Goal: Task Accomplishment & Management: Manage account settings

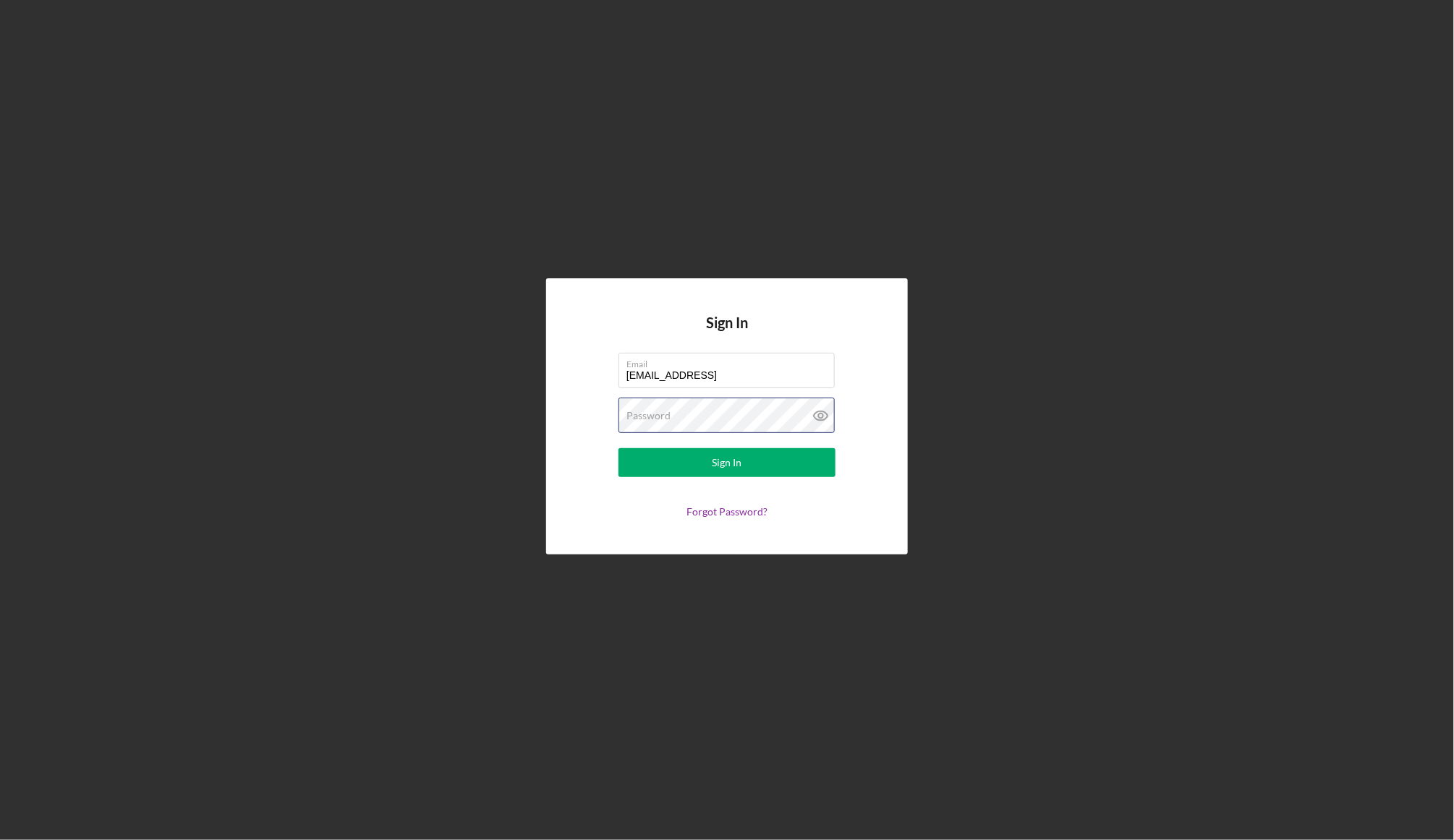
click at [727, 463] on button "Sign In" at bounding box center [727, 463] width 217 height 29
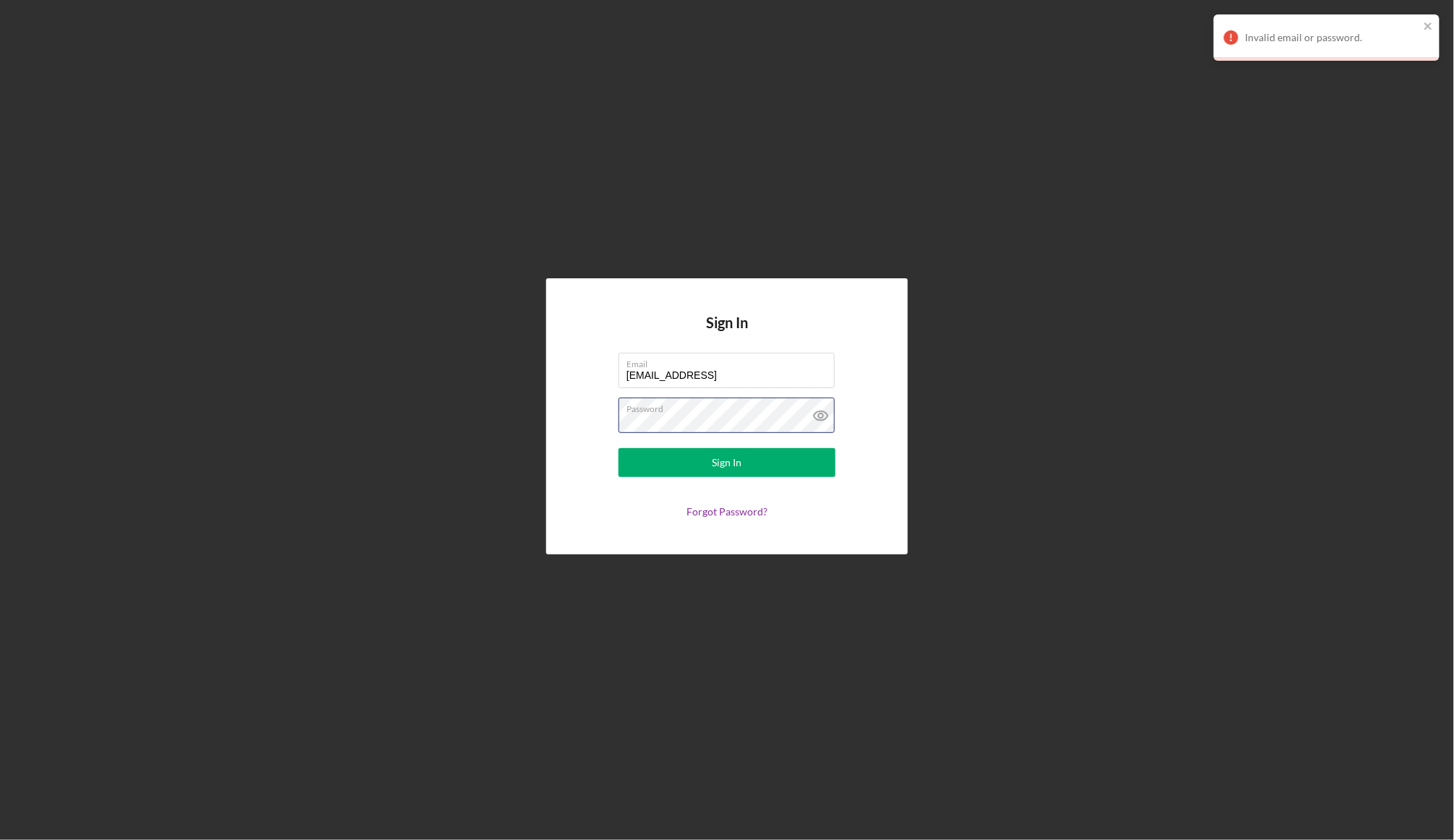
click at [727, 463] on button "Sign In" at bounding box center [727, 463] width 217 height 29
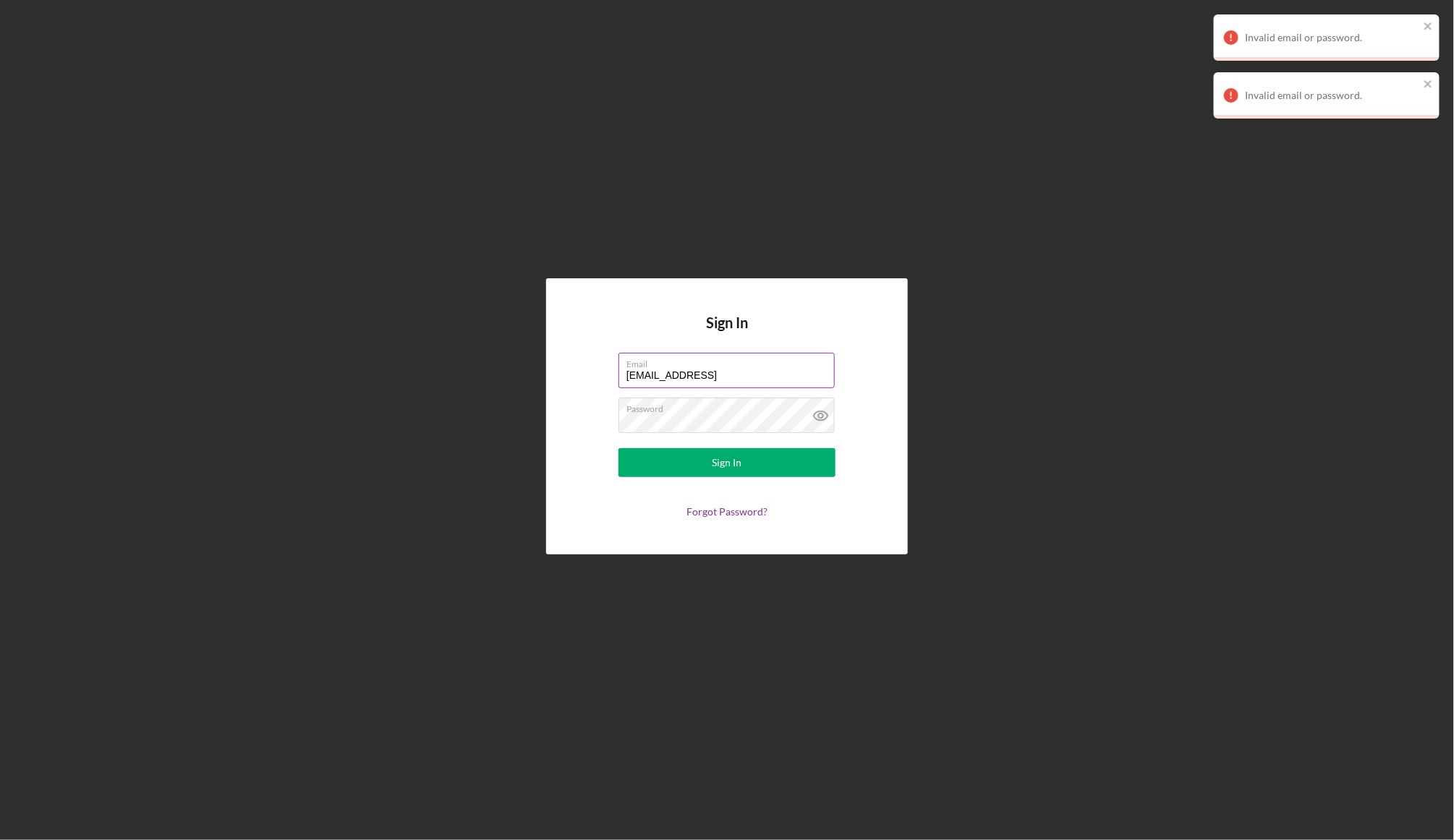
click at [725, 378] on input "info@thecultureside.og" at bounding box center [726, 370] width 216 height 35
type input "info@thecultureside.org"
click at [727, 463] on button "Sign In" at bounding box center [727, 463] width 217 height 29
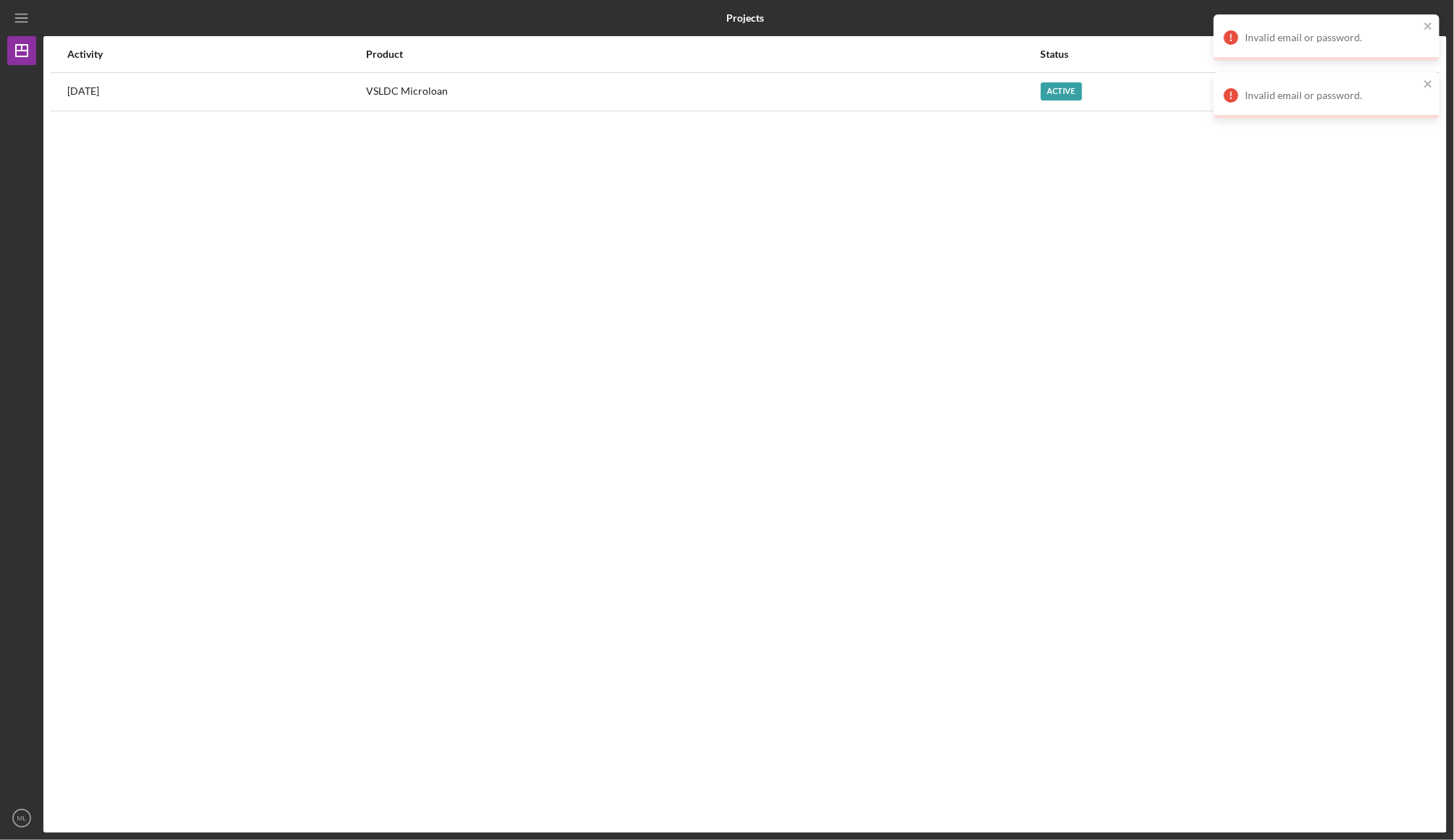
click at [1425, 74] on div "Invalid email or password." at bounding box center [1326, 96] width 226 height 47
click at [1429, 25] on icon "close" at bounding box center [1427, 26] width 7 height 7
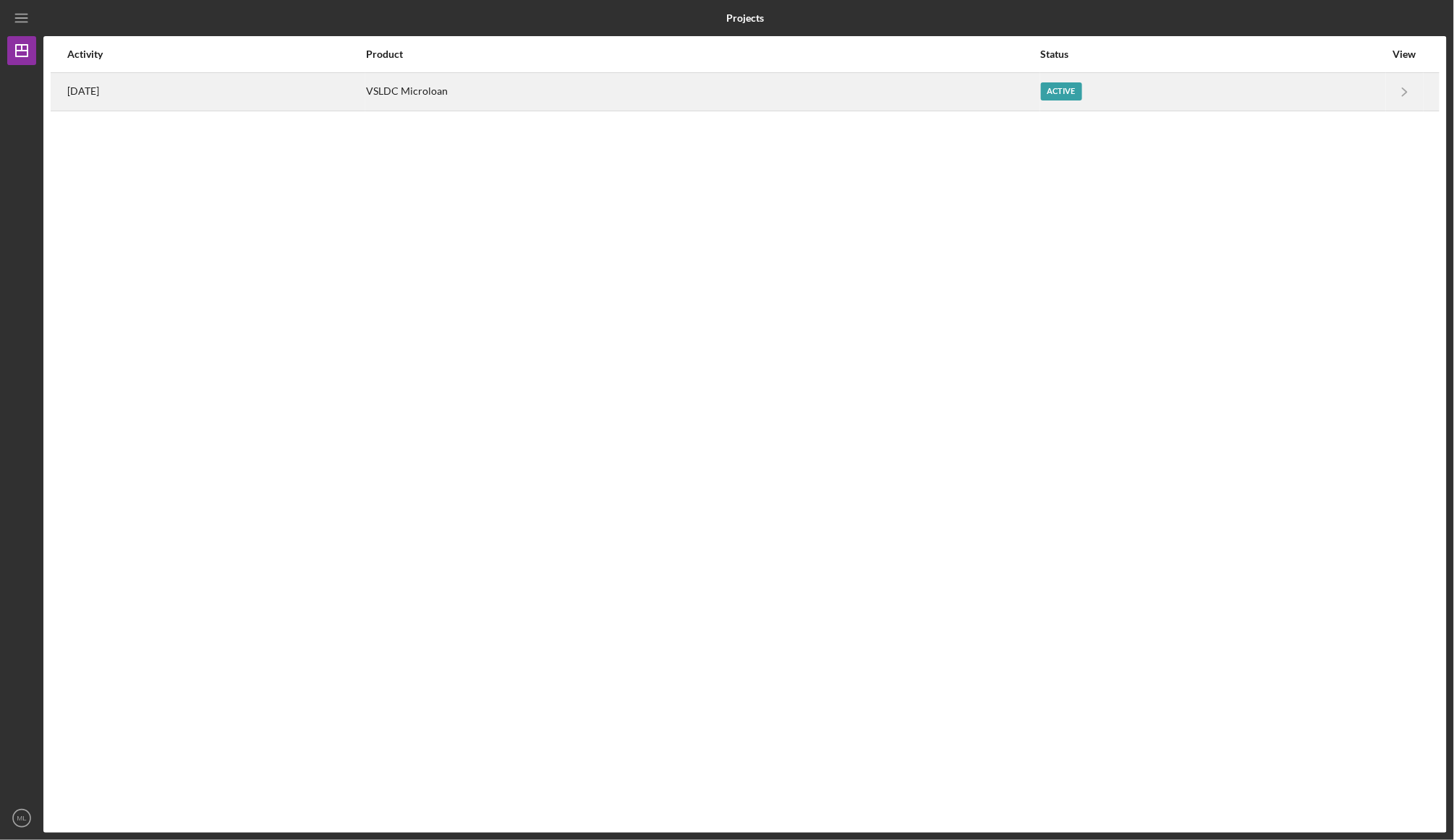
click at [1280, 86] on div "Active" at bounding box center [1213, 92] width 344 height 36
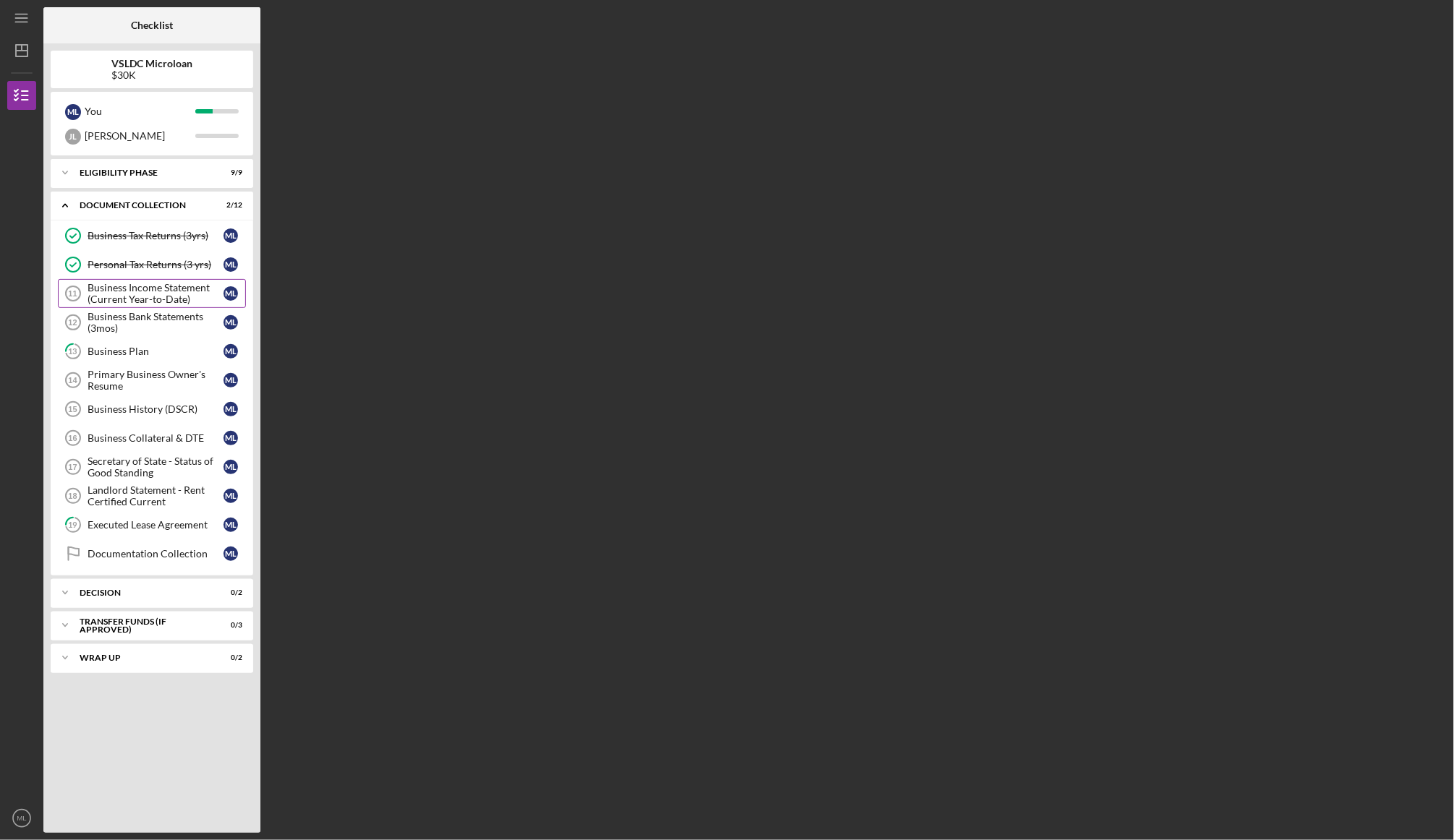
click at [160, 295] on div "Business Income Statement (Current Year-to-Date)" at bounding box center [155, 293] width 136 height 23
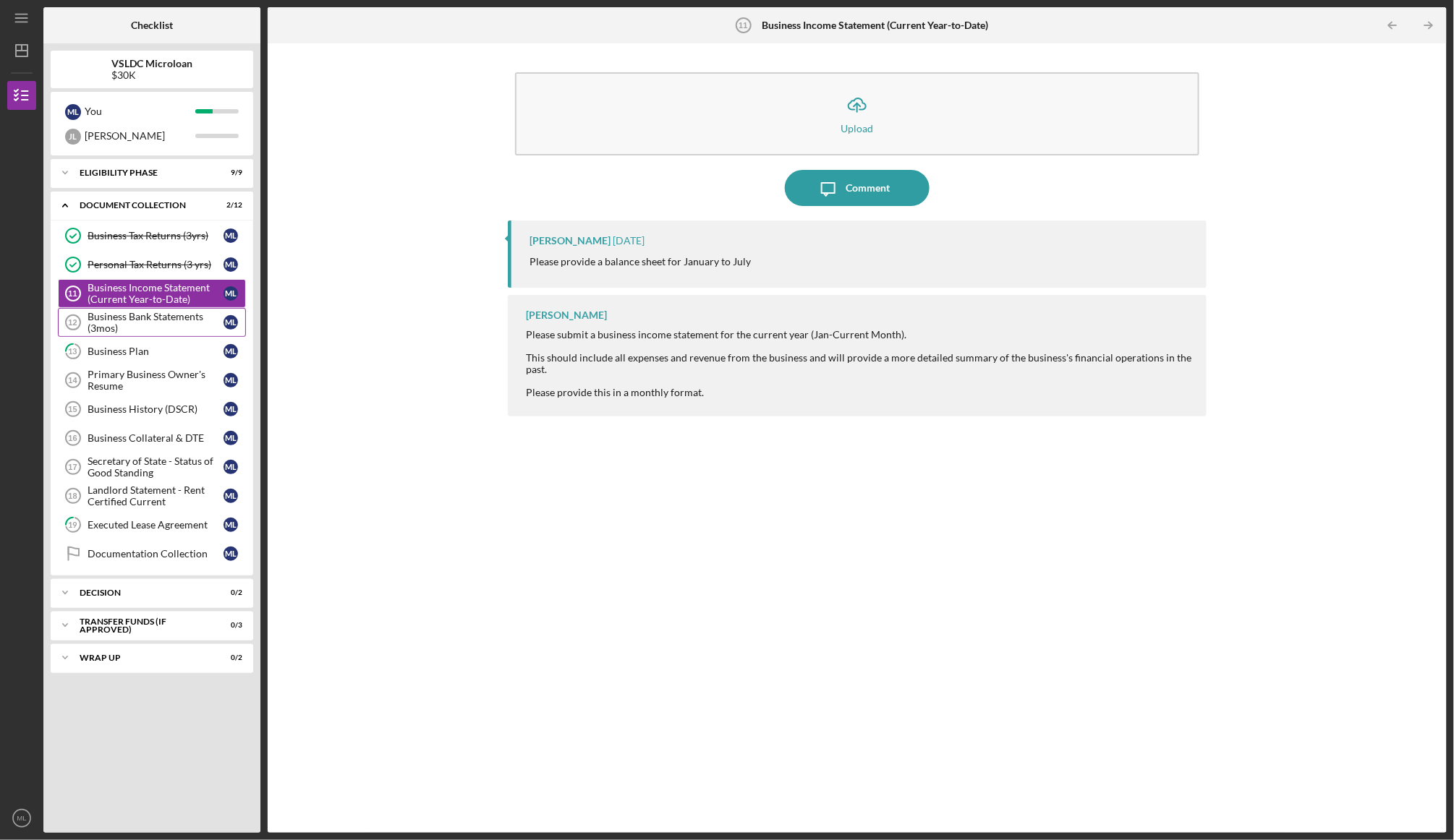
click at [152, 324] on div "Business Bank Statements (3mos)" at bounding box center [155, 321] width 136 height 23
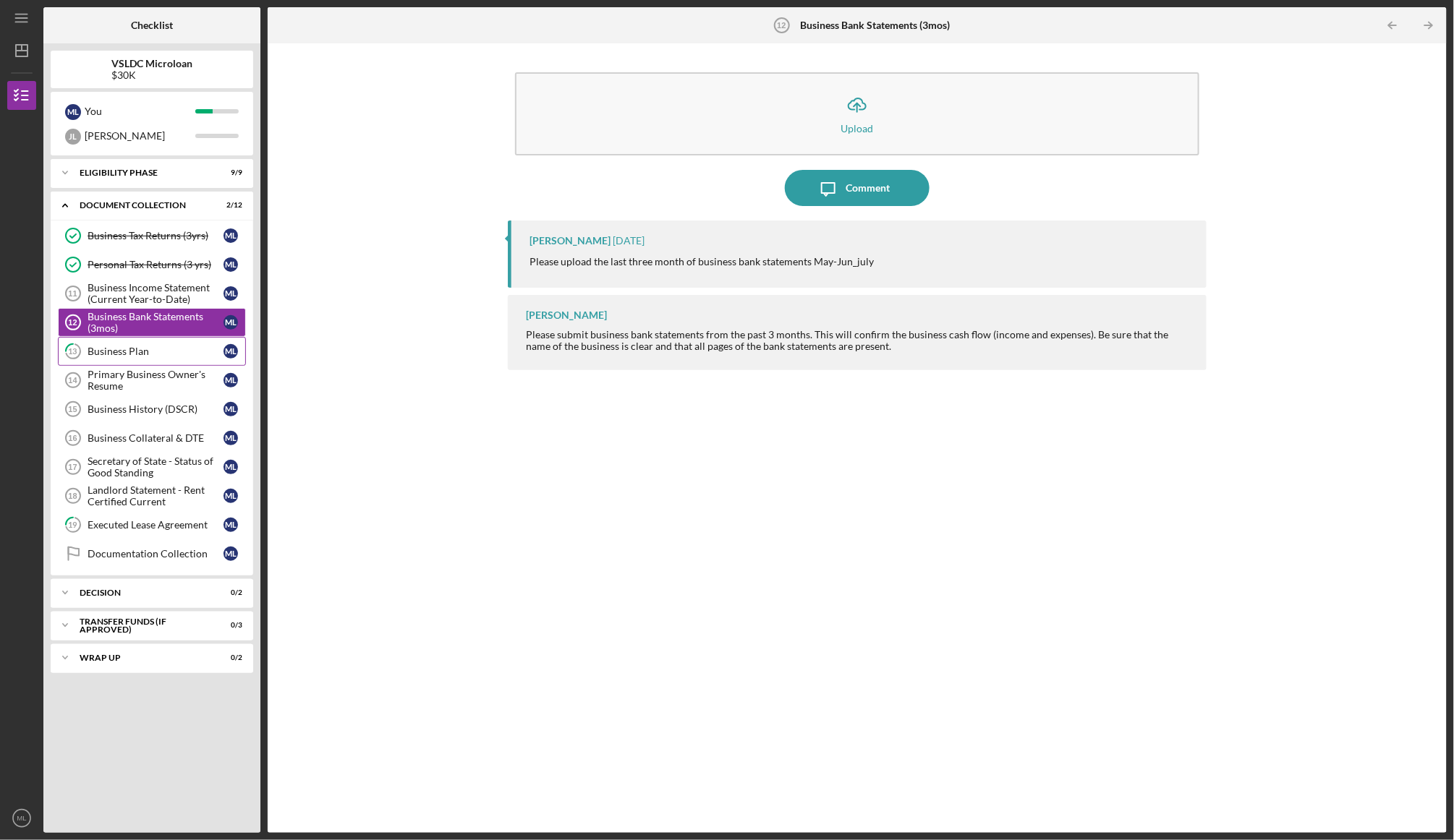
click at [161, 350] on div "Business Plan" at bounding box center [155, 351] width 136 height 12
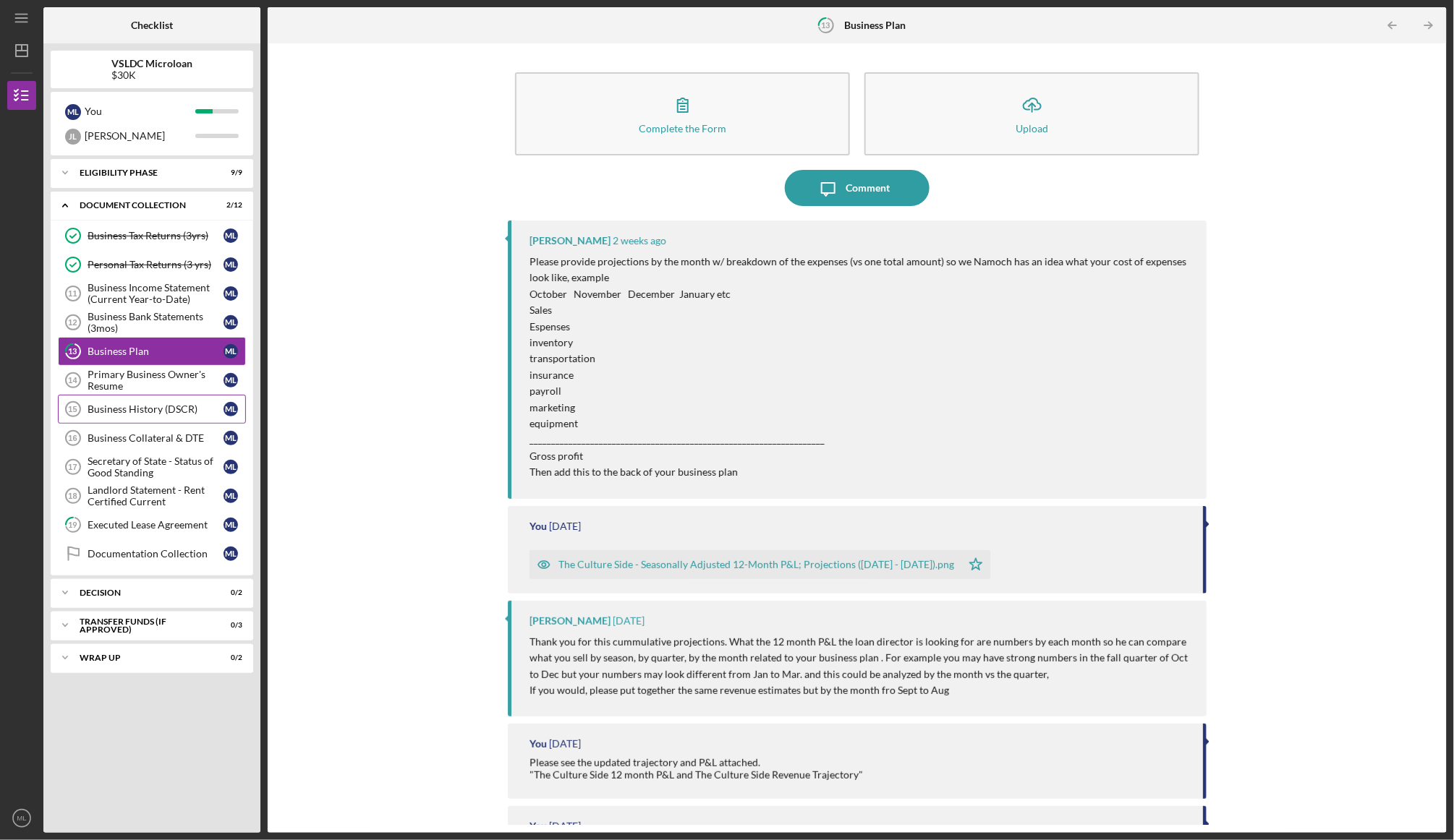
click at [165, 397] on link "Business History (DSCR) 15 Business History (DSCR) M L" at bounding box center [151, 409] width 188 height 29
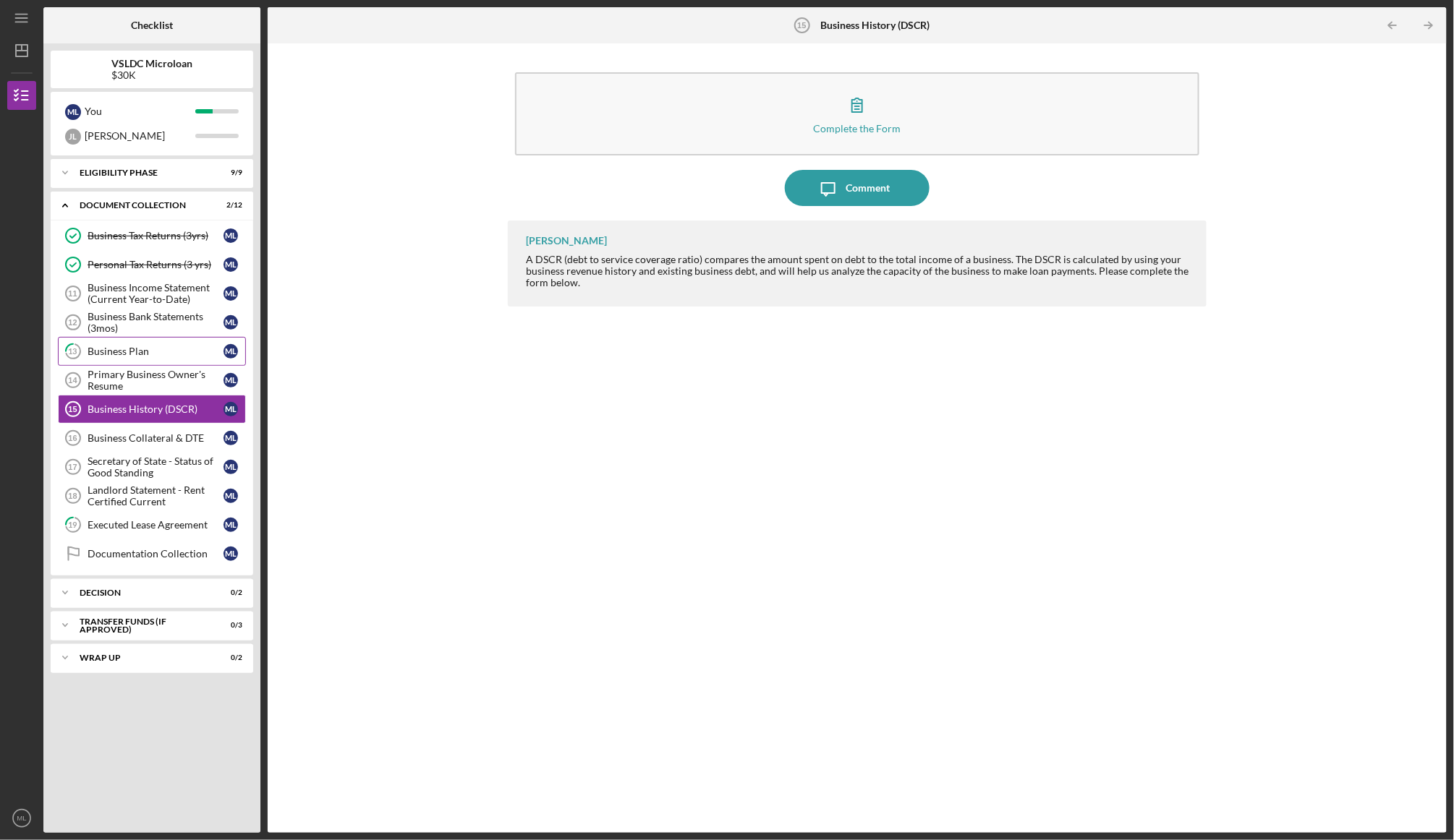
click at [160, 345] on div "Business Plan" at bounding box center [155, 351] width 136 height 12
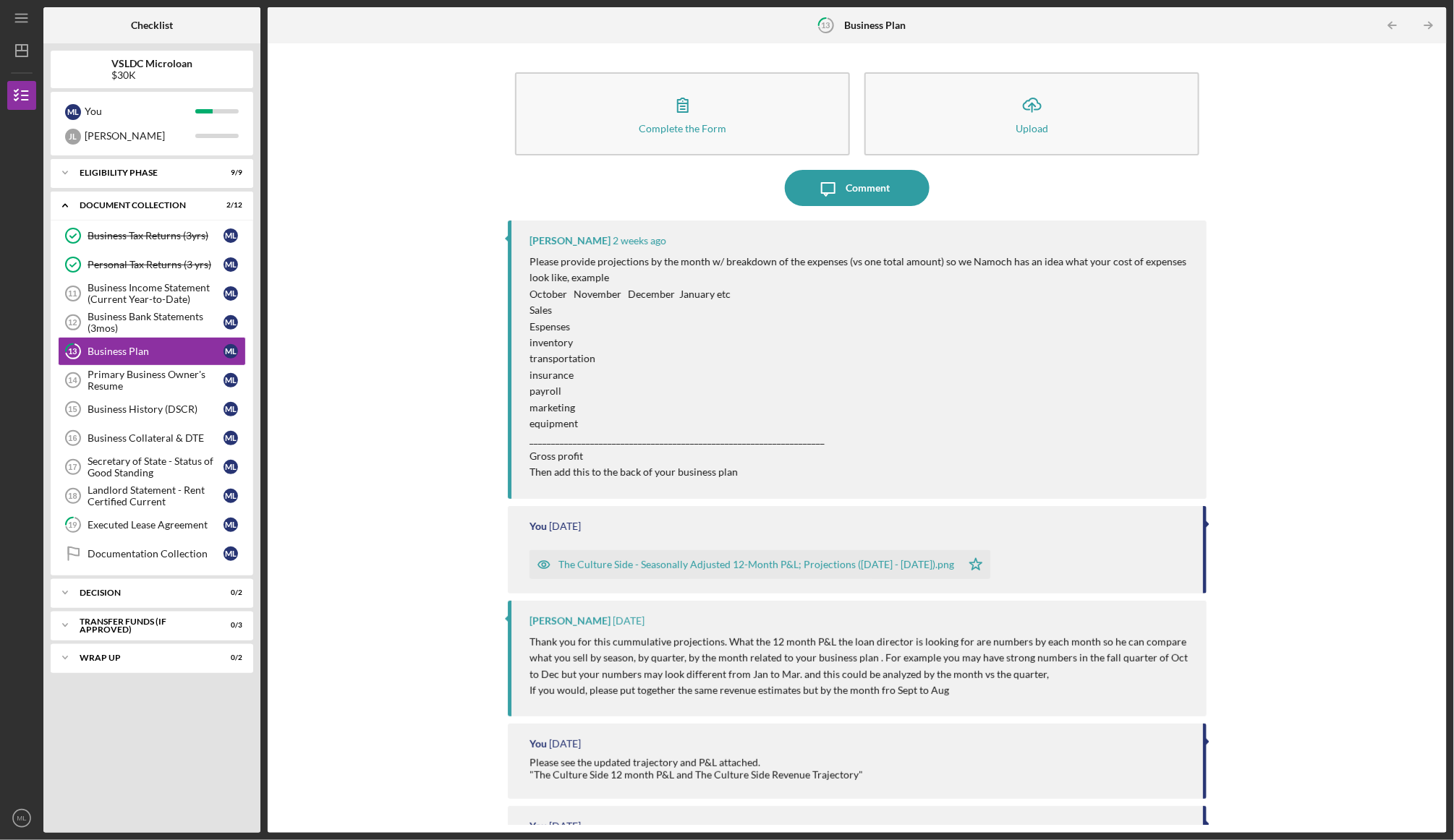
click at [941, 554] on div "The Culture Side - Seasonally Adjusted 12-Month P&L; Projections ([DATE] - [DAT…" at bounding box center [745, 564] width 432 height 29
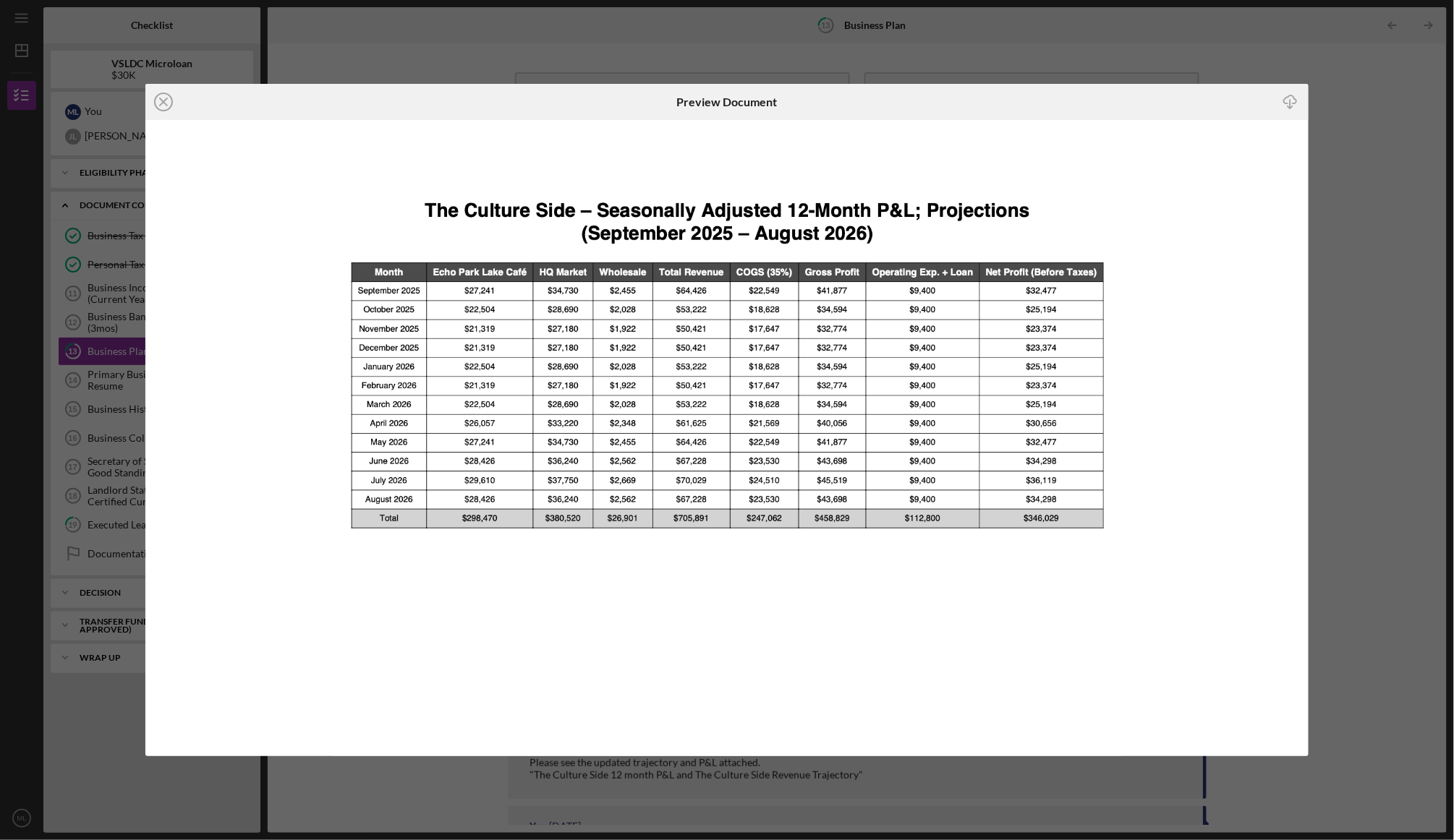
click at [1148, 31] on div "Icon/Close Preview Document Icon/Download" at bounding box center [727, 420] width 1454 height 840
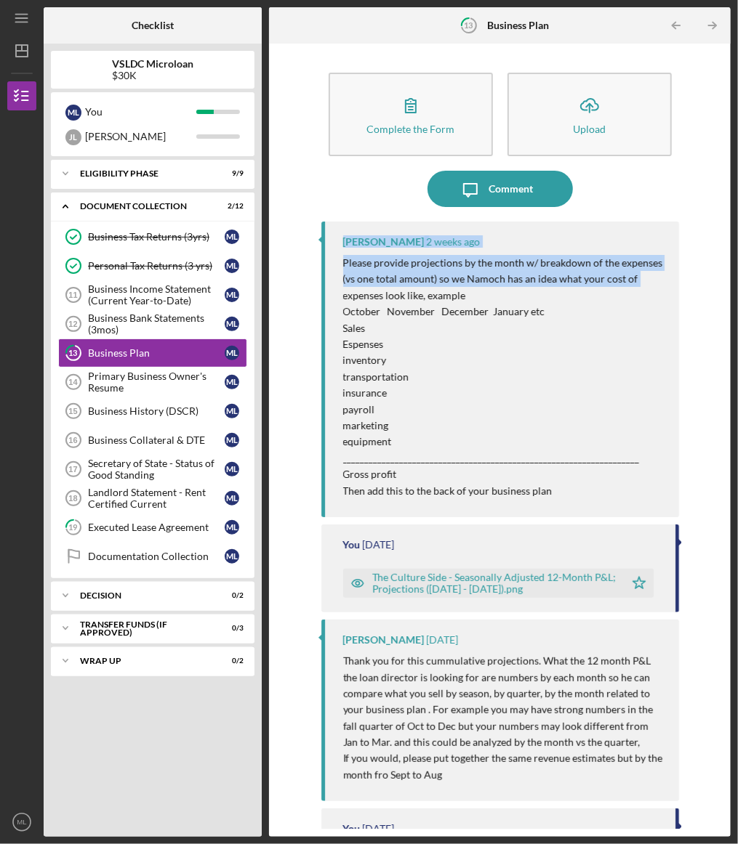
drag, startPoint x: 718, startPoint y: 186, endPoint x: 718, endPoint y: 274, distance: 87.9
click at [718, 274] on div "Complete the Form Form Icon/Upload Upload Icon/Message Comment Terry Gubatan 2 …" at bounding box center [499, 440] width 447 height 779
click at [718, 273] on div "Complete the Form Form Icon/Upload Upload Icon/Message Comment Terry Gubatan 2 …" at bounding box center [499, 440] width 447 height 779
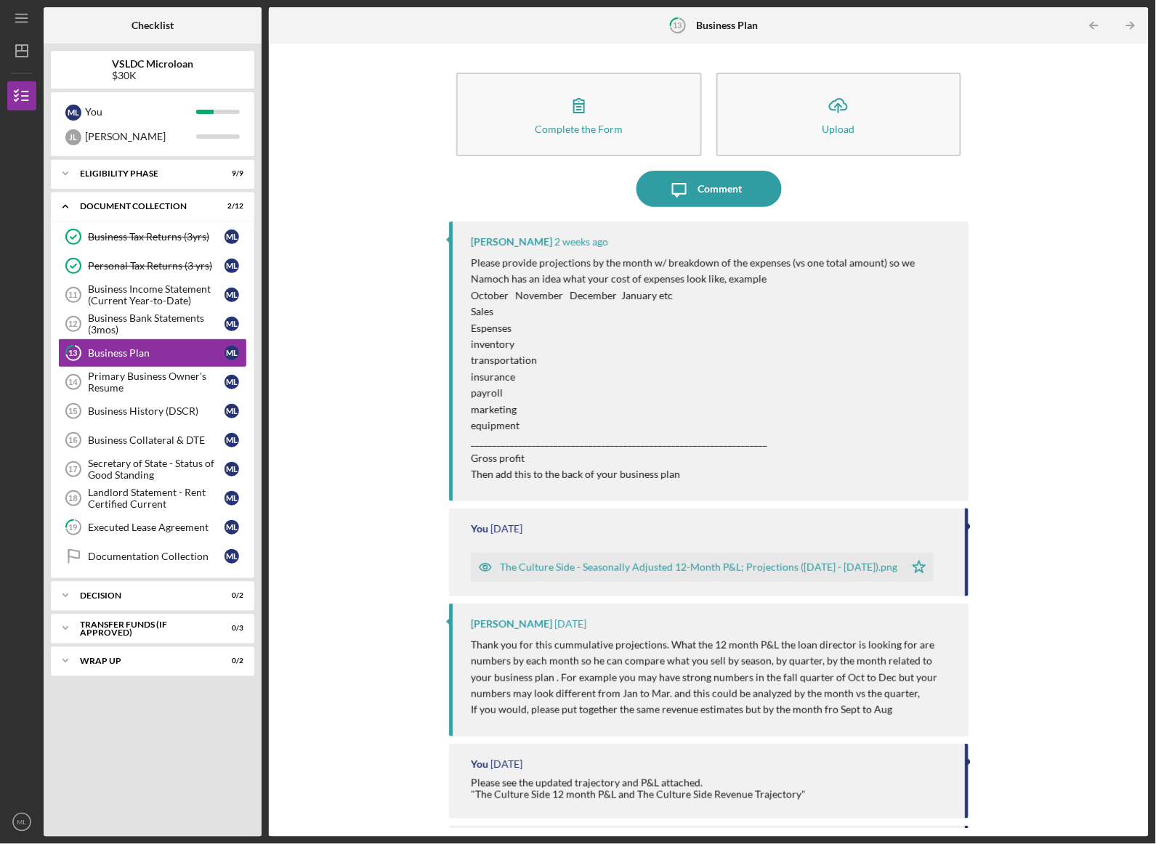
click at [1014, 201] on div "Complete the Form Form Icon/Upload Upload Icon/Message Comment Terry Gubatan 2 …" at bounding box center [709, 440] width 866 height 779
click at [551, 71] on div "Complete the Form Form Icon/Upload Upload" at bounding box center [709, 114] width 520 height 98
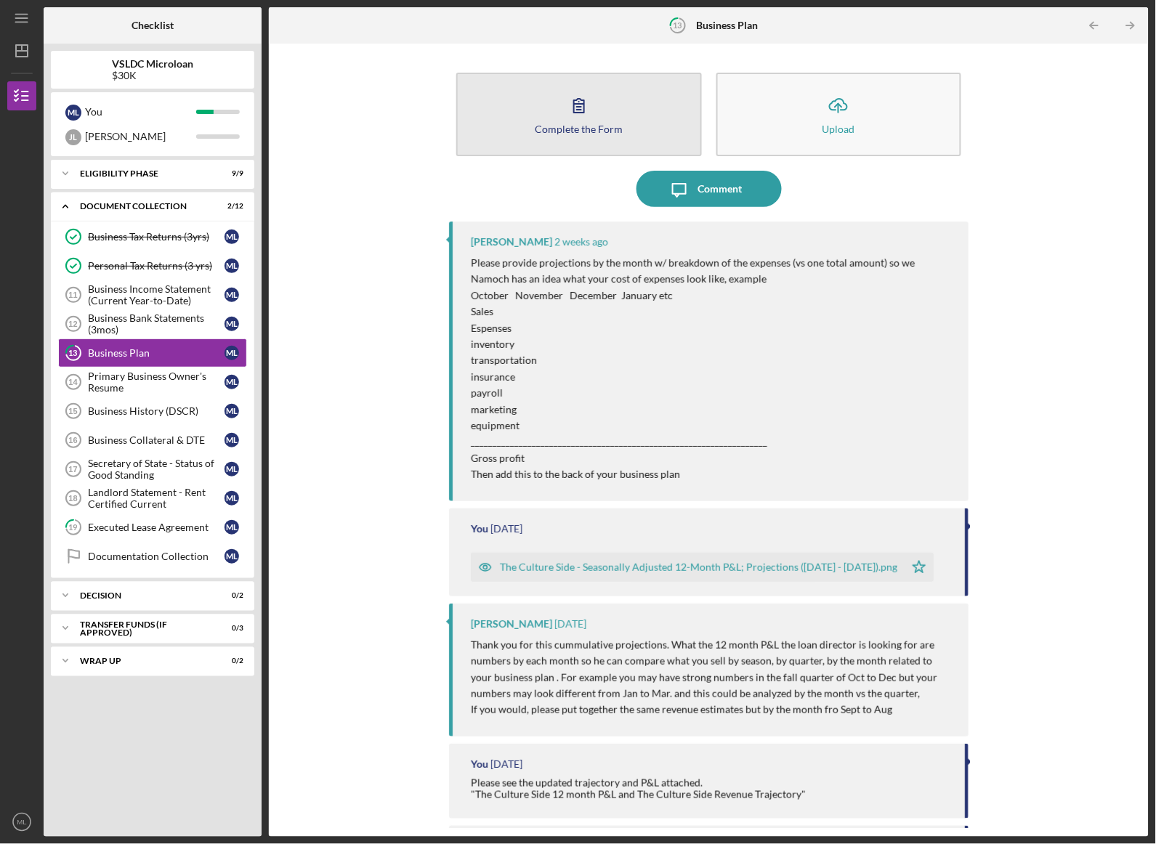
click at [582, 128] on div "Complete the Form" at bounding box center [579, 129] width 88 height 11
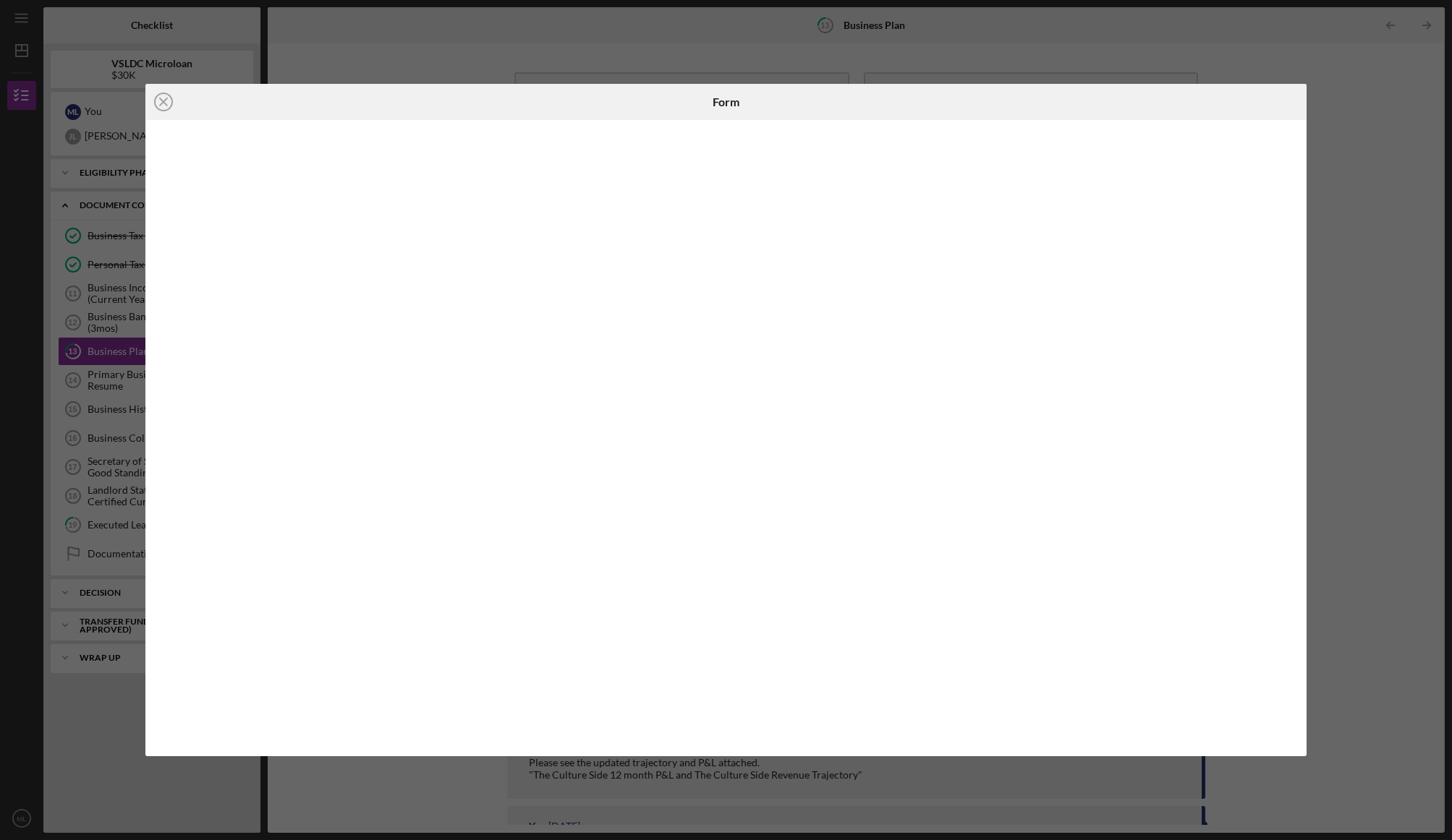
click at [9, 0] on div "Icon/Close Form" at bounding box center [726, 420] width 1452 height 840
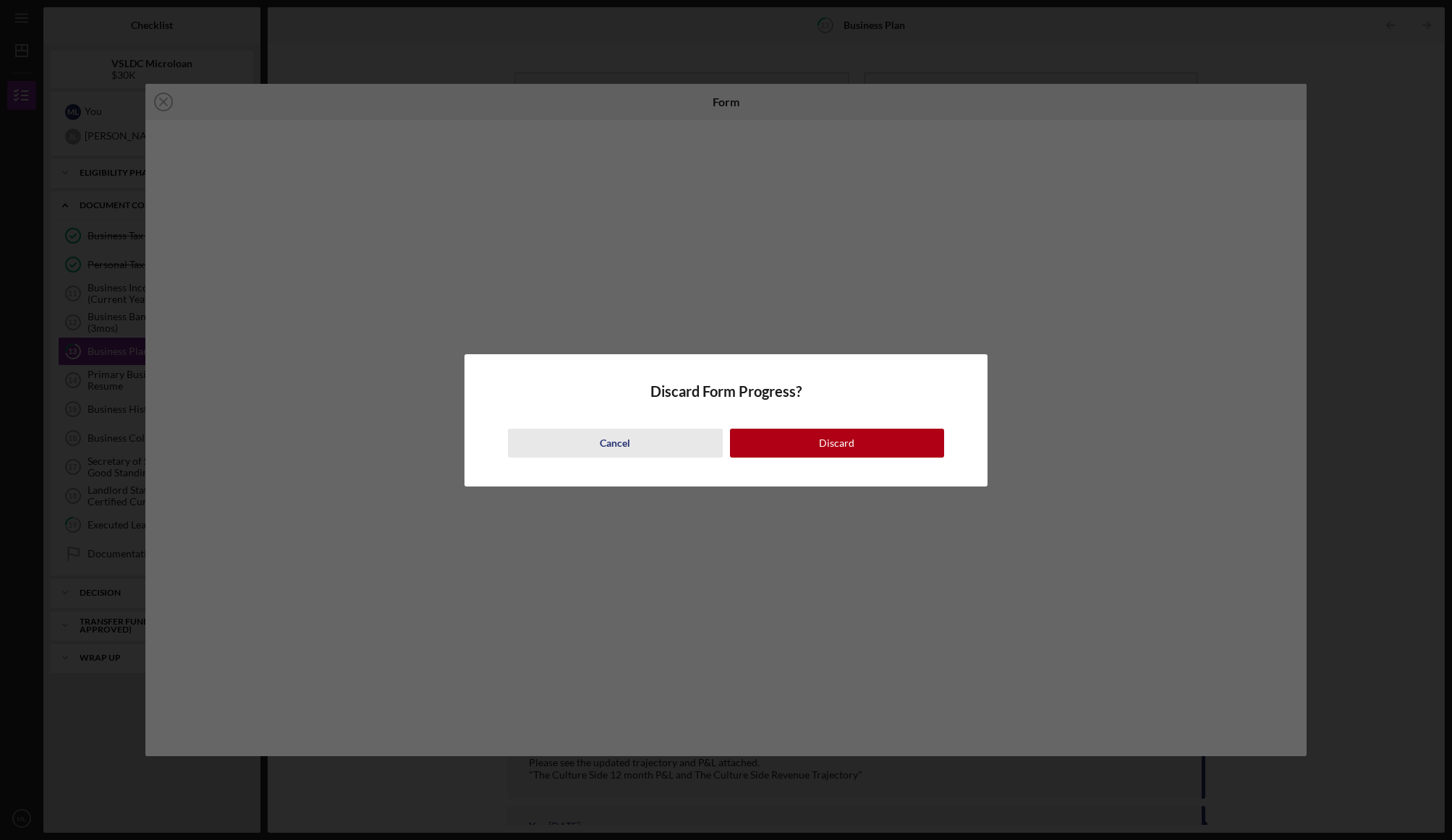
click at [597, 451] on button "Cancel" at bounding box center [614, 443] width 214 height 29
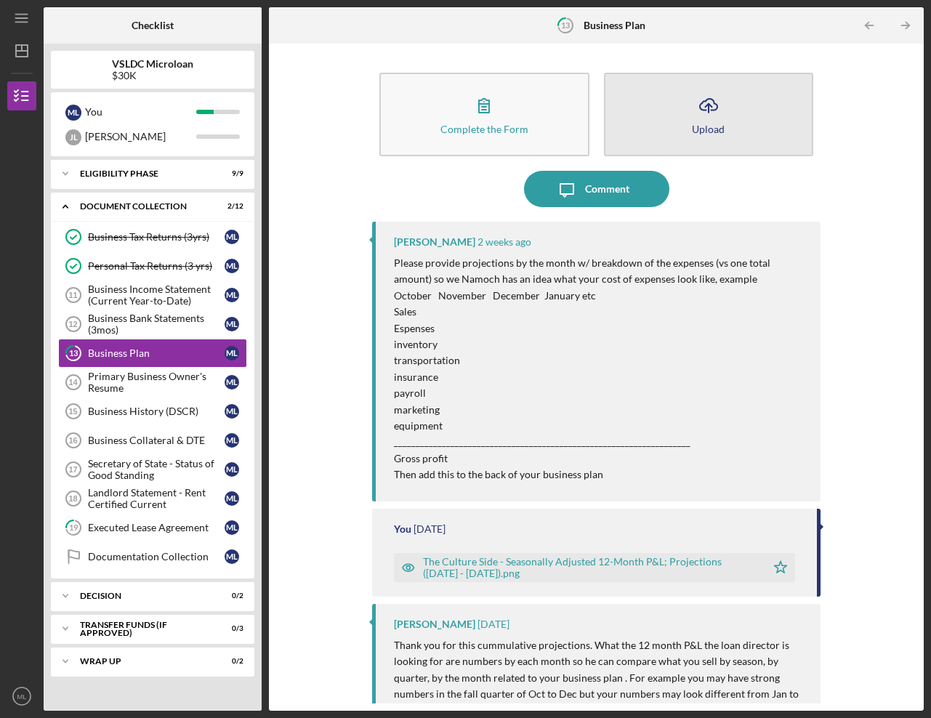
click at [719, 122] on icon "Icon/Upload" at bounding box center [708, 105] width 36 height 36
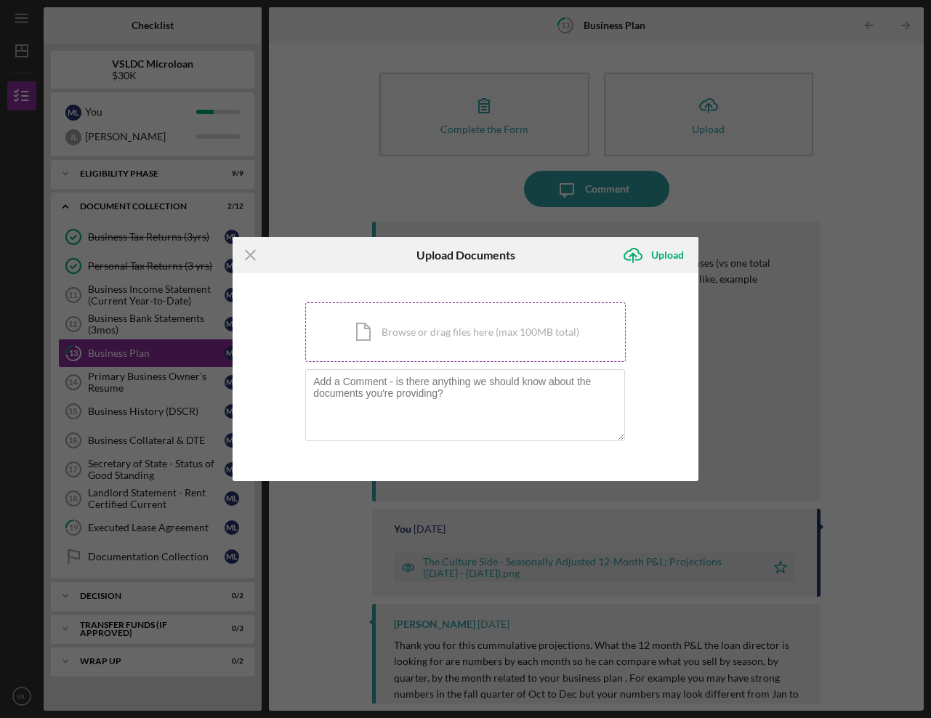
click at [390, 355] on div "Icon/Document Browse or drag files here (max 100MB total) Tap to choose files o…" at bounding box center [465, 332] width 320 height 60
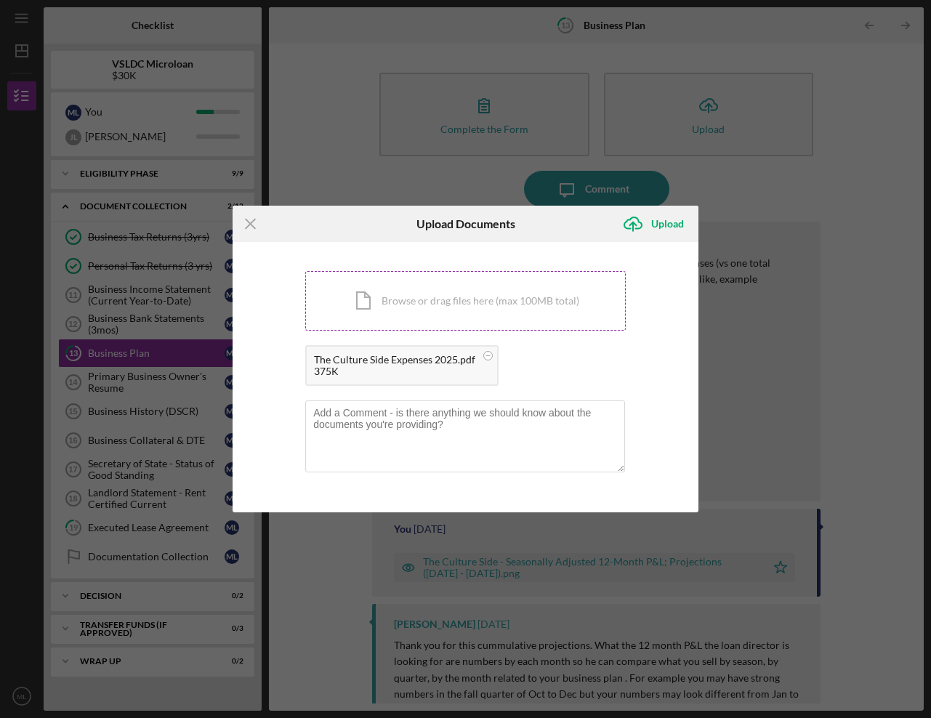
click at [429, 273] on div "Icon/Document Browse or drag files here (max 100MB total) Tap to choose files o…" at bounding box center [465, 301] width 320 height 60
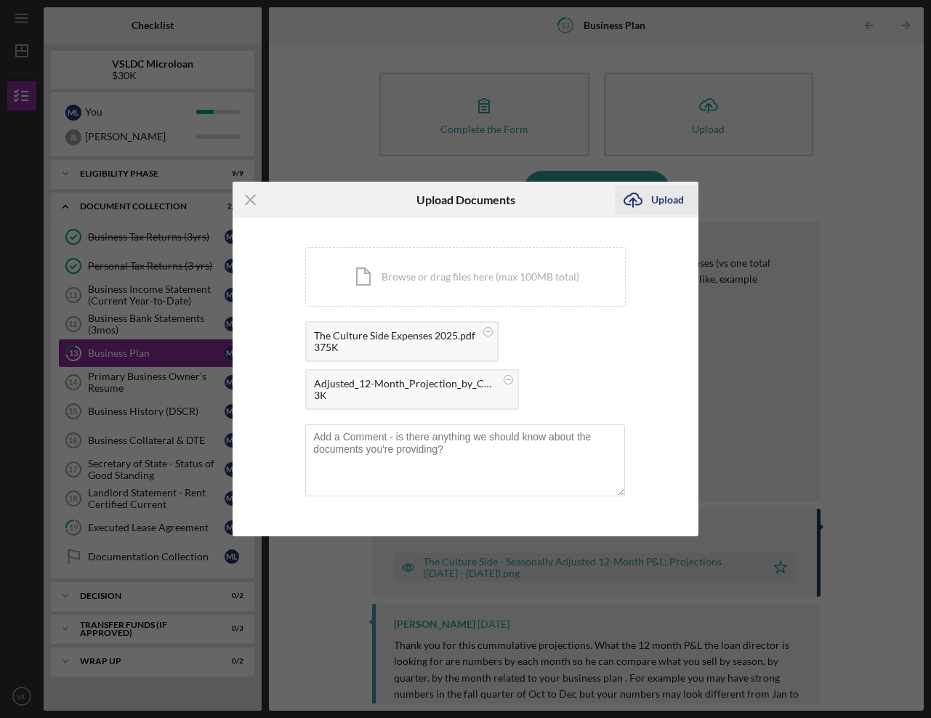
click at [632, 203] on icon "Icon/Upload" at bounding box center [633, 200] width 36 height 36
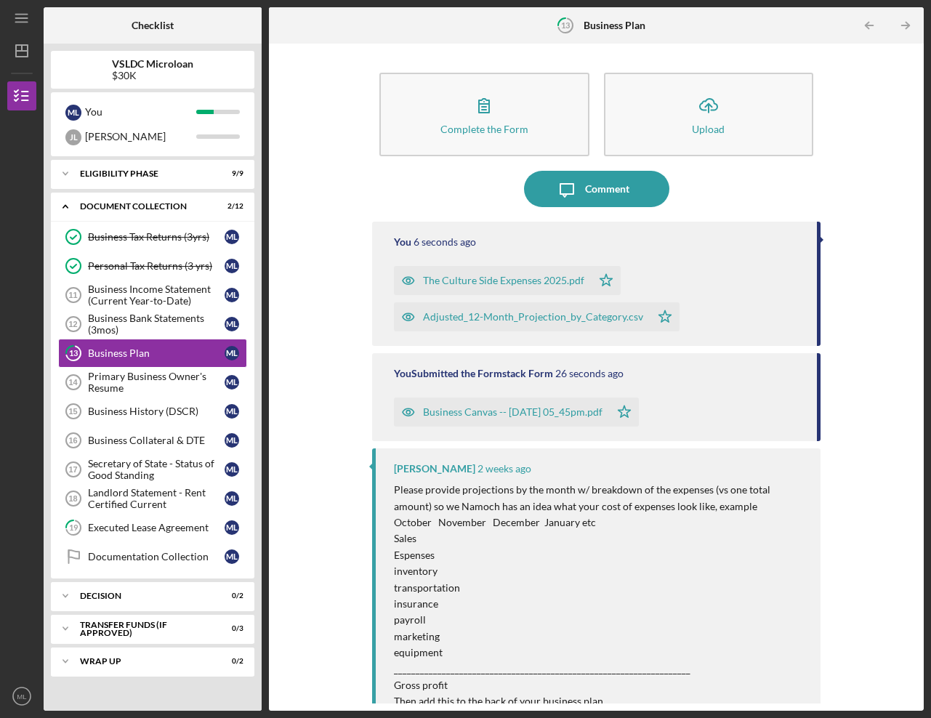
click at [531, 280] on div "The Culture Side Expenses 2025.pdf" at bounding box center [503, 281] width 161 height 12
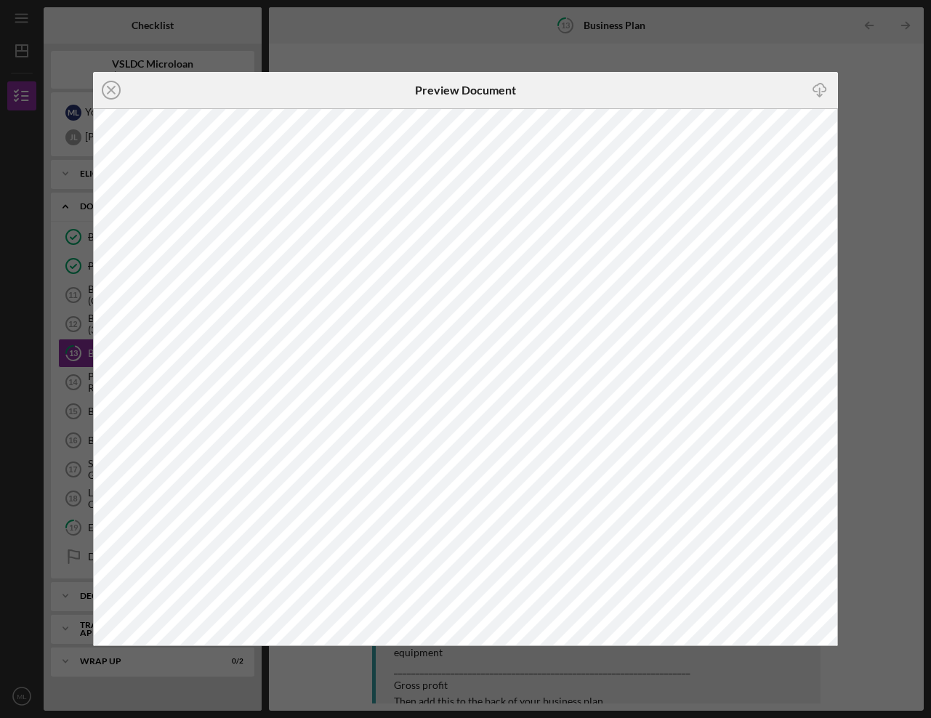
click at [731, 28] on div "Icon/Close Preview Document Icon/Download" at bounding box center [465, 359] width 931 height 718
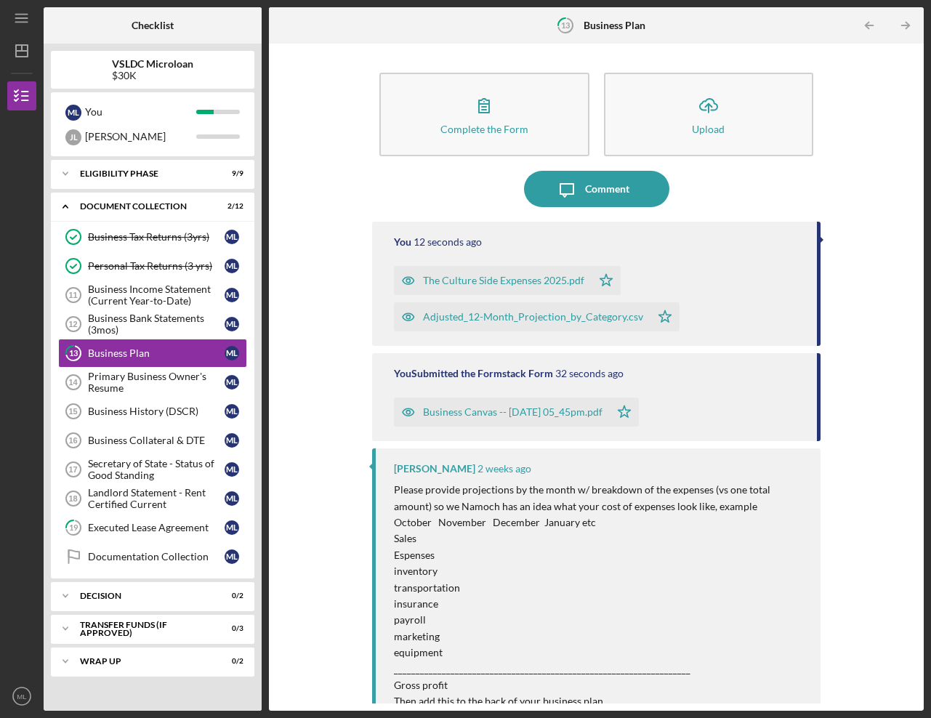
click at [531, 325] on div "Adjusted_12-Month_Projection_by_Category.csv" at bounding box center [522, 316] width 257 height 29
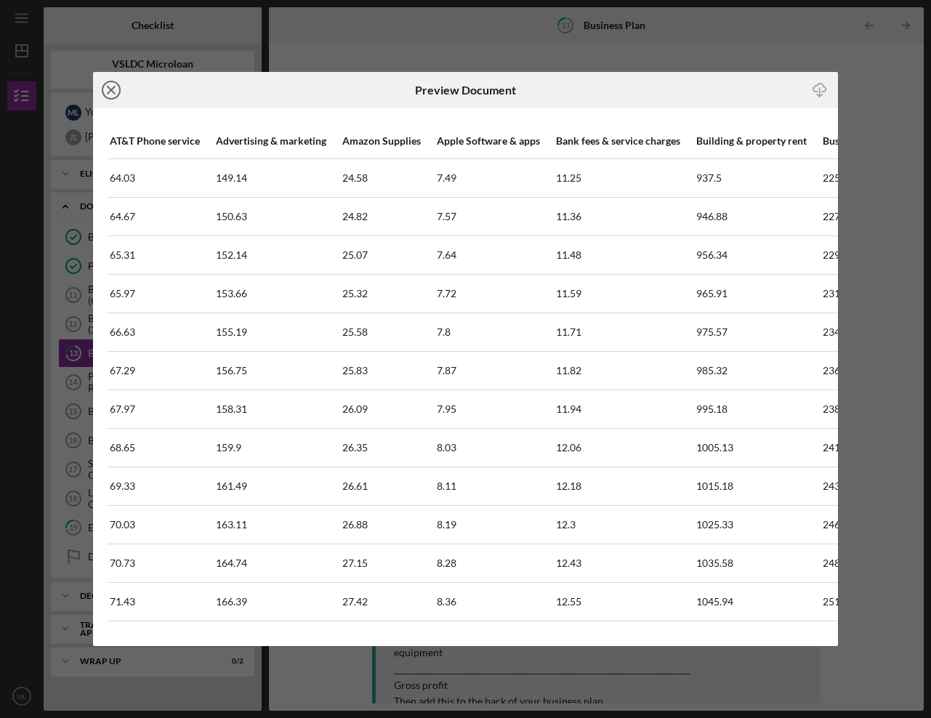
click at [110, 97] on icon "Icon/Close" at bounding box center [111, 90] width 36 height 36
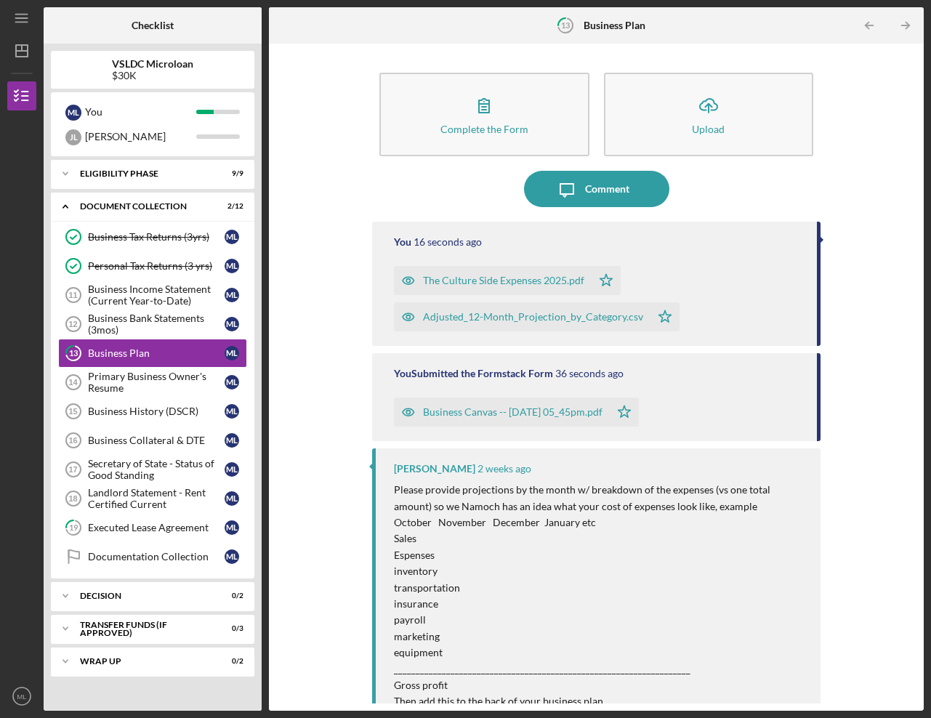
click at [436, 317] on div "Adjusted_12-Month_Projection_by_Category.csv" at bounding box center [533, 317] width 220 height 12
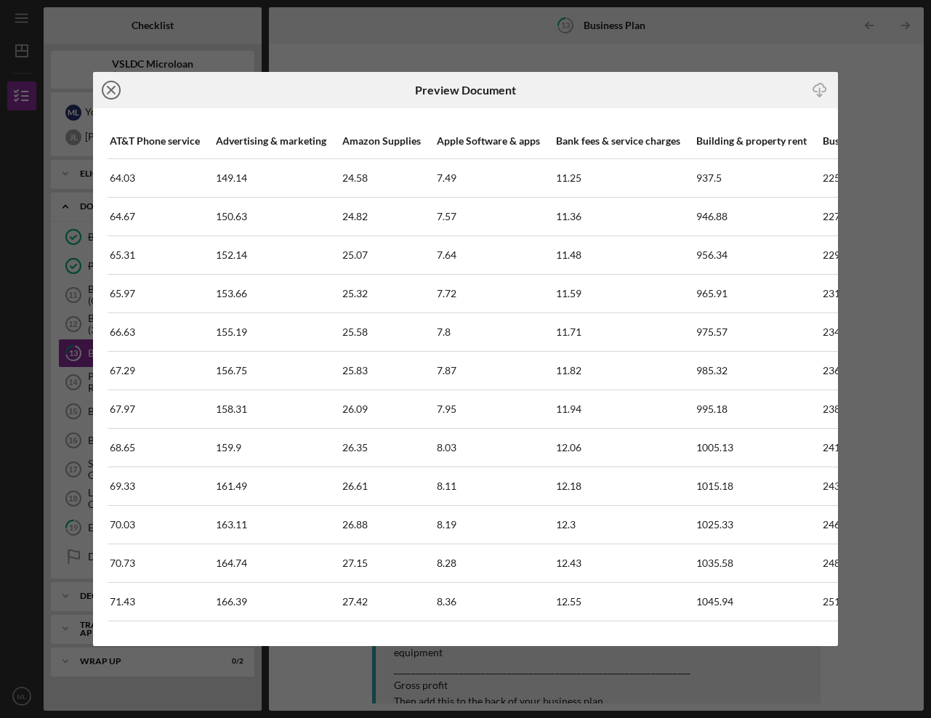
click at [109, 84] on icon "Icon/Close" at bounding box center [111, 90] width 36 height 36
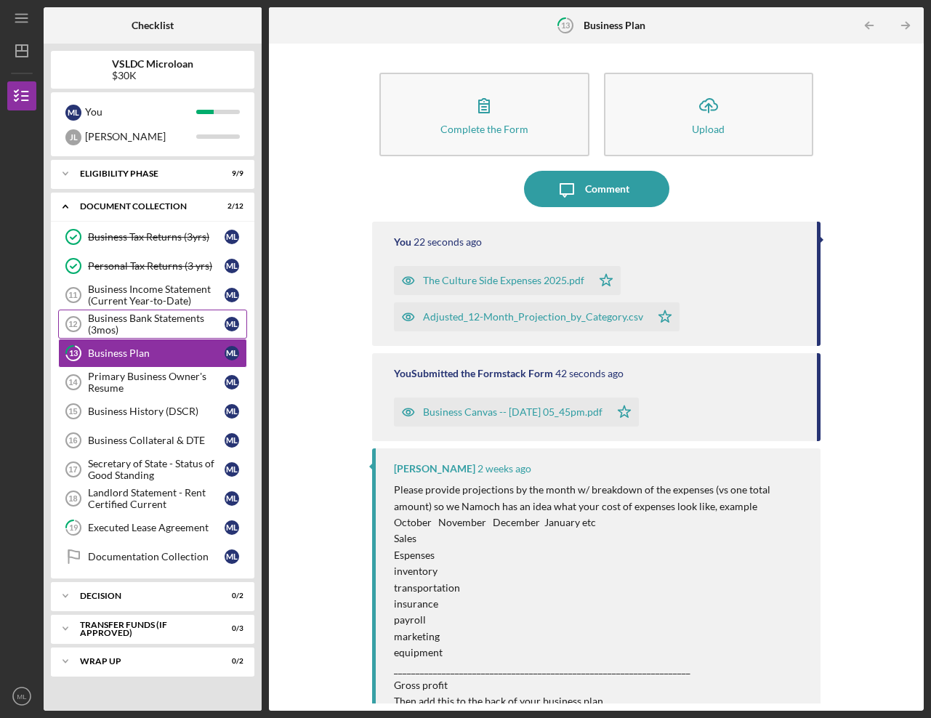
click at [143, 322] on div "Business Bank Statements (3mos)" at bounding box center [156, 323] width 137 height 23
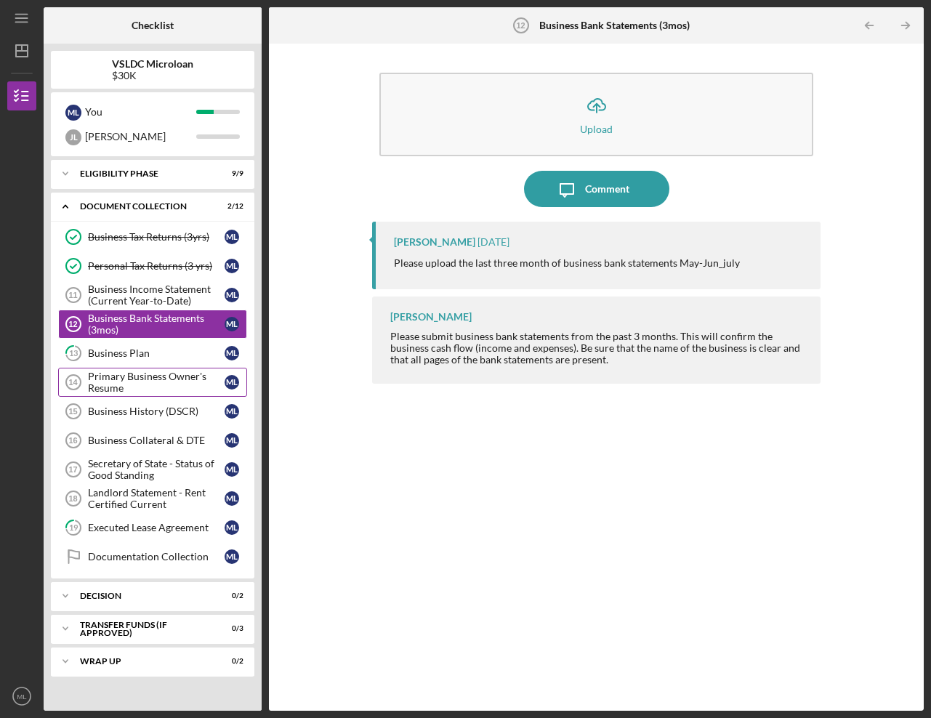
click at [145, 374] on div "Primary Business Owner's Resume" at bounding box center [156, 382] width 137 height 23
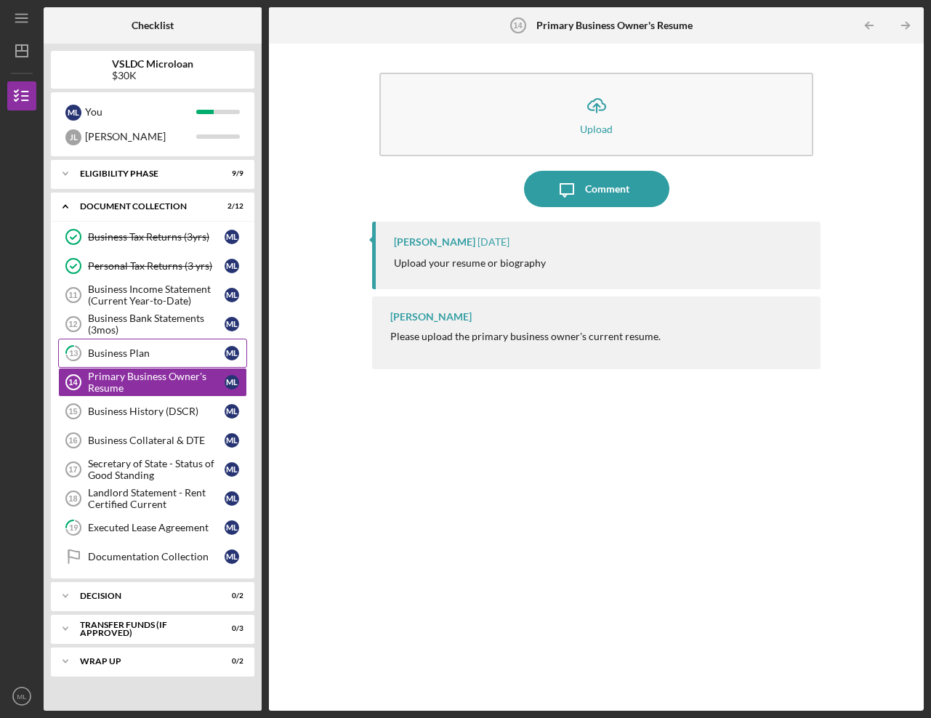
click at [145, 355] on div "Business Plan" at bounding box center [156, 353] width 137 height 12
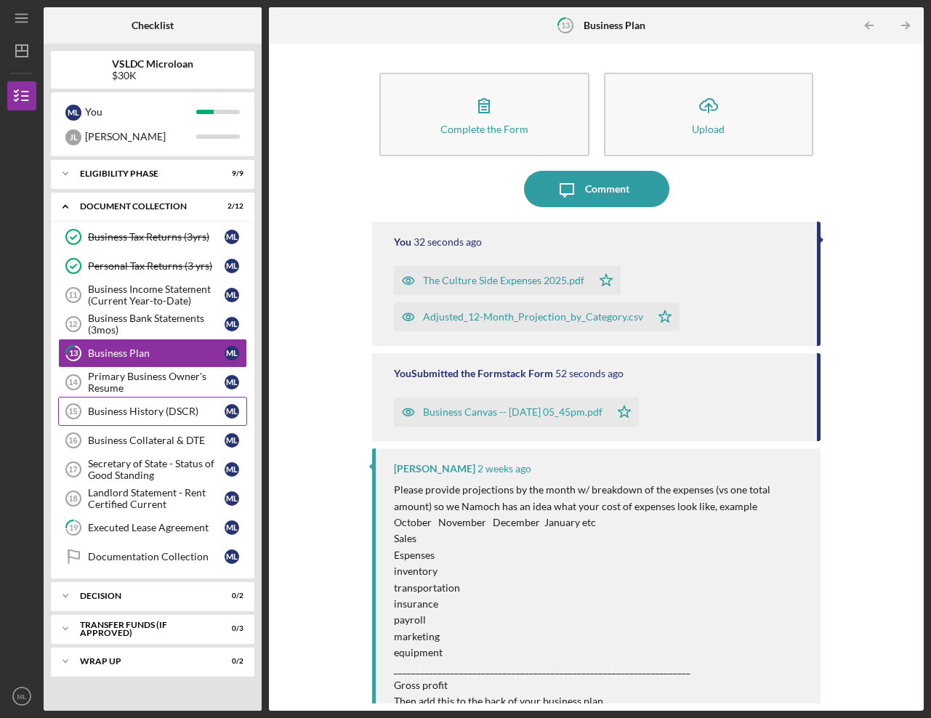
click at [182, 425] on link "Business History (DSCR) 15 Business History (DSCR) M L" at bounding box center [152, 411] width 189 height 29
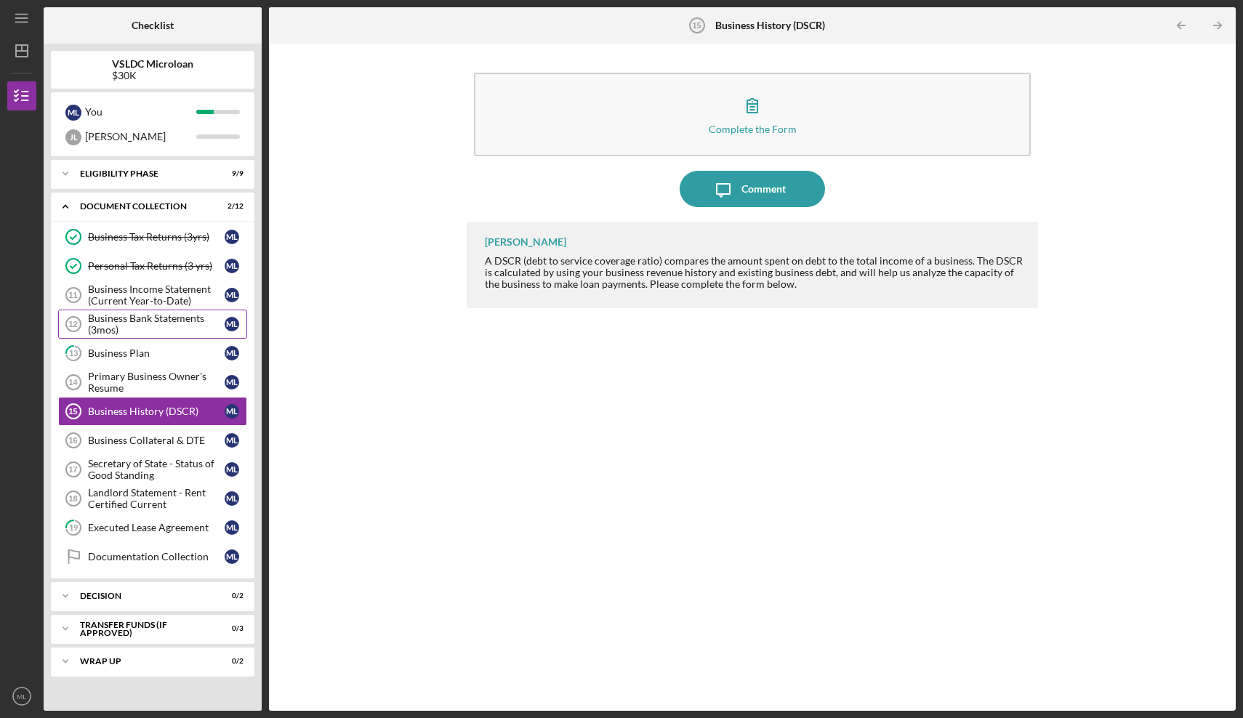
click at [141, 318] on div "Business Bank Statements (3mos)" at bounding box center [156, 323] width 137 height 23
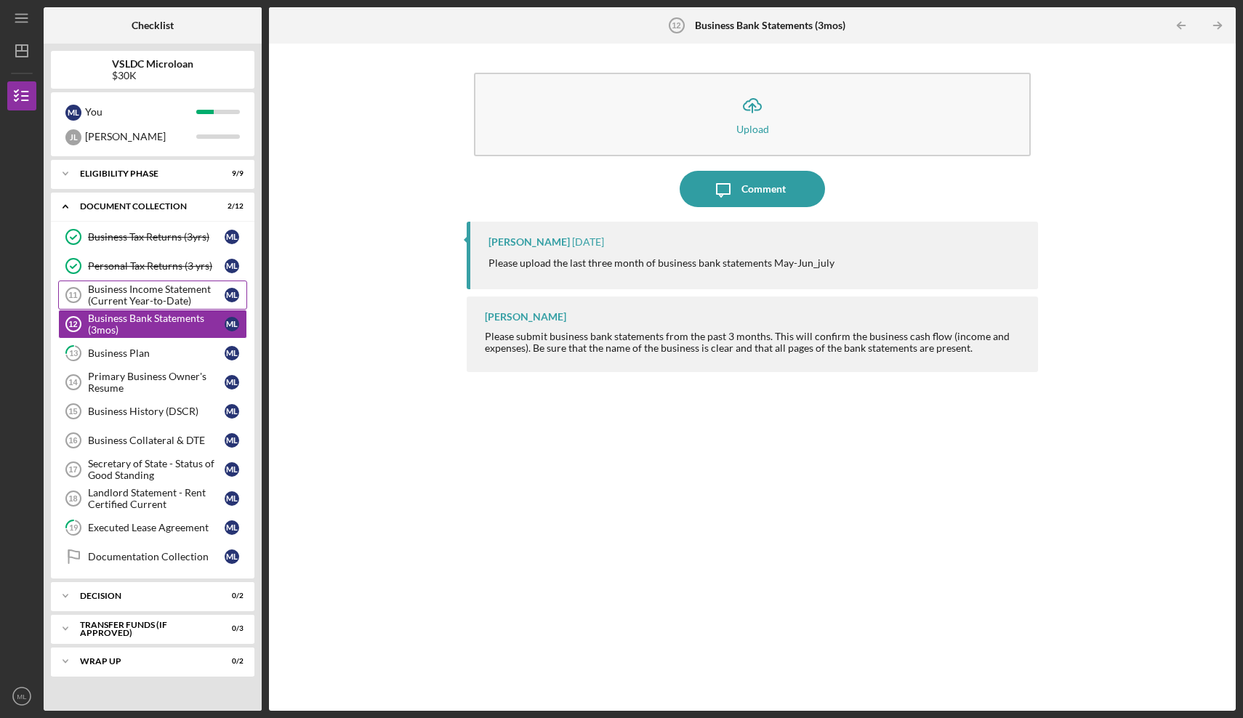
click at [145, 292] on div "Business Income Statement (Current Year-to-Date)" at bounding box center [156, 294] width 137 height 23
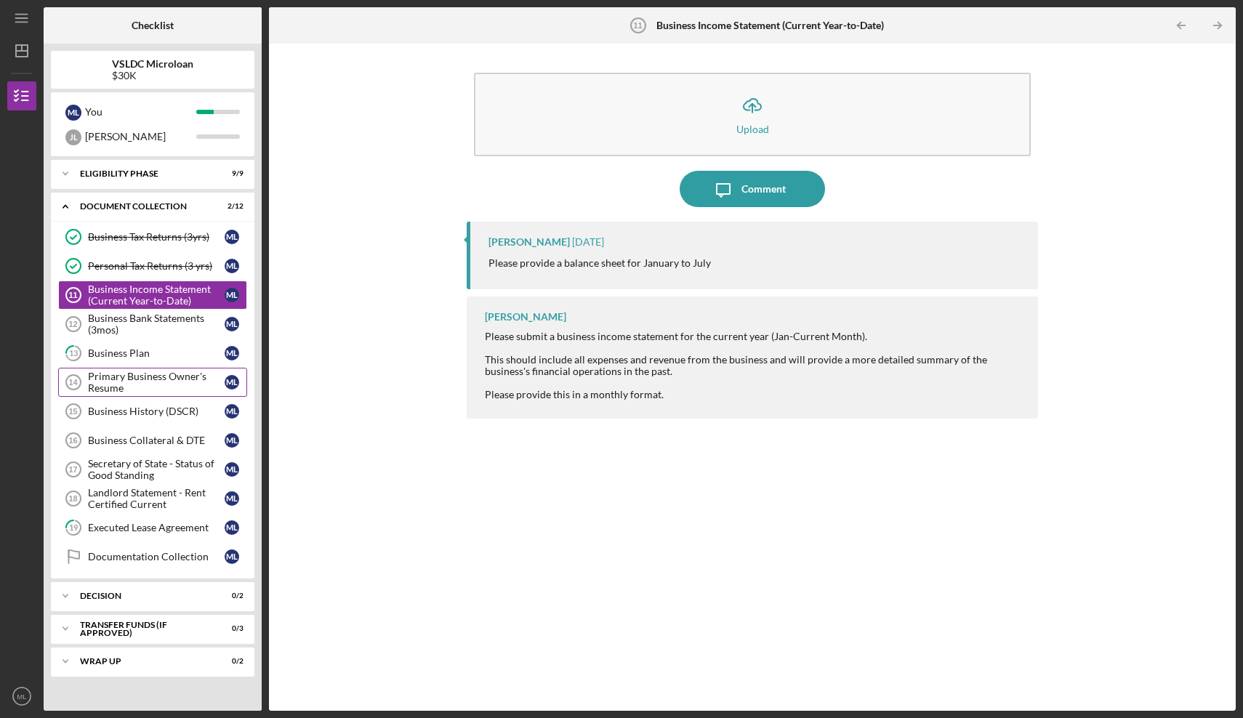
click at [146, 371] on div "Primary Business Owner's Resume" at bounding box center [156, 382] width 137 height 23
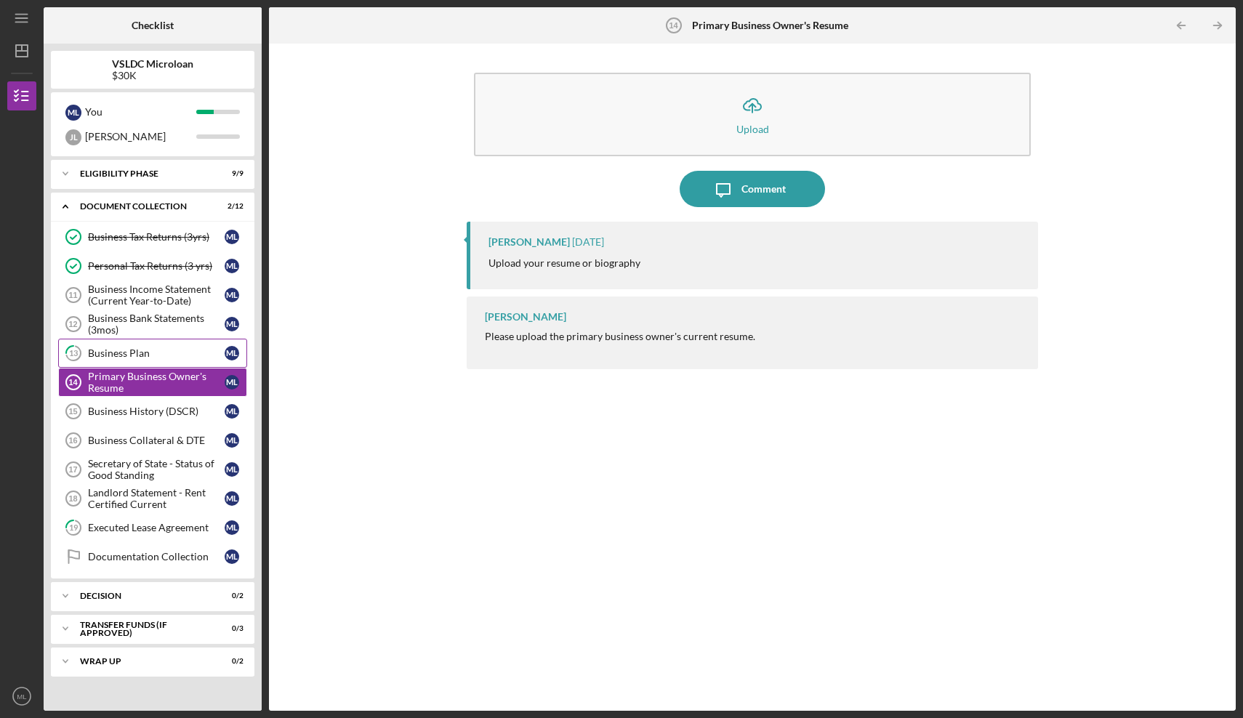
click at [151, 353] on div "Business Plan" at bounding box center [156, 353] width 137 height 12
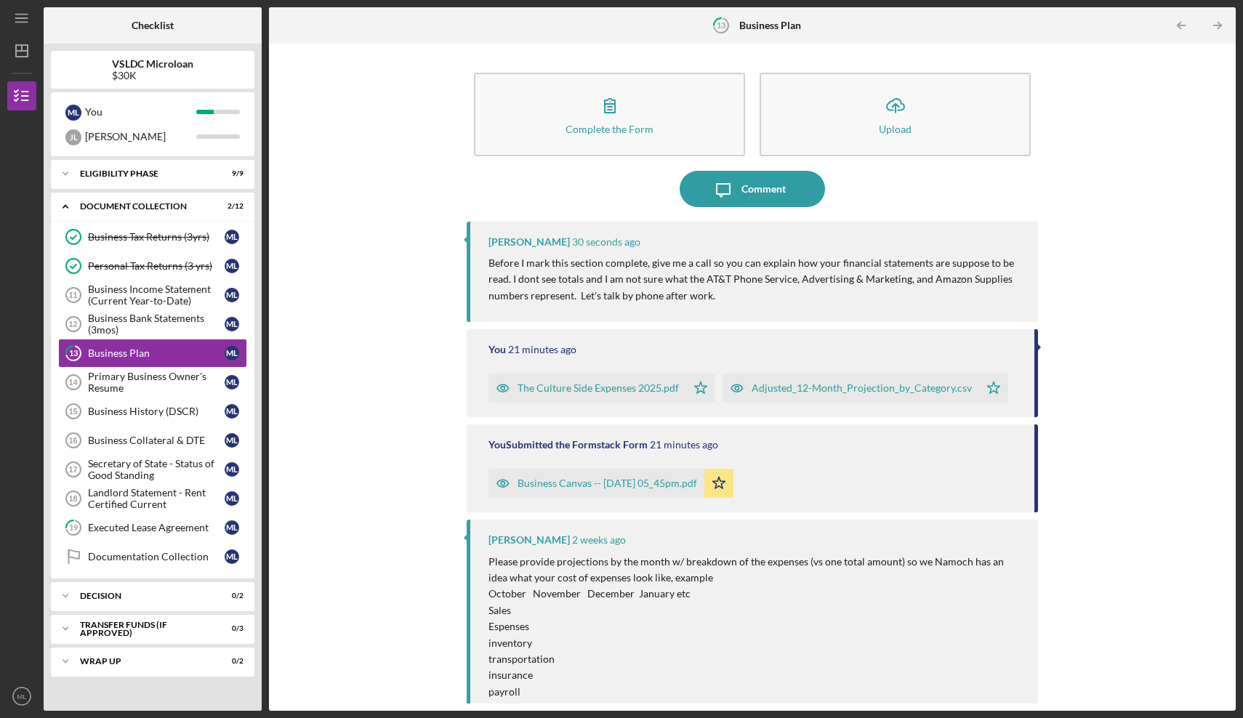
click at [656, 376] on div "The Culture Side Expenses 2025.pdf" at bounding box center [587, 388] width 198 height 29
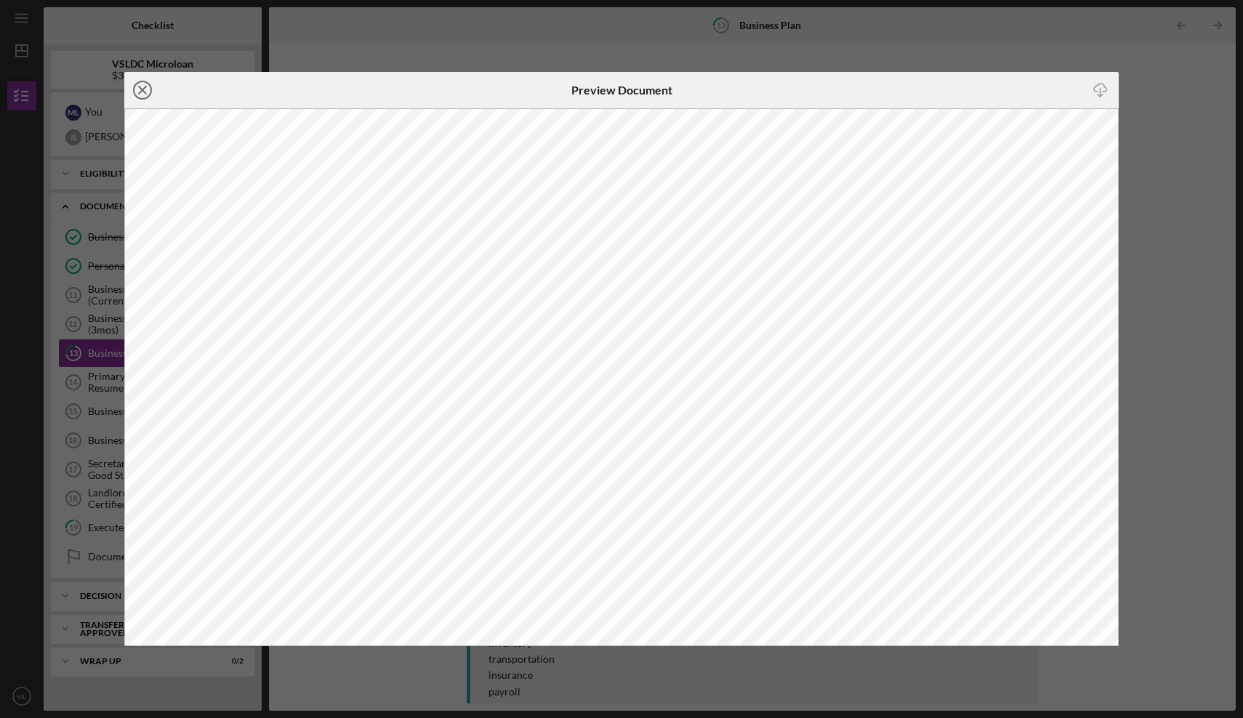
click at [142, 91] on line at bounding box center [142, 89] width 7 height 7
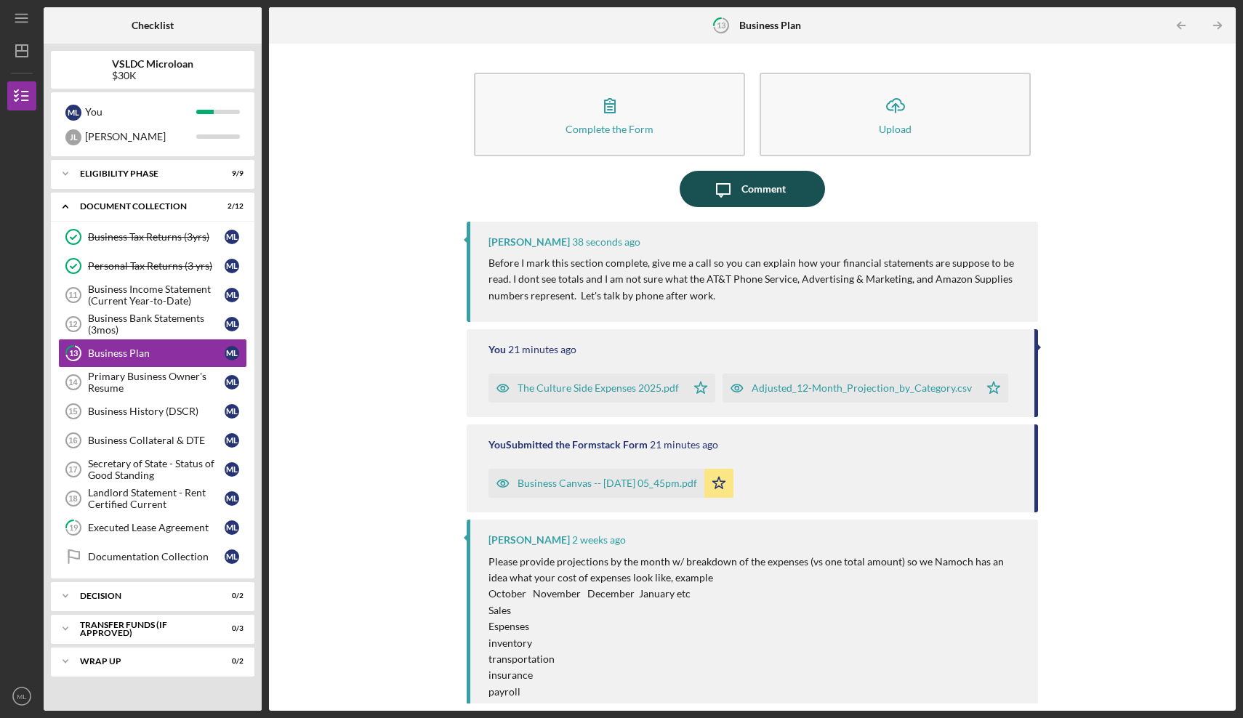
click at [703, 190] on button "Icon/Message Comment" at bounding box center [751, 189] width 145 height 36
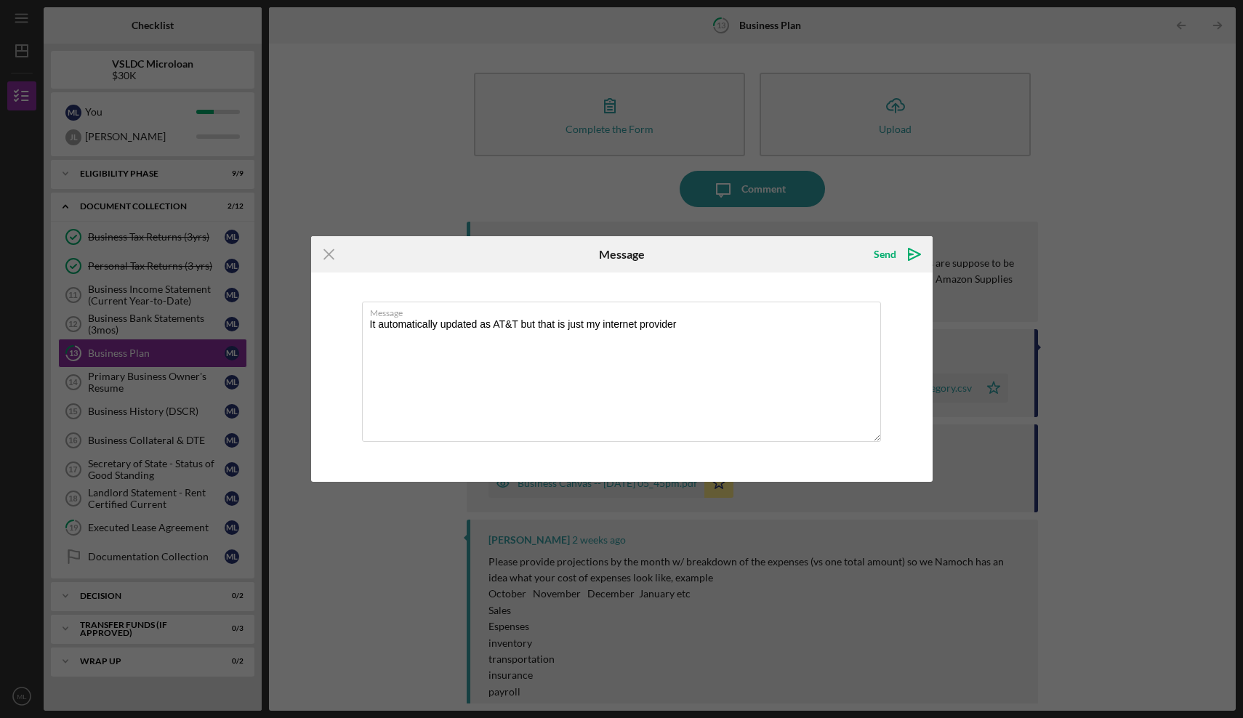
type textarea "It automatically updated as AT&T but that is just my internet provider"
drag, startPoint x: 686, startPoint y: 270, endPoint x: 615, endPoint y: 264, distance: 71.5
click at [616, 266] on div "Message" at bounding box center [621, 254] width 207 height 36
click at [424, 332] on textarea "It automatically updated as AT&T but that is just my internet provider" at bounding box center [621, 372] width 519 height 140
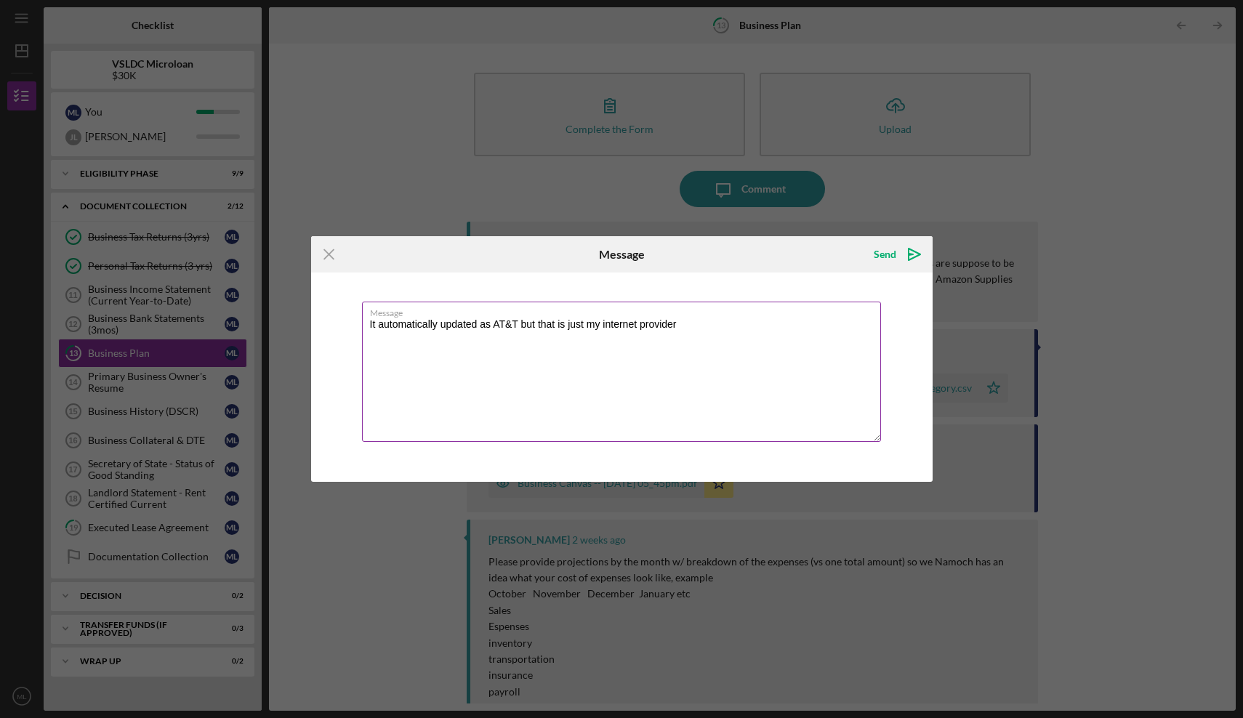
click at [424, 332] on textarea "It automatically updated as AT&T but that is just my internet provider" at bounding box center [621, 372] width 519 height 140
click at [326, 253] on line at bounding box center [328, 254] width 9 height 9
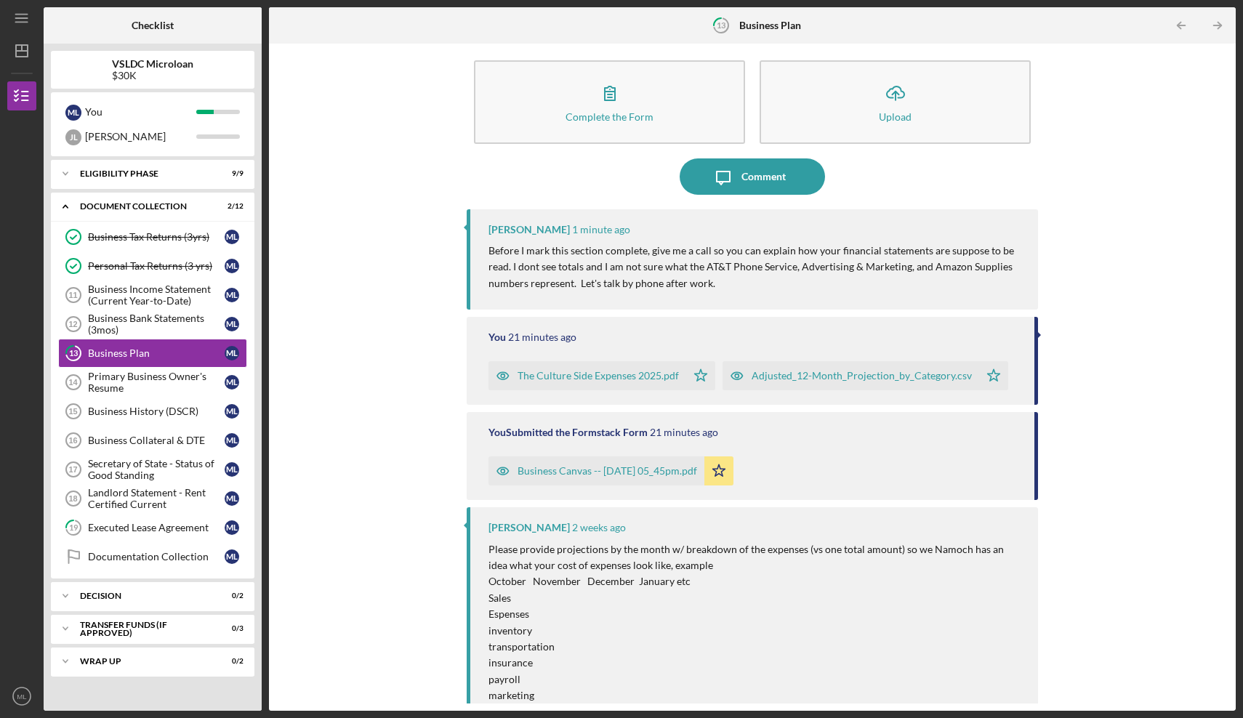
scroll to position [8, 0]
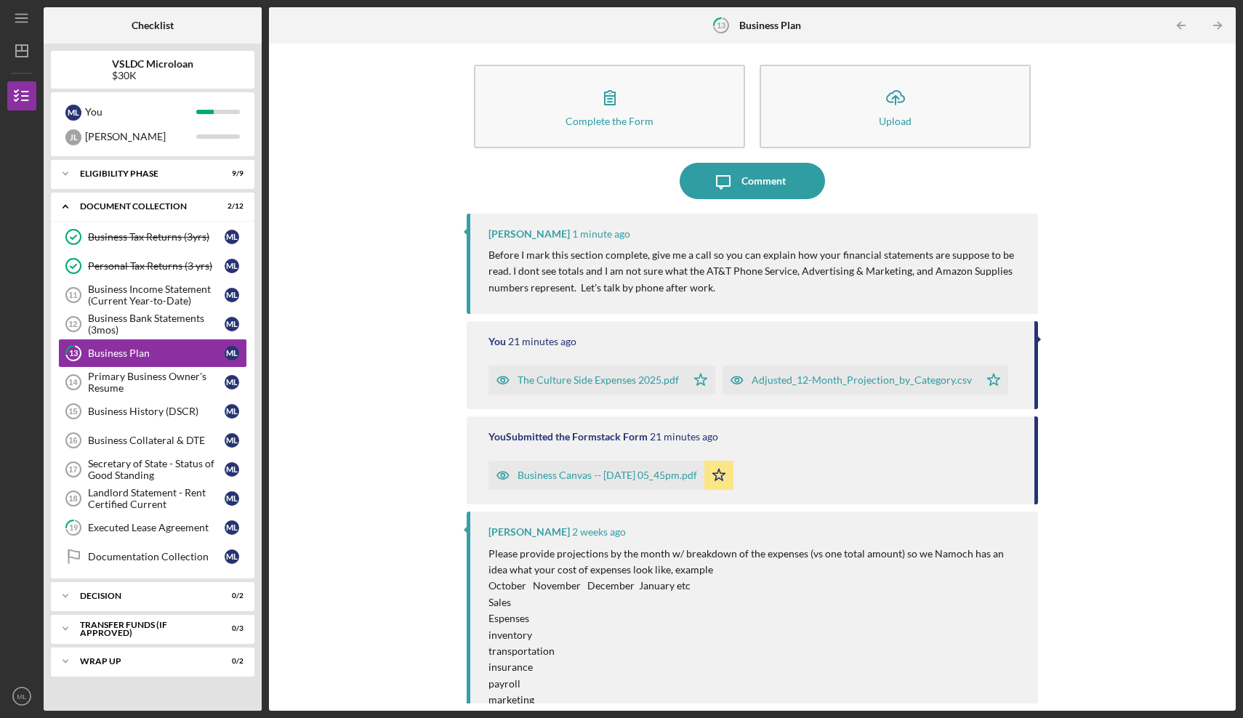
click at [833, 376] on div "Adjusted_12-Month_Projection_by_Category.csv" at bounding box center [861, 380] width 220 height 12
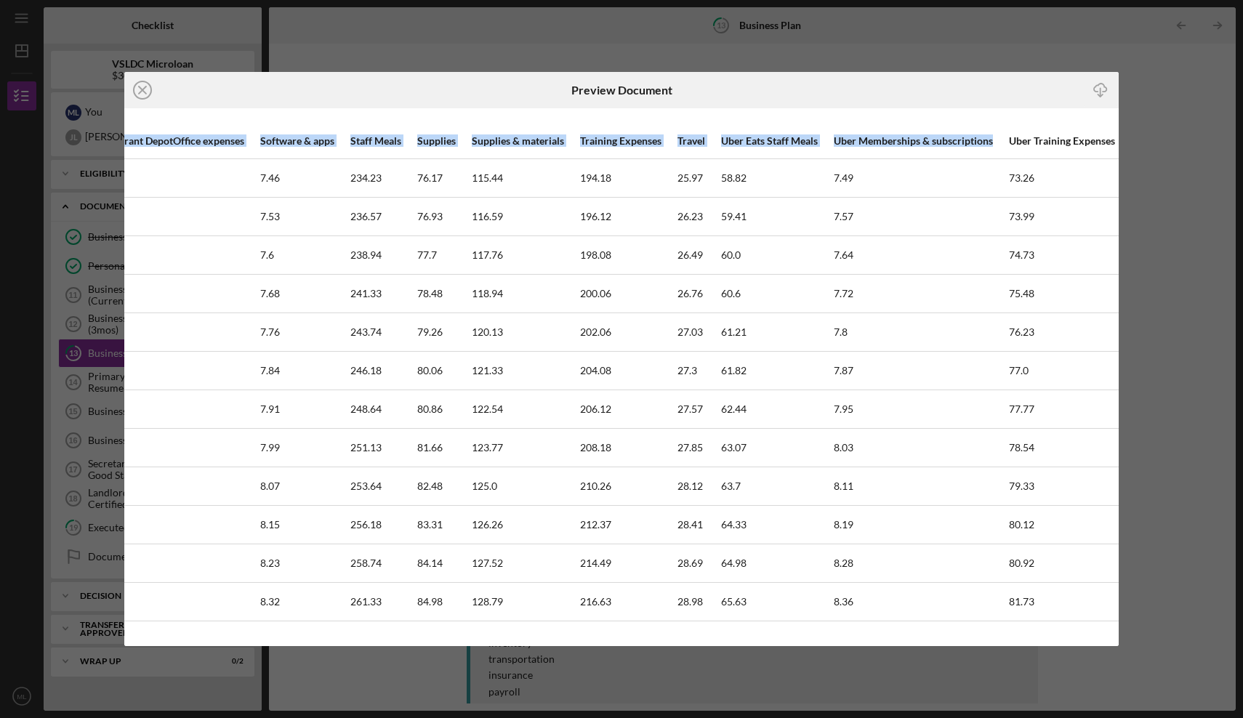
scroll to position [0, 3033]
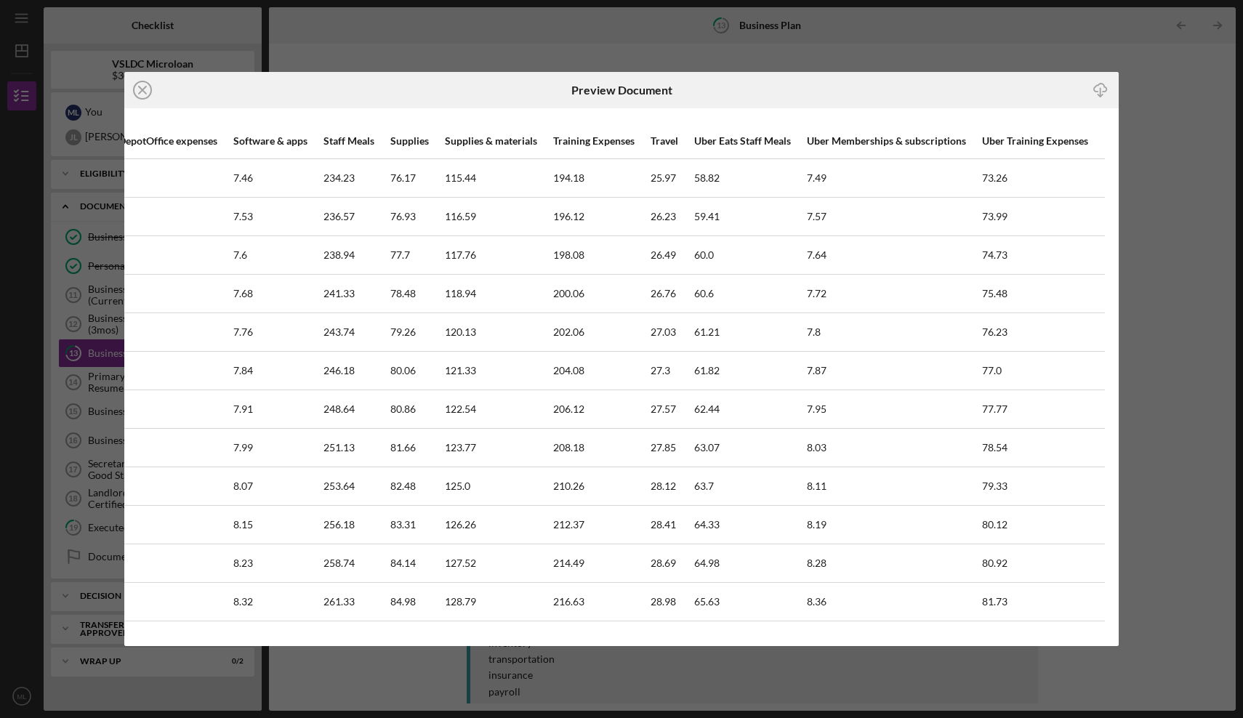
drag, startPoint x: 958, startPoint y: 126, endPoint x: 1163, endPoint y: 158, distance: 208.1
click at [1163, 158] on div "Icon/Close Preview Document Icon/Download AT&T Phone service Advertising & mark…" at bounding box center [621, 359] width 1243 height 718
click at [1014, 116] on div "AT&T Phone service Advertising & marketing Amazon Supplies Apple Software & app…" at bounding box center [621, 377] width 994 height 538
click at [140, 89] on line at bounding box center [142, 89] width 7 height 7
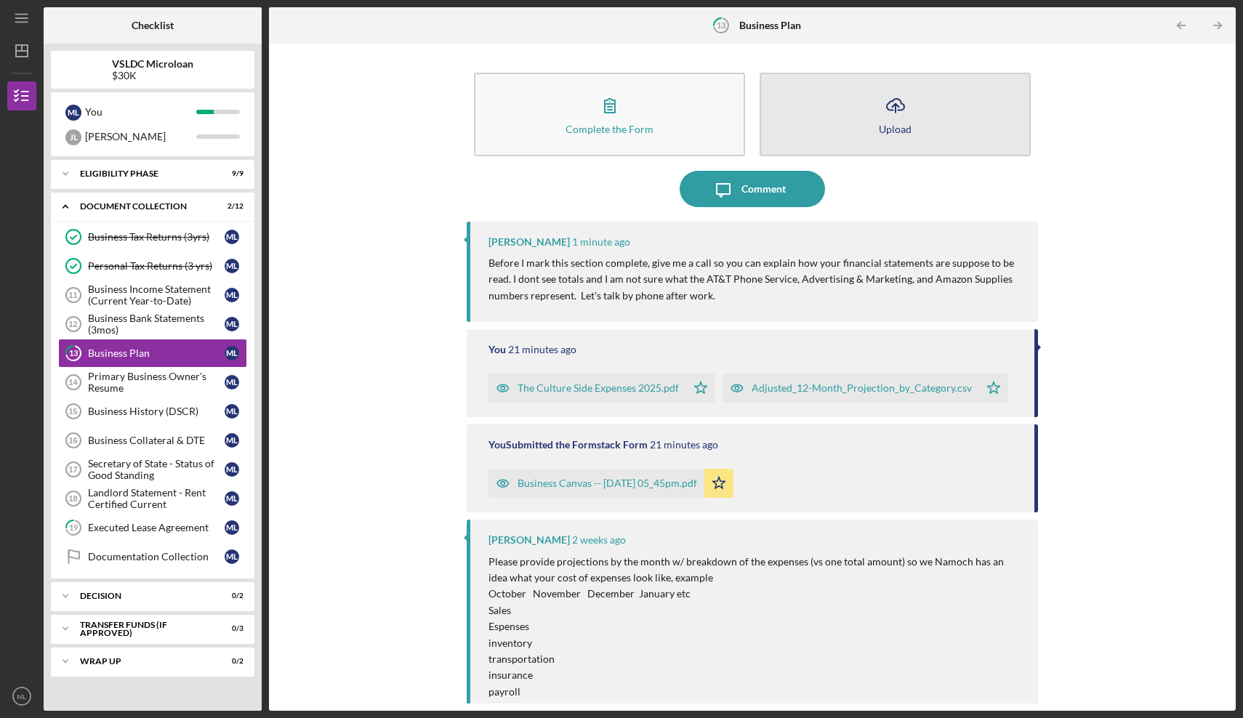
click at [871, 132] on button "Icon/Upload Upload" at bounding box center [894, 115] width 271 height 84
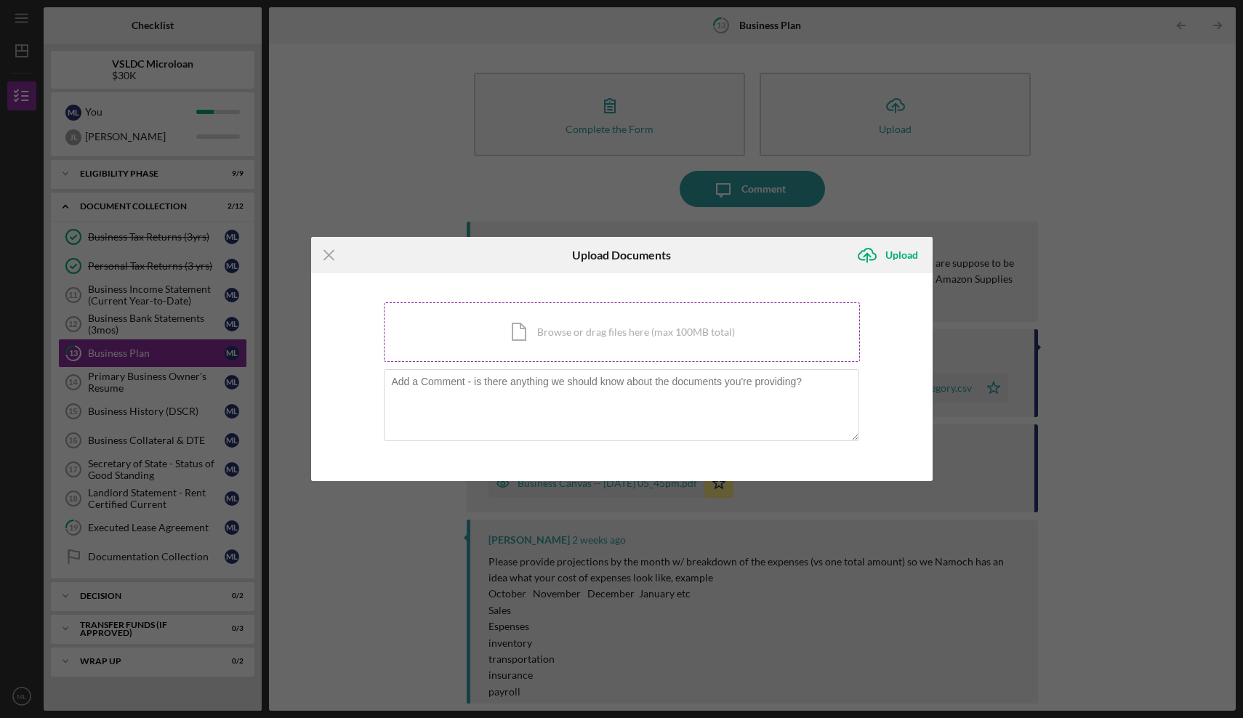
click at [580, 313] on div "Icon/Document Browse or drag files here (max 100MB total) Tap to choose files o…" at bounding box center [622, 332] width 476 height 60
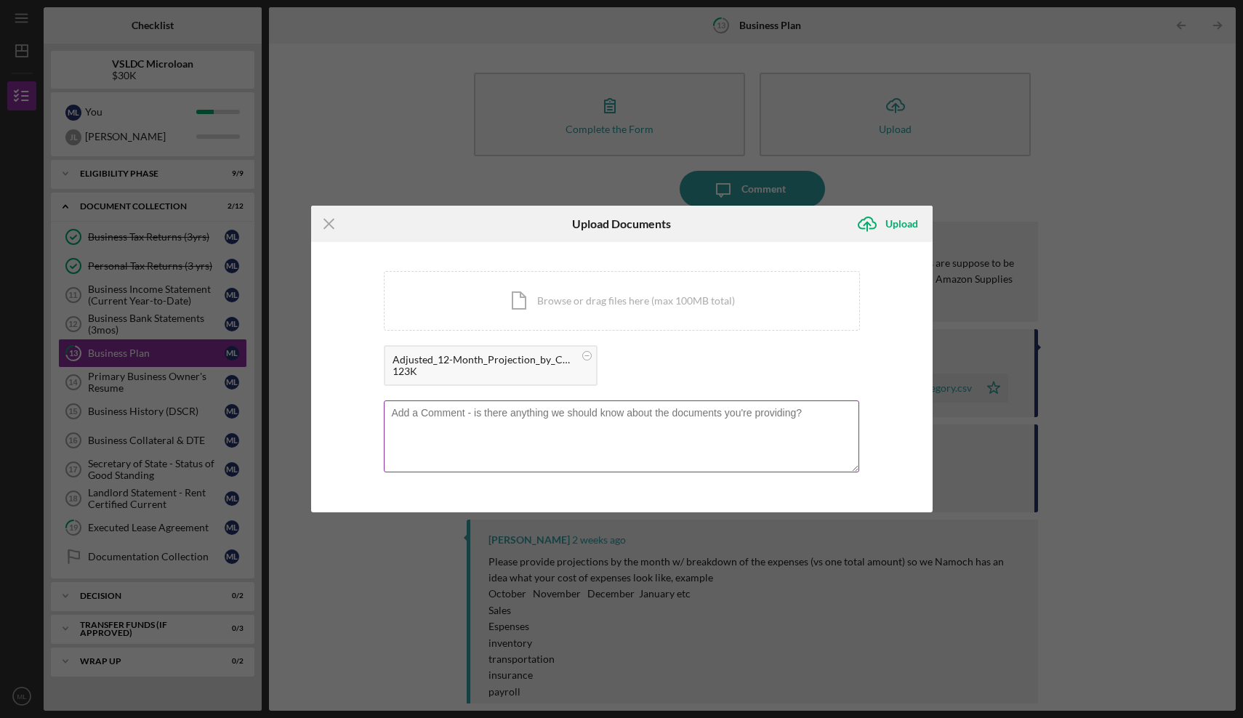
click at [432, 443] on textarea at bounding box center [621, 435] width 475 height 71
type textarea "Sorry, it should be this version. Quickbooks automatically placed it into those…"
click at [895, 222] on div "Upload" at bounding box center [901, 223] width 33 height 29
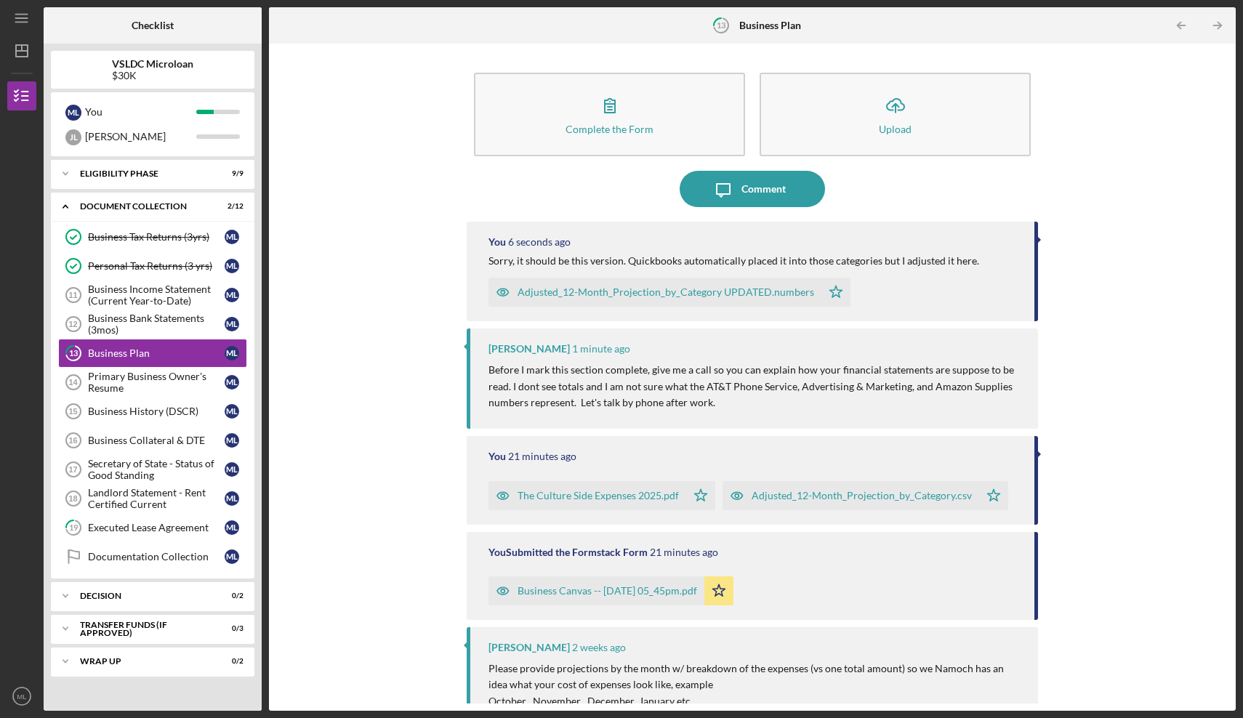
click at [636, 481] on div "The Culture Side Expenses 2025.pdf" at bounding box center [587, 495] width 198 height 29
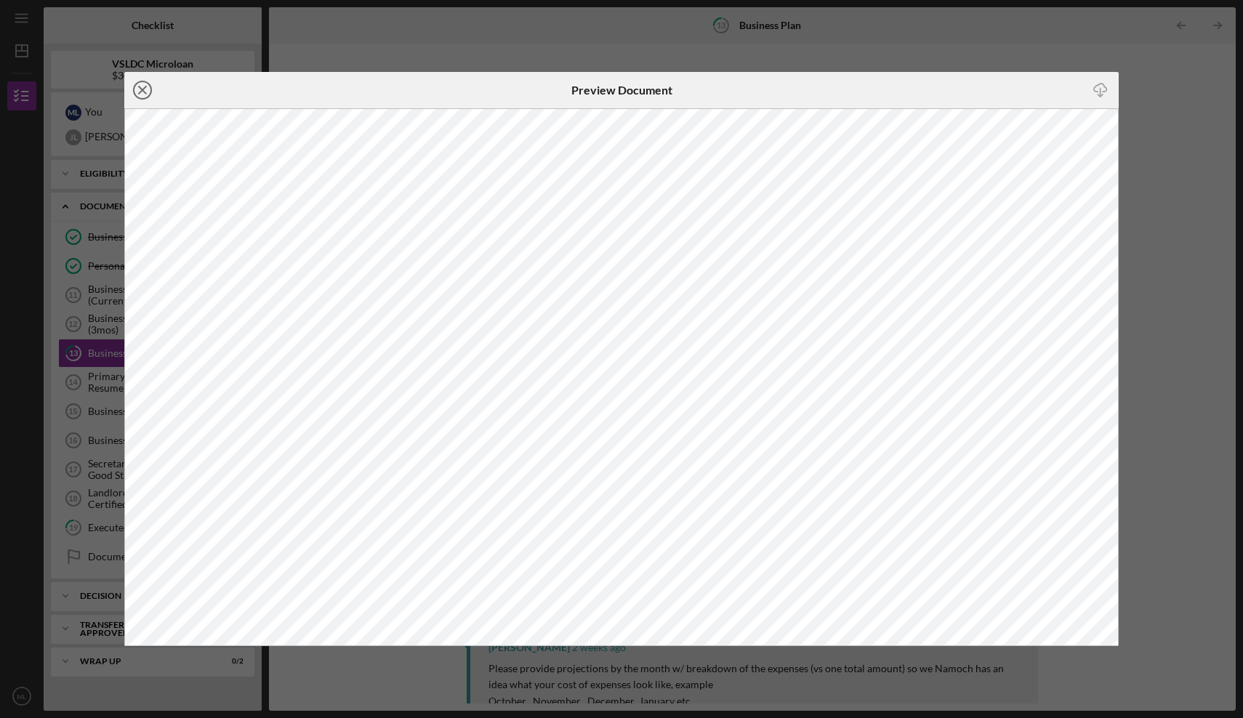
click at [147, 87] on icon "Icon/Close" at bounding box center [142, 90] width 36 height 36
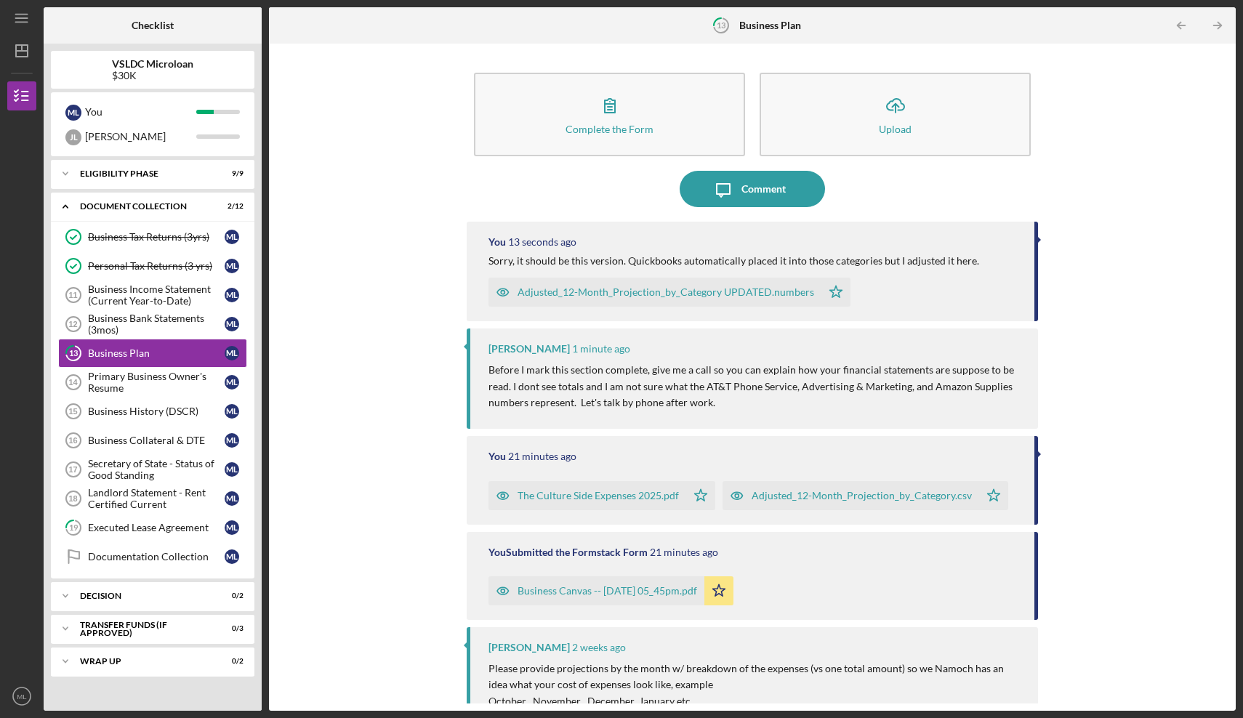
click at [544, 501] on div "The Culture Side Expenses 2025.pdf" at bounding box center [587, 495] width 198 height 29
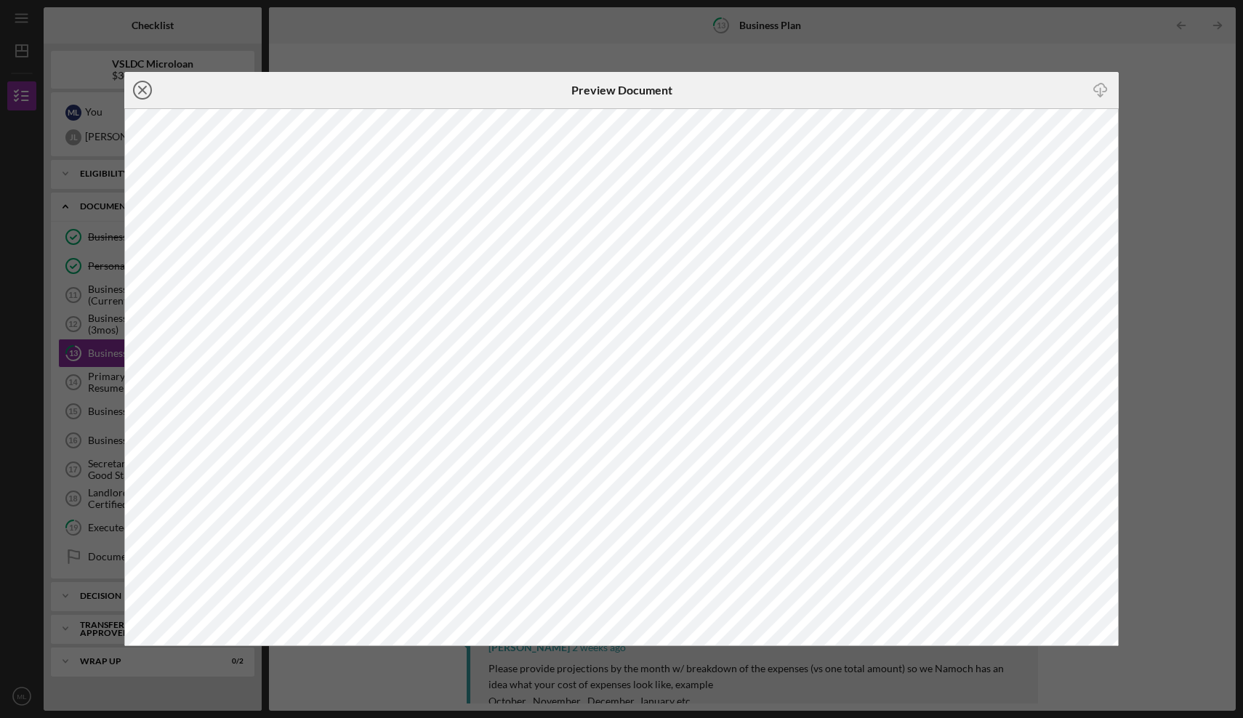
click at [144, 88] on line at bounding box center [142, 89] width 7 height 7
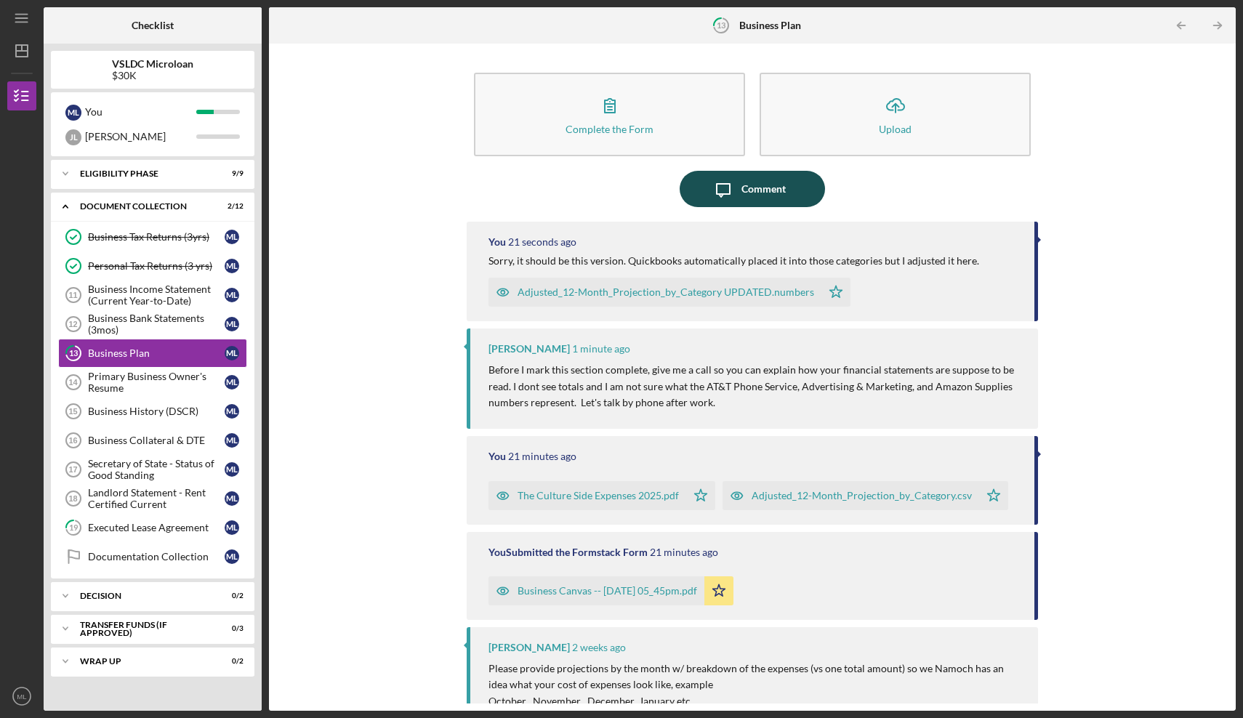
drag, startPoint x: 506, startPoint y: 487, endPoint x: 733, endPoint y: 190, distance: 373.3
click at [716, 196] on div "Complete the Form Form Icon/Upload Upload Icon/Message Comment You 21 seconds a…" at bounding box center [752, 377] width 571 height 653
click at [741, 185] on div "Comment" at bounding box center [763, 189] width 44 height 36
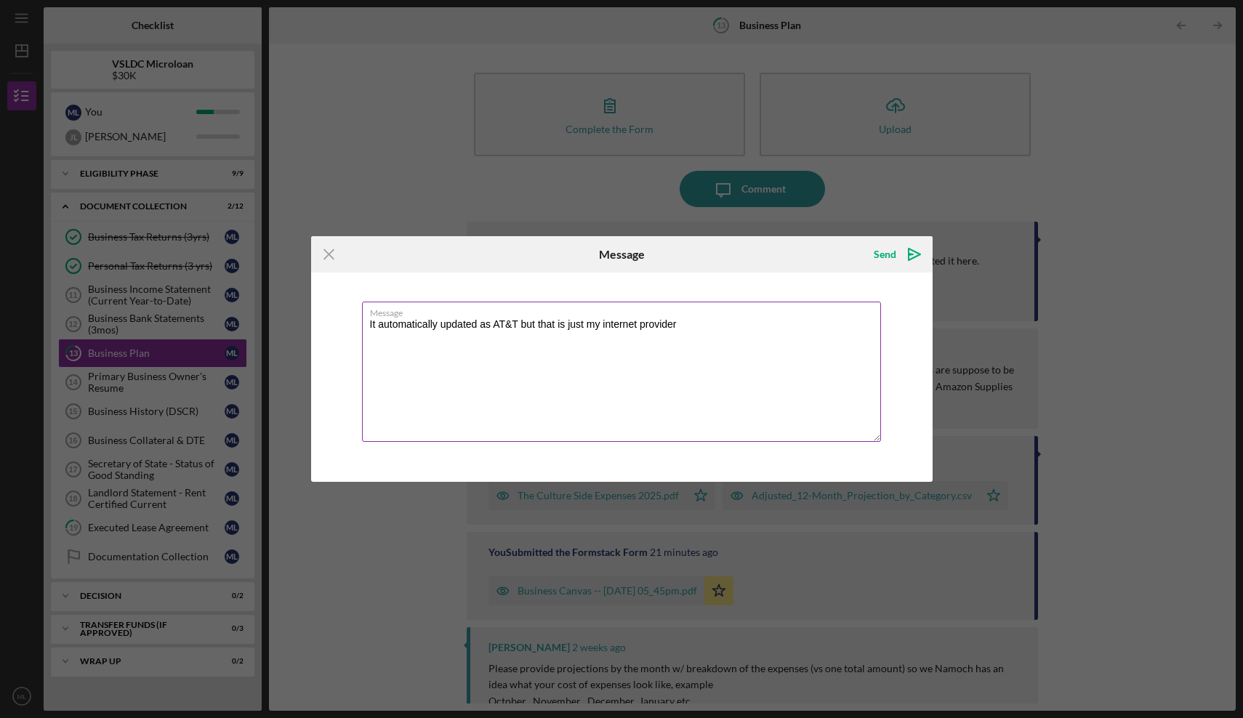
click at [633, 328] on textarea "It automatically updated as AT&T but that is just my internet provider" at bounding box center [621, 372] width 519 height 140
drag, startPoint x: 744, startPoint y: 326, endPoint x: 762, endPoint y: 327, distance: 18.2
click at [762, 327] on textarea "The doc: The Culture Side Expenses is from my statements (quickbooks report) to…" at bounding box center [621, 372] width 519 height 140
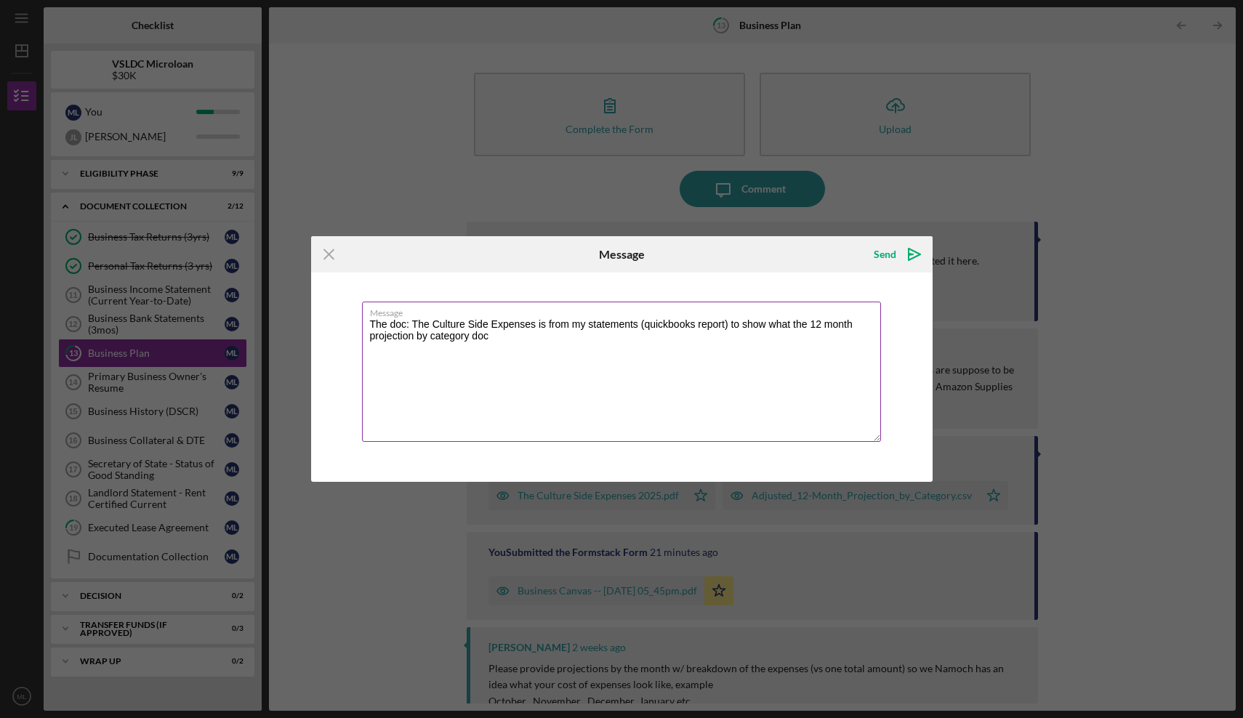
click at [690, 337] on textarea "The doc: The Culture Side Expenses is from my statements (quickbooks report) to…" at bounding box center [621, 372] width 519 height 140
click at [748, 328] on textarea "The doc: The Culture Side Expenses is from my statements (quickbooks report) to…" at bounding box center [621, 372] width 519 height 140
click at [625, 336] on textarea "The doc: The Culture Side Expenses is from my statements (quickbooks report) to…" at bounding box center [621, 372] width 519 height 140
click at [413, 326] on textarea "The doc: The Culture Side Expenses is from my statements (quickbooks report) to…" at bounding box center [621, 372] width 519 height 140
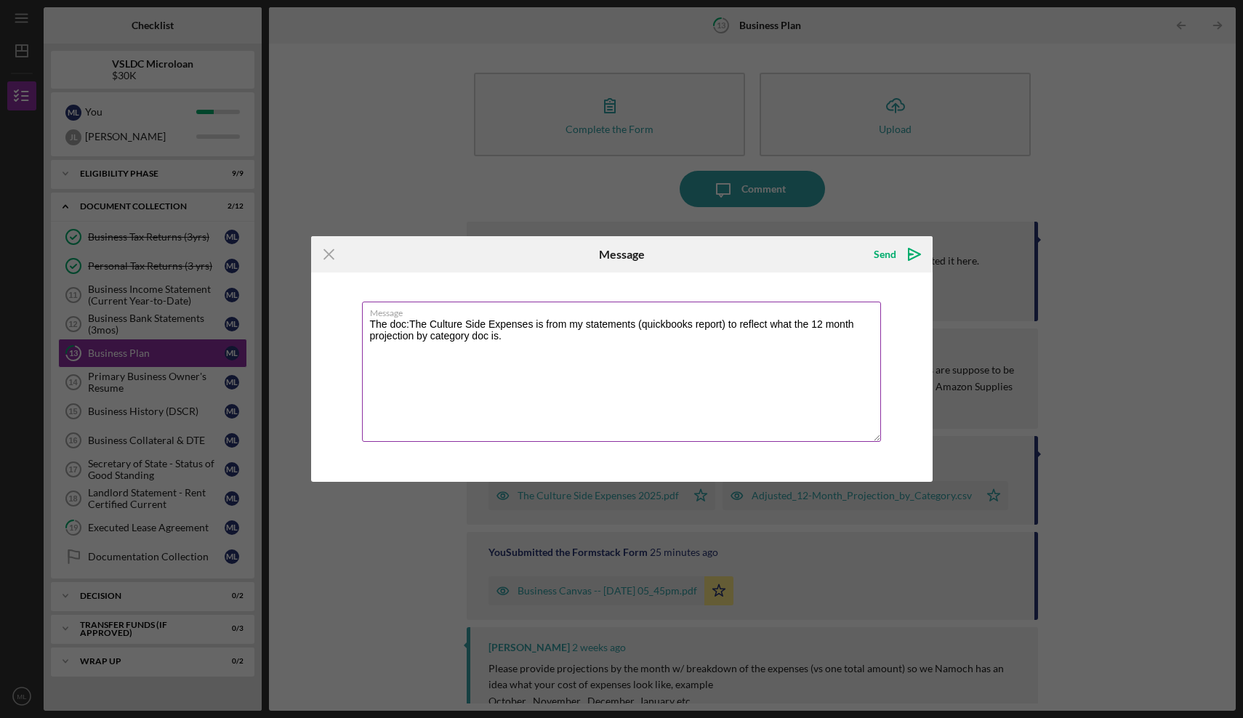
click at [531, 324] on textarea "The doc:The Culture Side Expenses is from my statements (quickbooks report) to …" at bounding box center [621, 372] width 519 height 140
click at [412, 326] on textarea "The doc:The Culture Side Expenses" is from my statements (quickbooks report) to…" at bounding box center [621, 372] width 519 height 140
type textarea "The doc: "The Culture Side Expenses" is from my statements (quickbooks report) …"
click at [897, 258] on icon "Icon/icon-invite-send" at bounding box center [914, 254] width 36 height 36
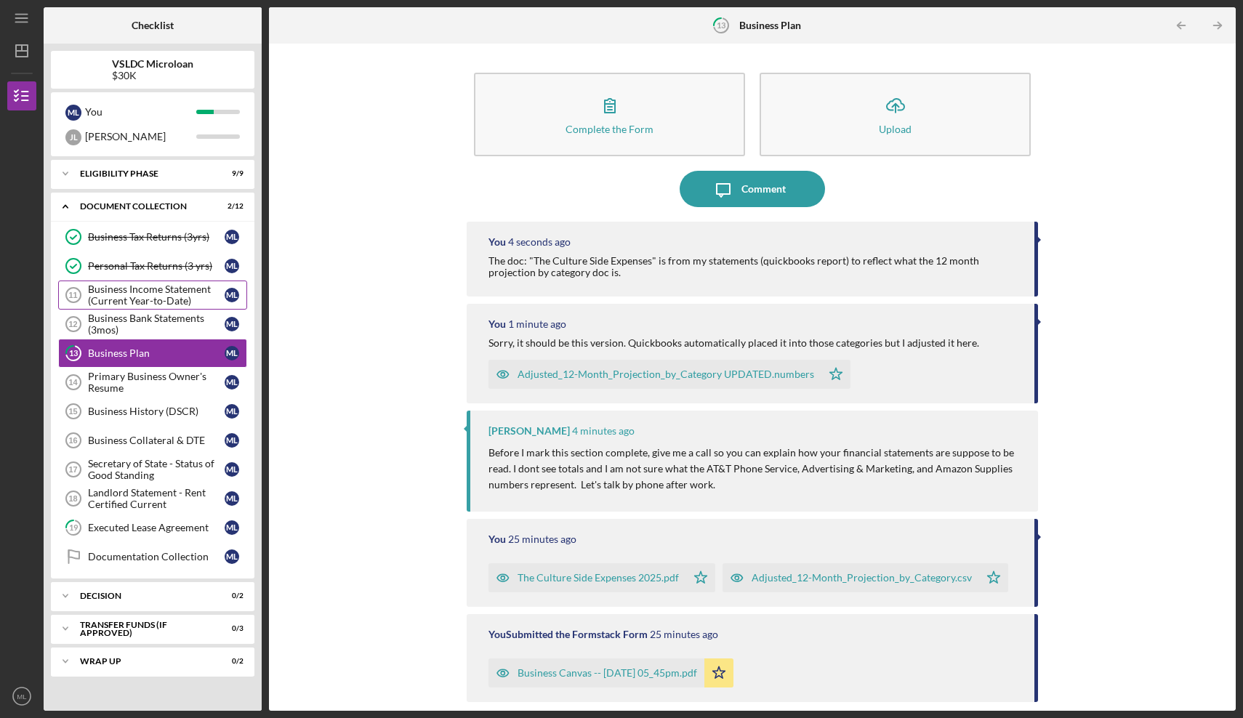
click at [158, 290] on div "Business Income Statement (Current Year-to-Date)" at bounding box center [156, 294] width 137 height 23
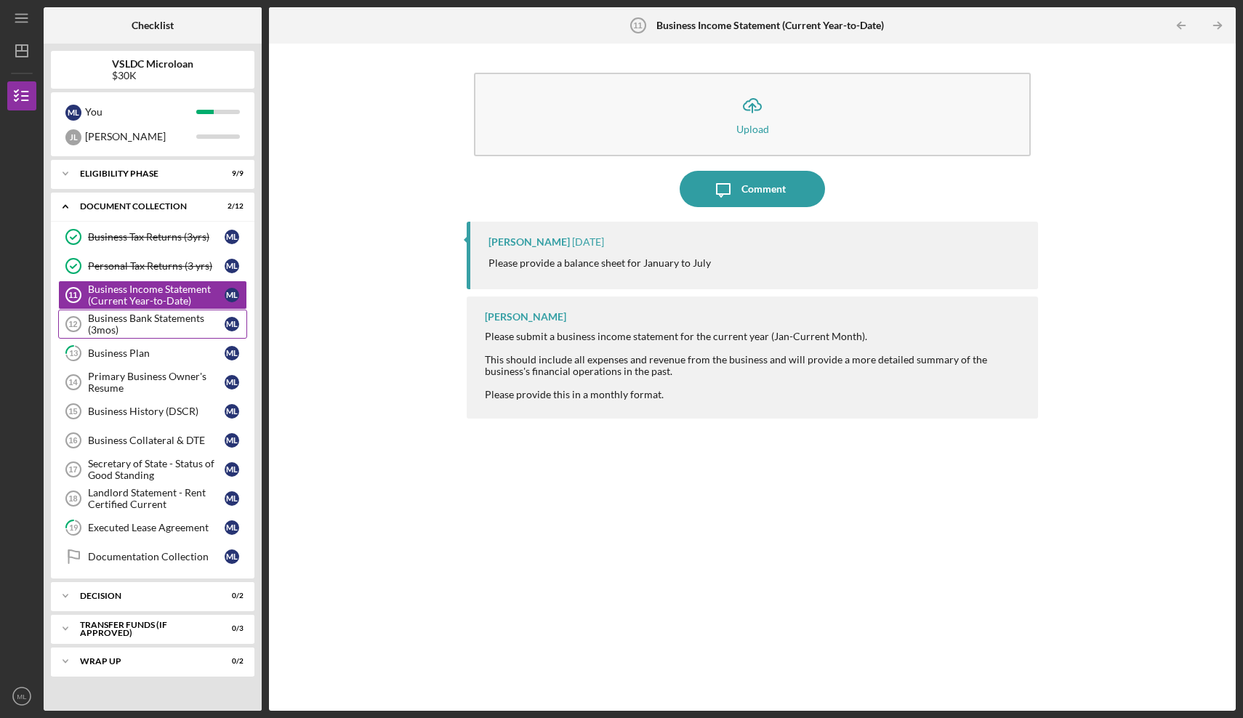
click at [156, 334] on div "Business Bank Statements (3mos)" at bounding box center [156, 323] width 137 height 23
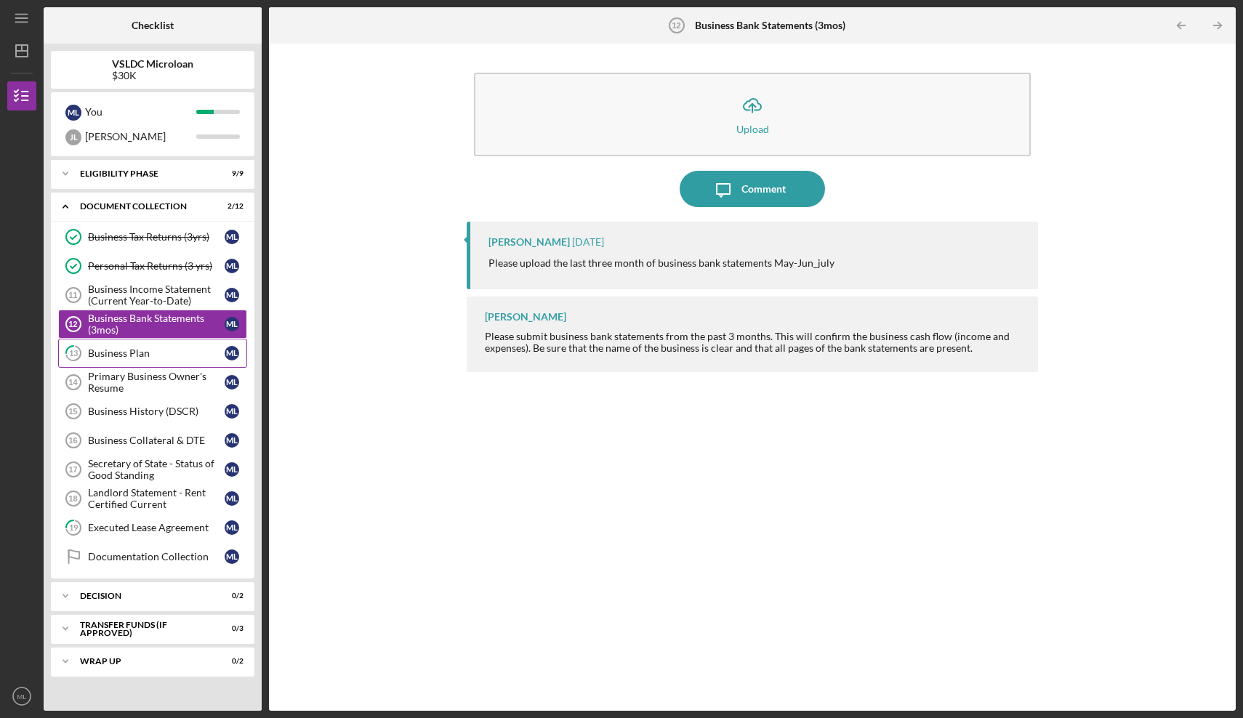
click at [158, 349] on div "Business Plan" at bounding box center [156, 353] width 137 height 12
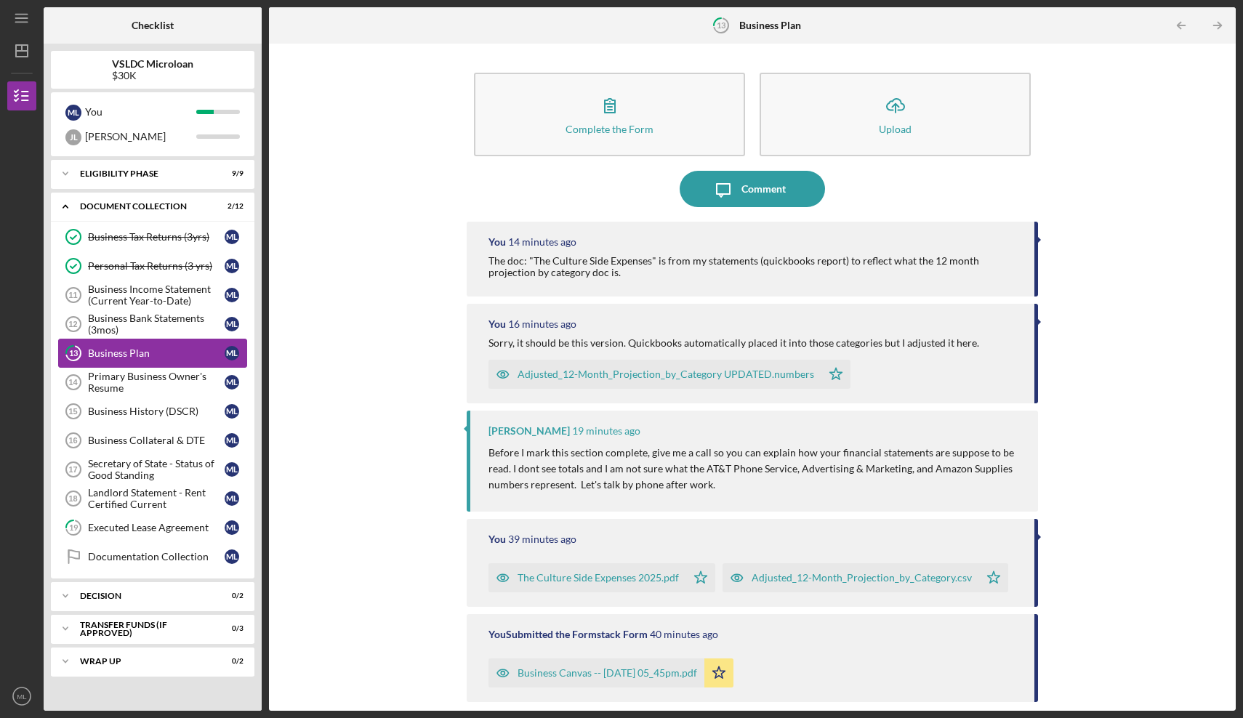
click at [161, 366] on link "13 Business Plan M L" at bounding box center [152, 353] width 189 height 29
click at [161, 385] on div "Primary Business Owner's Resume" at bounding box center [156, 382] width 137 height 23
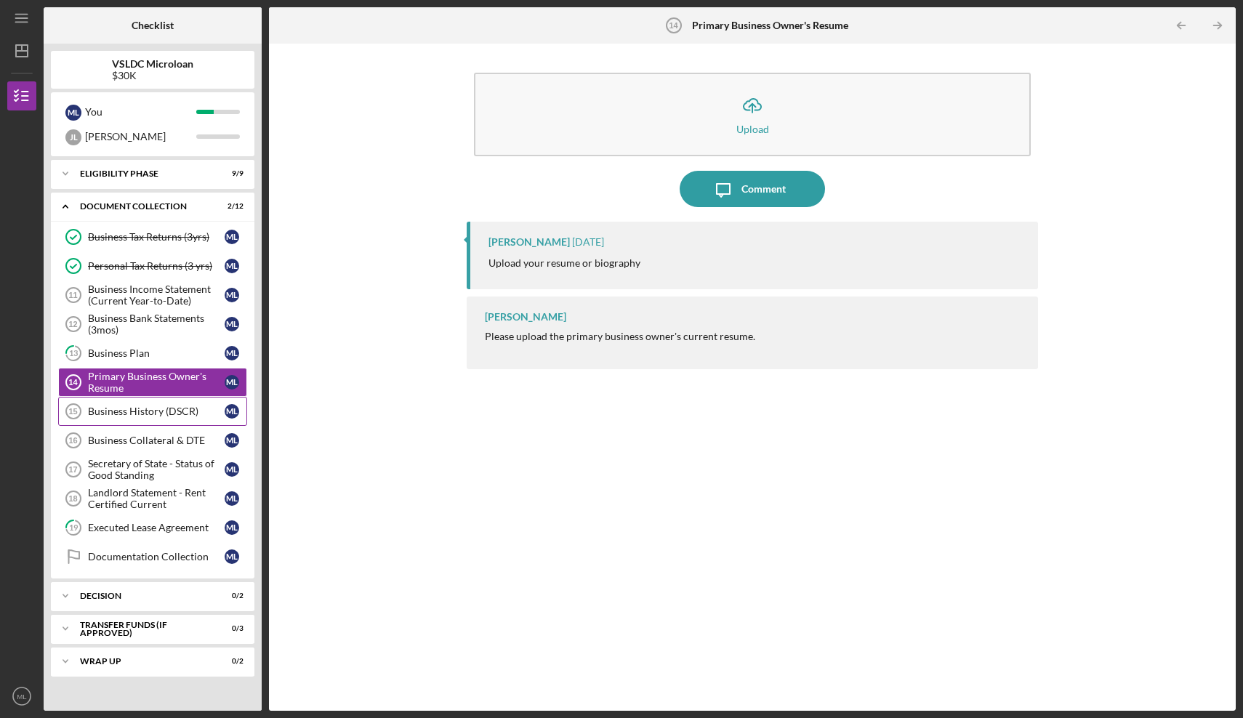
click at [164, 411] on div "Business History (DSCR)" at bounding box center [156, 412] width 137 height 12
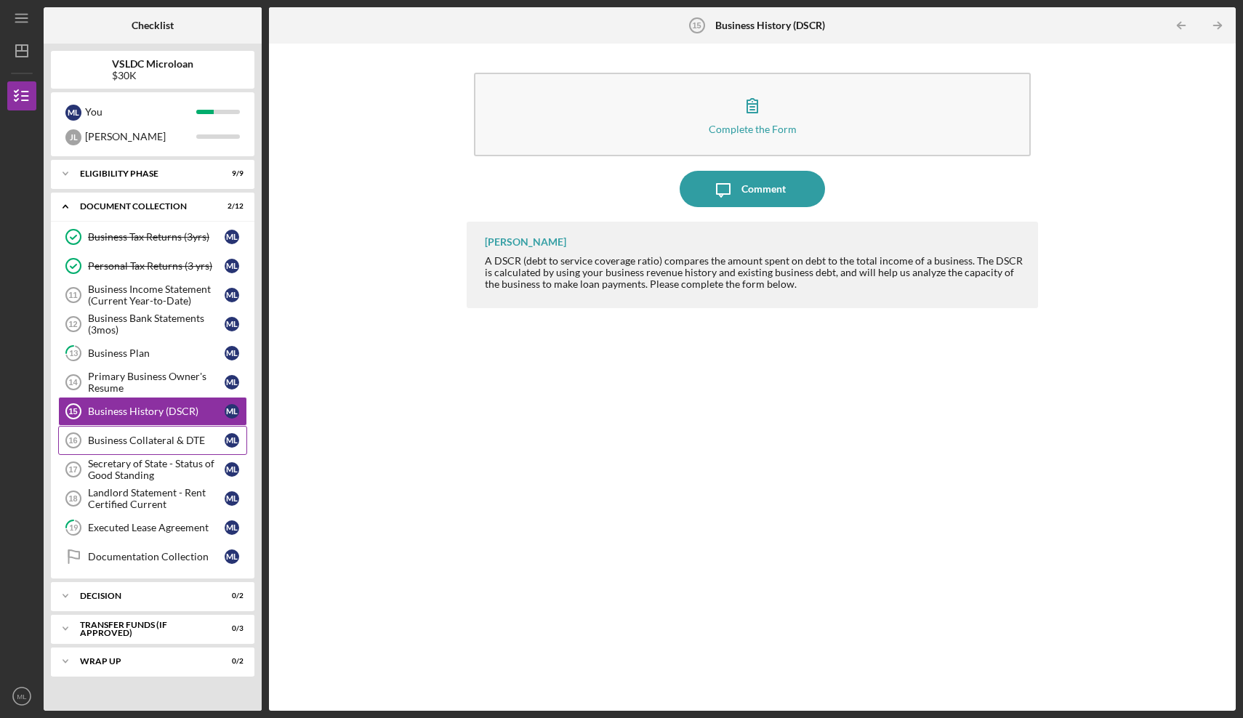
click at [171, 431] on link "Business Collateral & DTE 16 Business Collateral & DTE M L" at bounding box center [152, 440] width 189 height 29
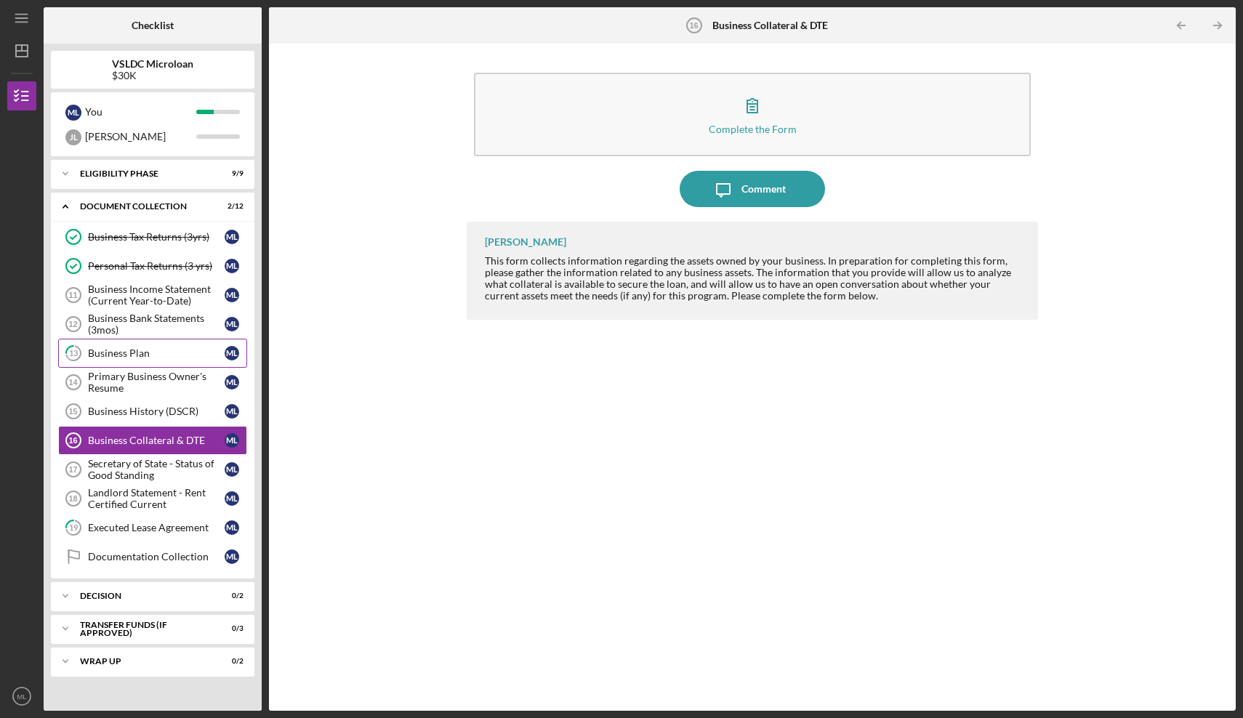
click at [172, 358] on div "Business Plan" at bounding box center [156, 353] width 137 height 12
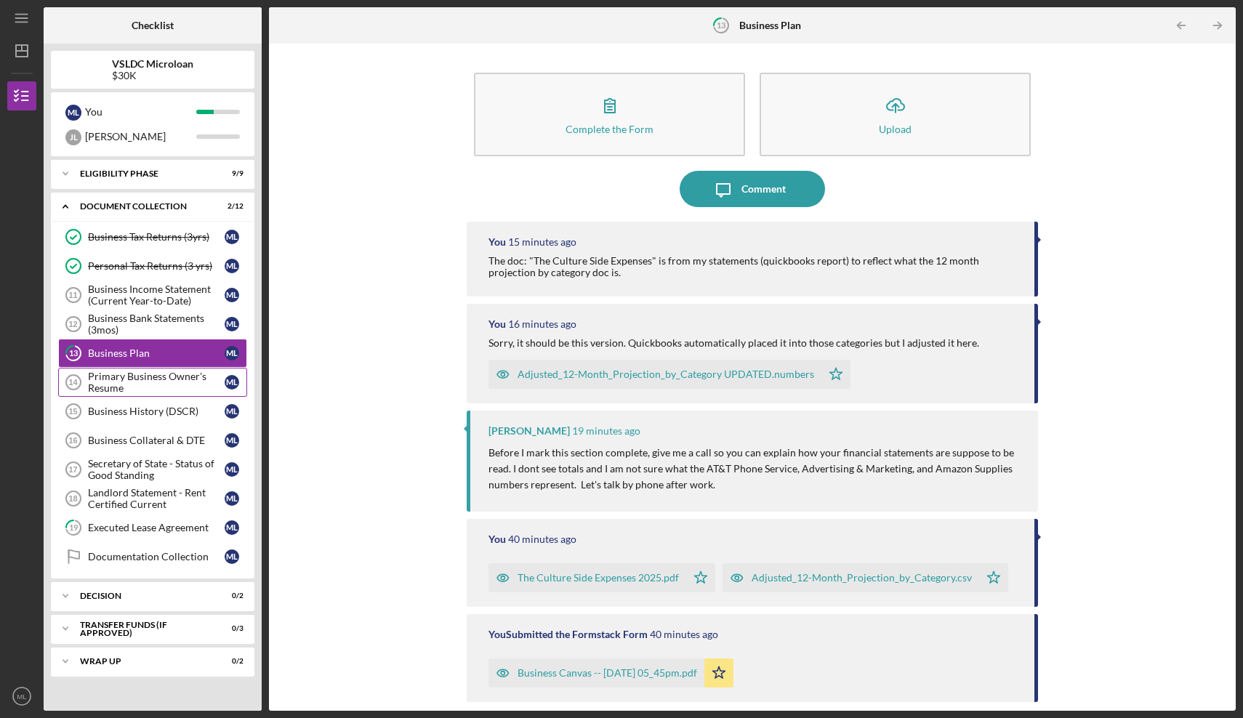
click at [172, 372] on div "Primary Business Owner's Resume" at bounding box center [156, 382] width 137 height 23
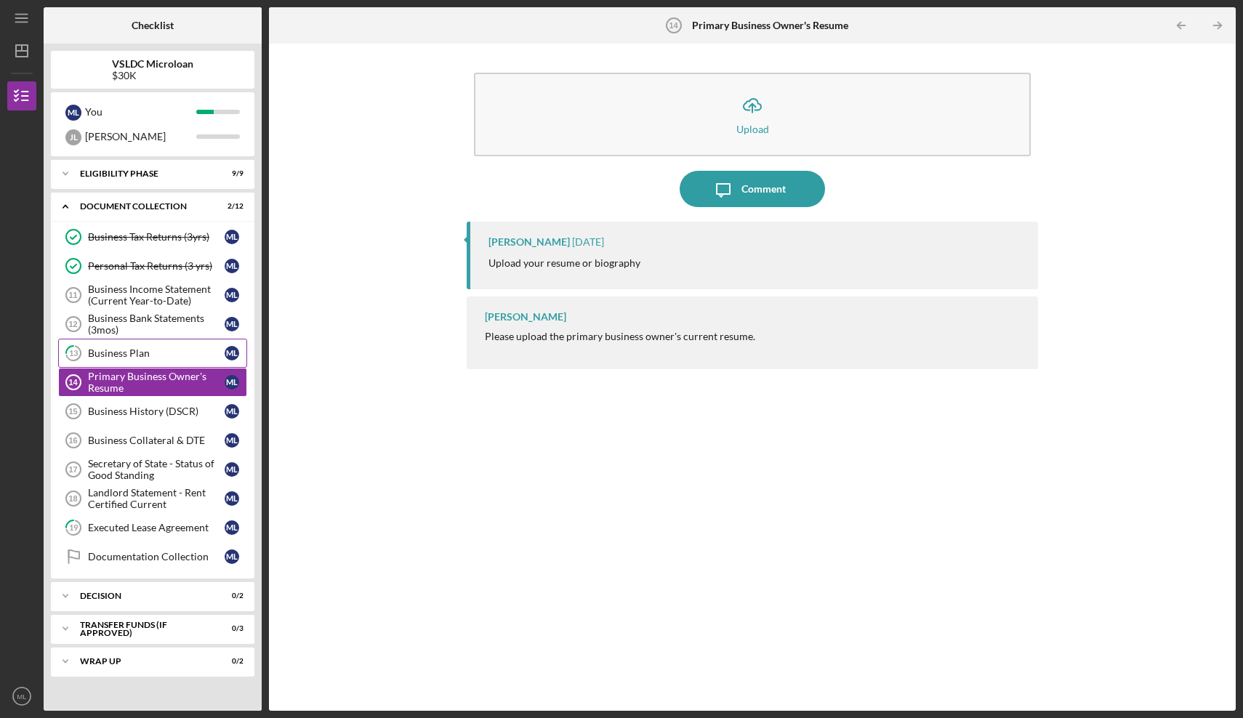
click at [174, 347] on div "Business Plan" at bounding box center [156, 353] width 137 height 12
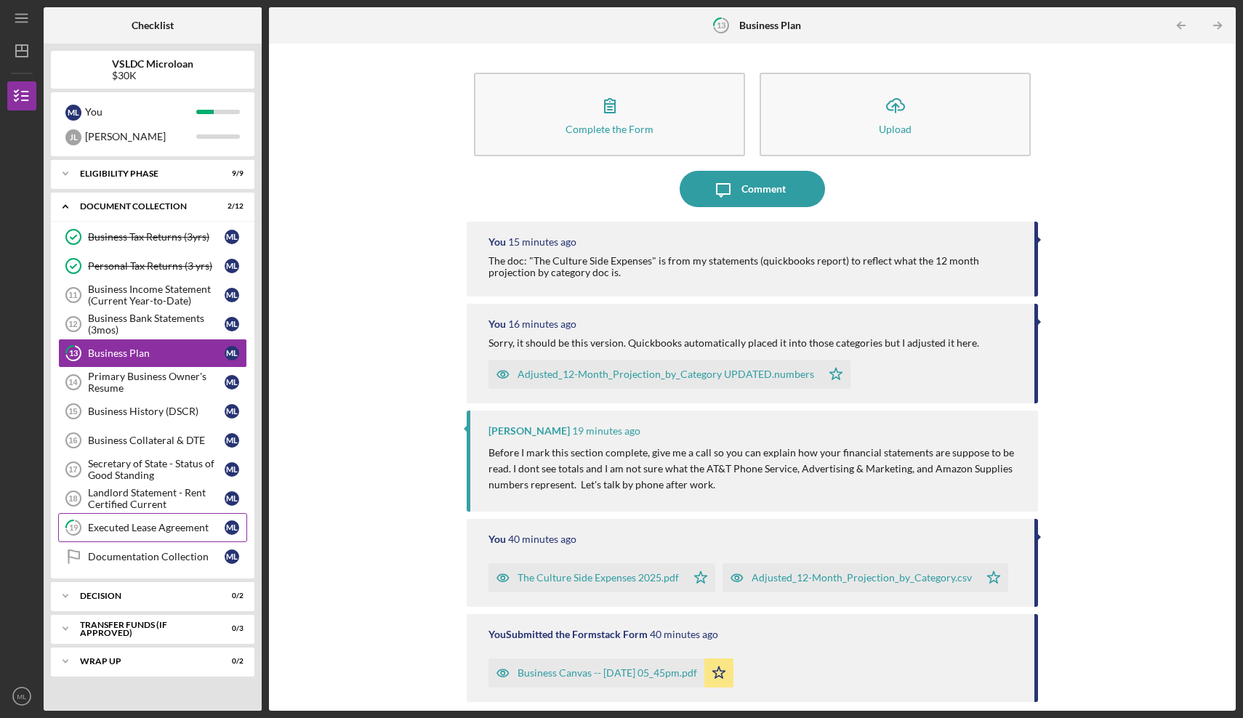
click at [184, 525] on div "Executed Lease Agreement" at bounding box center [156, 528] width 137 height 12
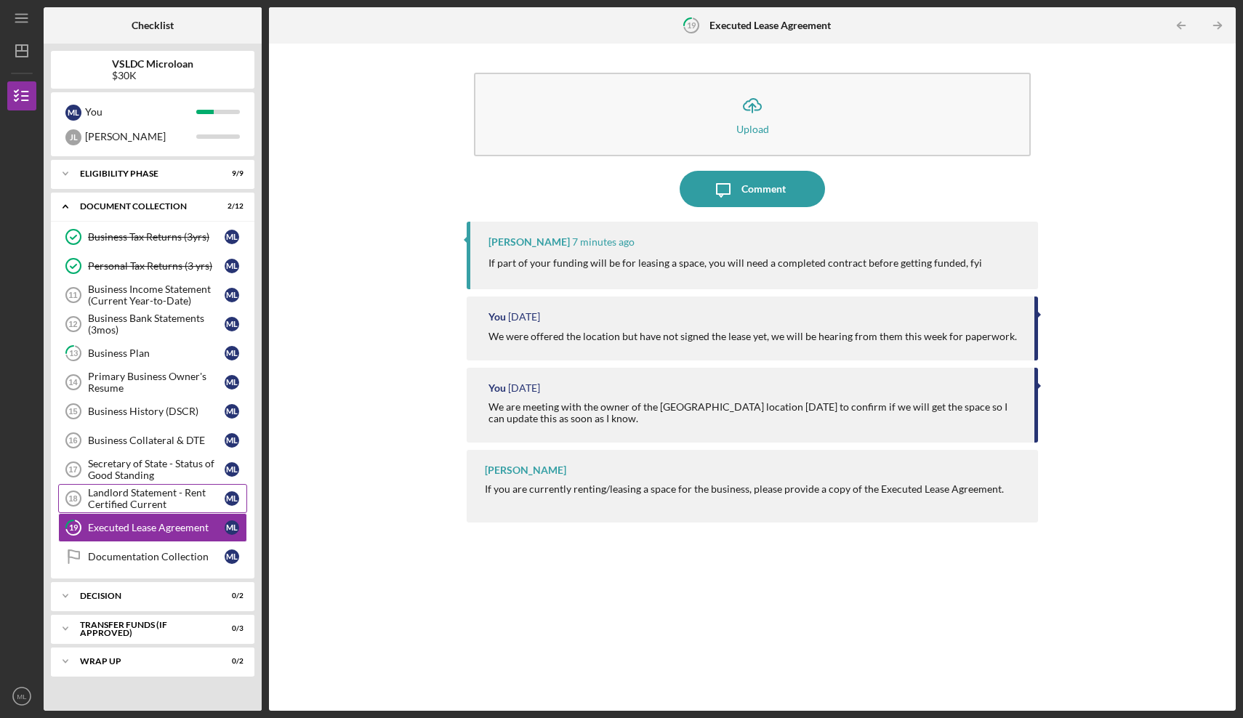
click at [149, 502] on div "Landlord Statement - Rent Certified Current" at bounding box center [156, 498] width 137 height 23
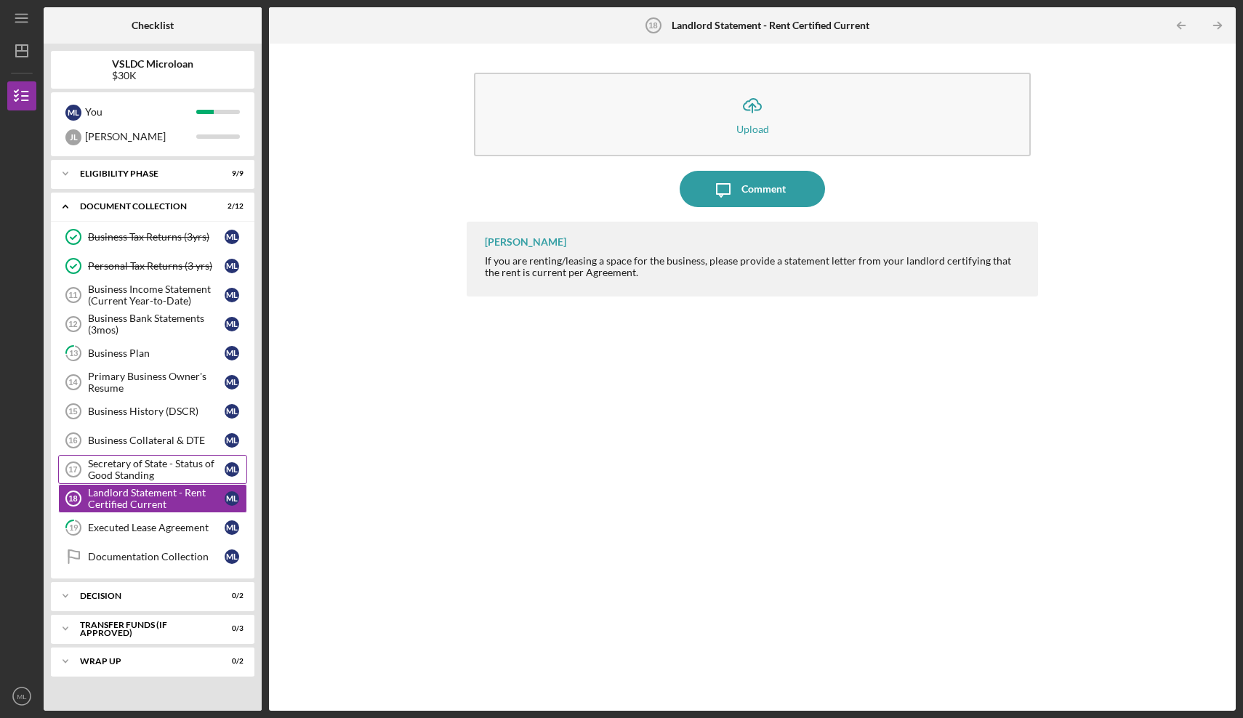
click at [155, 467] on div "Secretary of State - Status of Good Standing" at bounding box center [156, 469] width 137 height 23
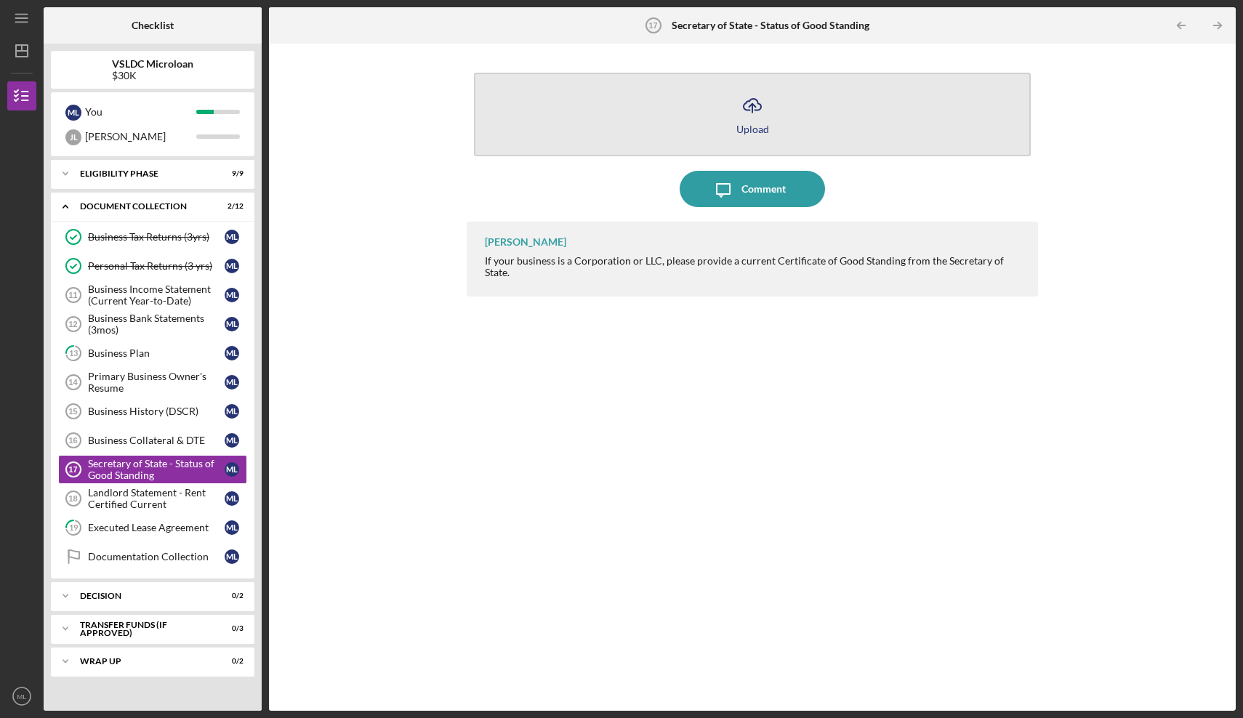
click at [748, 117] on icon "Icon/Upload" at bounding box center [752, 105] width 36 height 36
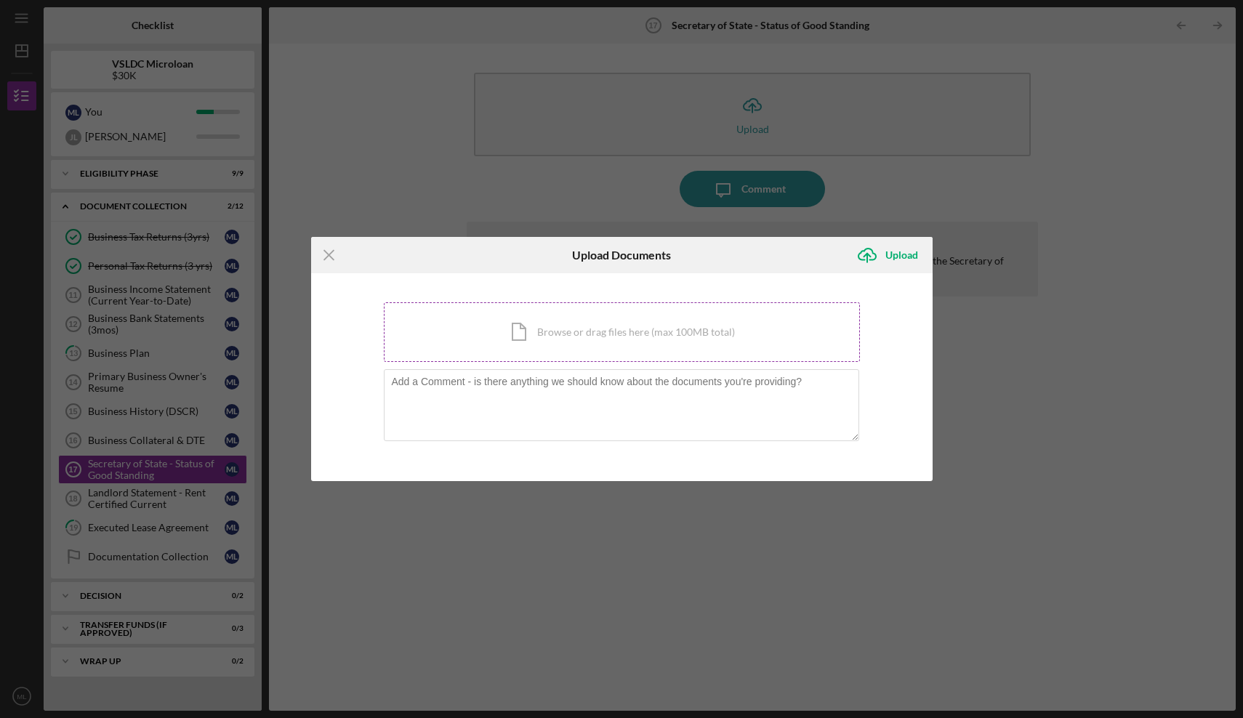
click at [582, 323] on div "Icon/Document Browse or drag files here (max 100MB total) Tap to choose files o…" at bounding box center [622, 332] width 476 height 60
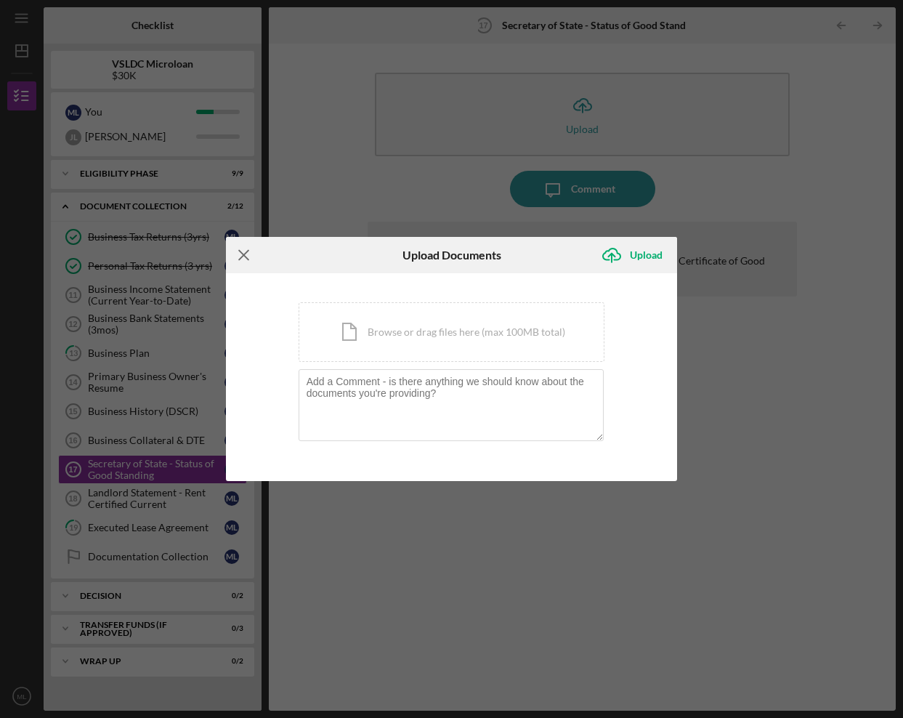
click at [242, 260] on icon "Icon/Menu Close" at bounding box center [244, 255] width 36 height 36
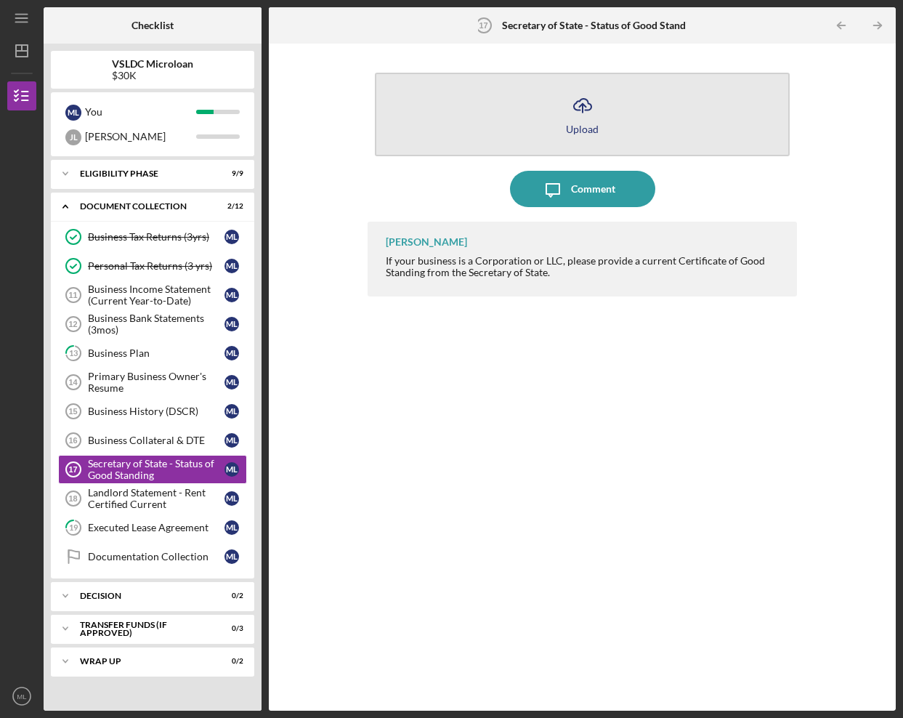
click at [573, 110] on icon "Icon/Upload" at bounding box center [583, 105] width 36 height 36
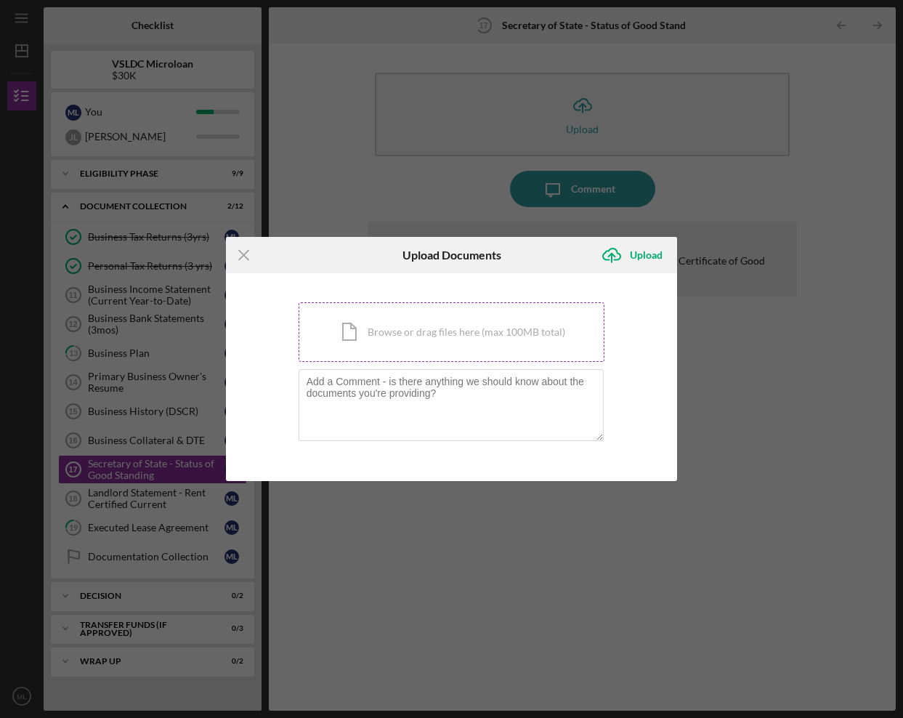
click at [360, 356] on div "Icon/Document Browse or drag files here (max 100MB total) Tap to choose files o…" at bounding box center [452, 332] width 307 height 60
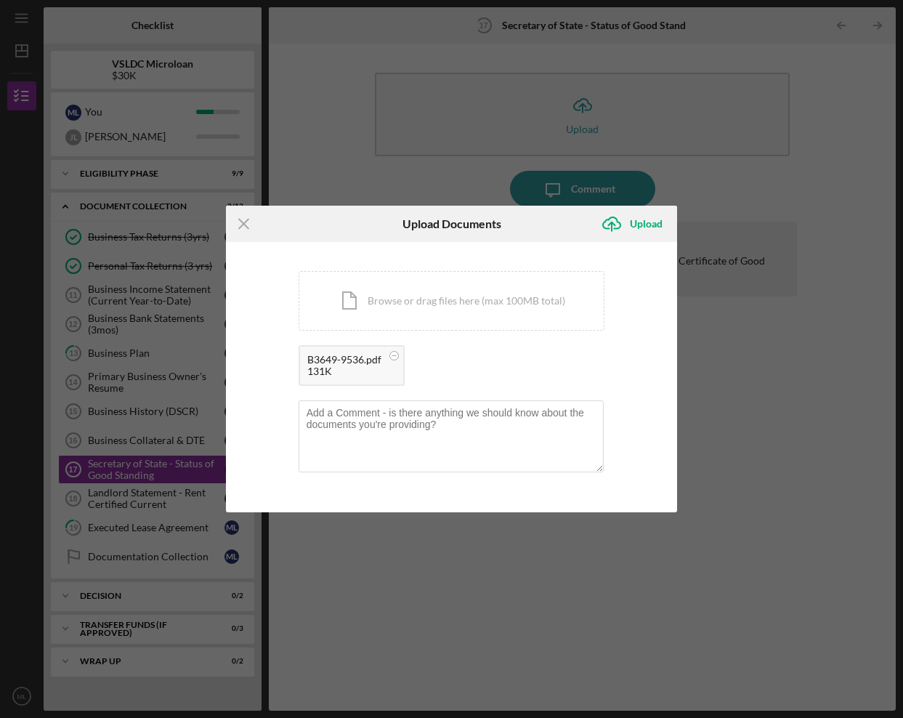
click at [335, 366] on div "B3649-9536.pdf" at bounding box center [344, 360] width 74 height 12
click at [632, 227] on div "Upload" at bounding box center [646, 223] width 33 height 29
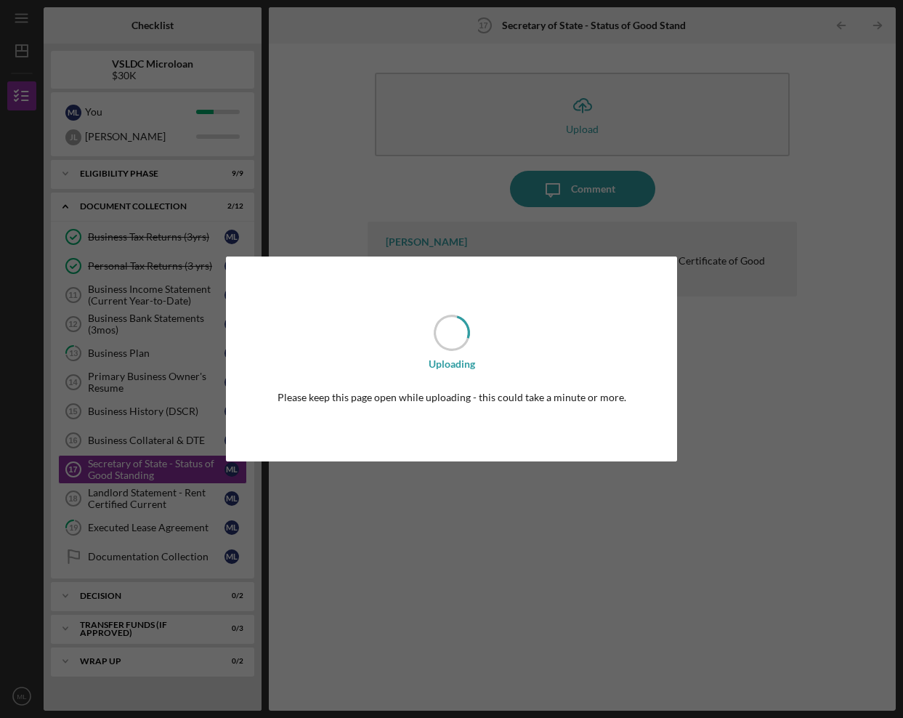
click at [322, 564] on div "Uploading Please keep this page open while uploading - this could take a minute…" at bounding box center [451, 359] width 903 height 718
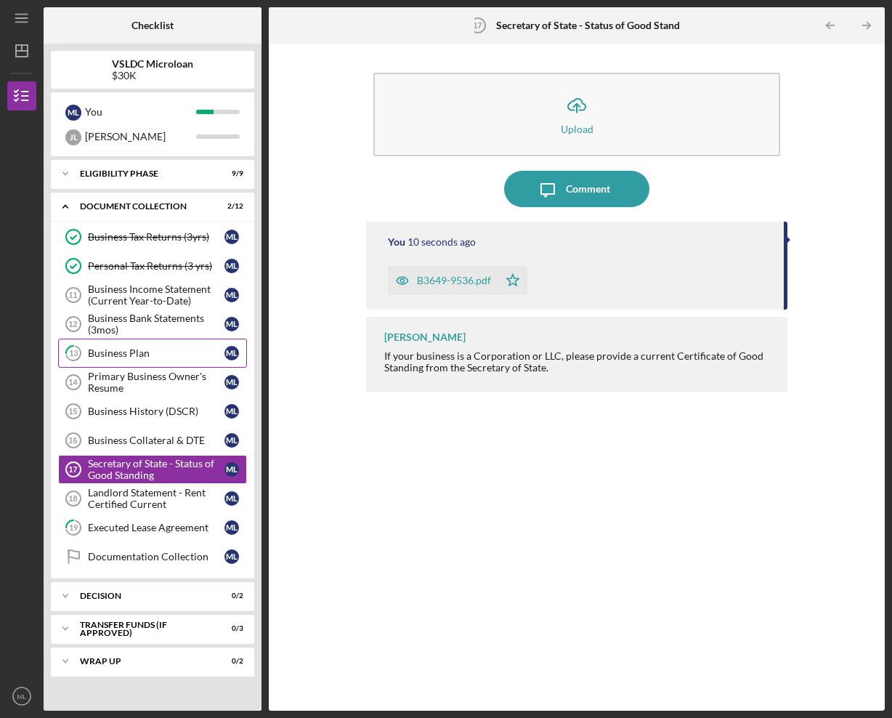
click at [145, 358] on div "Business Plan" at bounding box center [156, 353] width 137 height 12
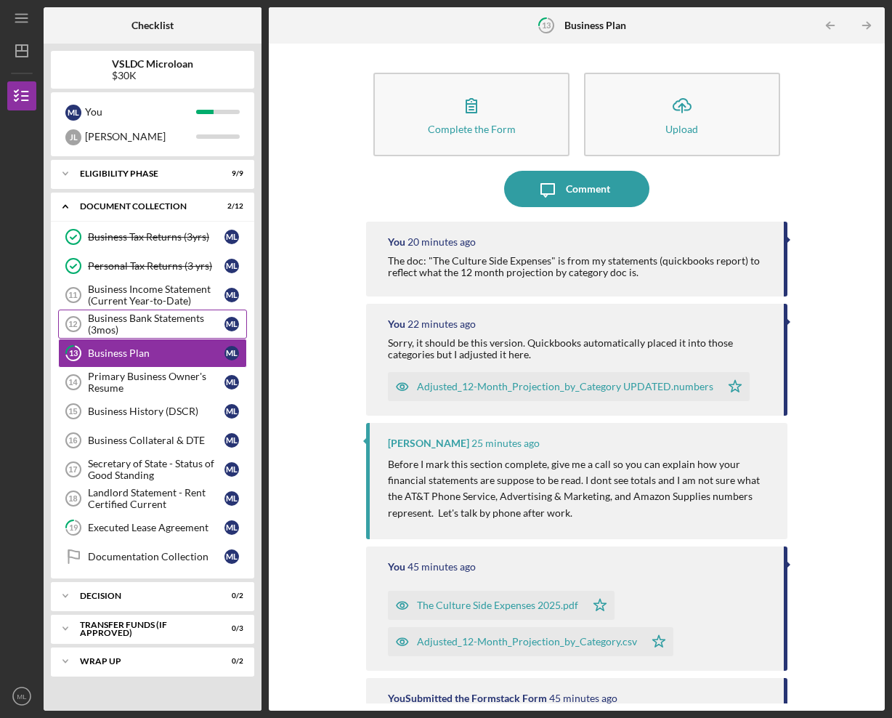
click at [150, 322] on div "Business Bank Statements (3mos)" at bounding box center [156, 323] width 137 height 23
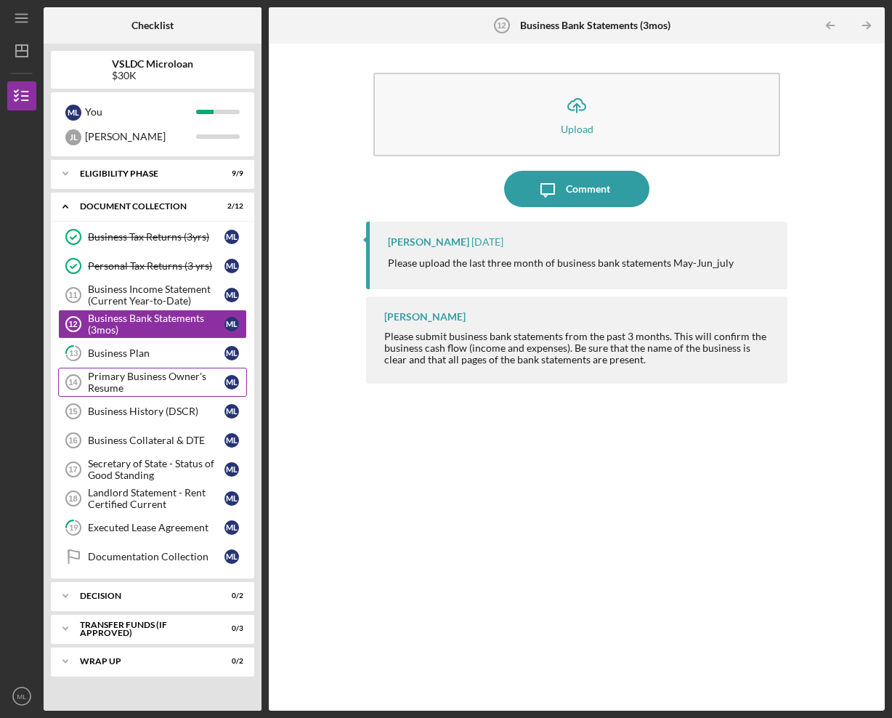
click at [161, 380] on div "Primary Business Owner's Resume" at bounding box center [156, 382] width 137 height 23
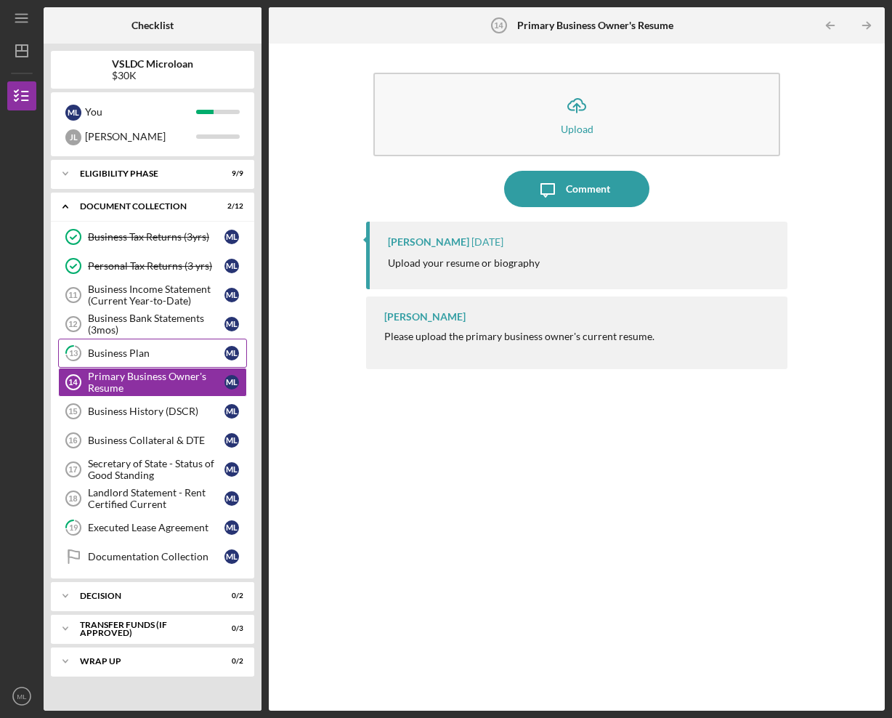
click at [163, 350] on div "Business Plan" at bounding box center [156, 353] width 137 height 12
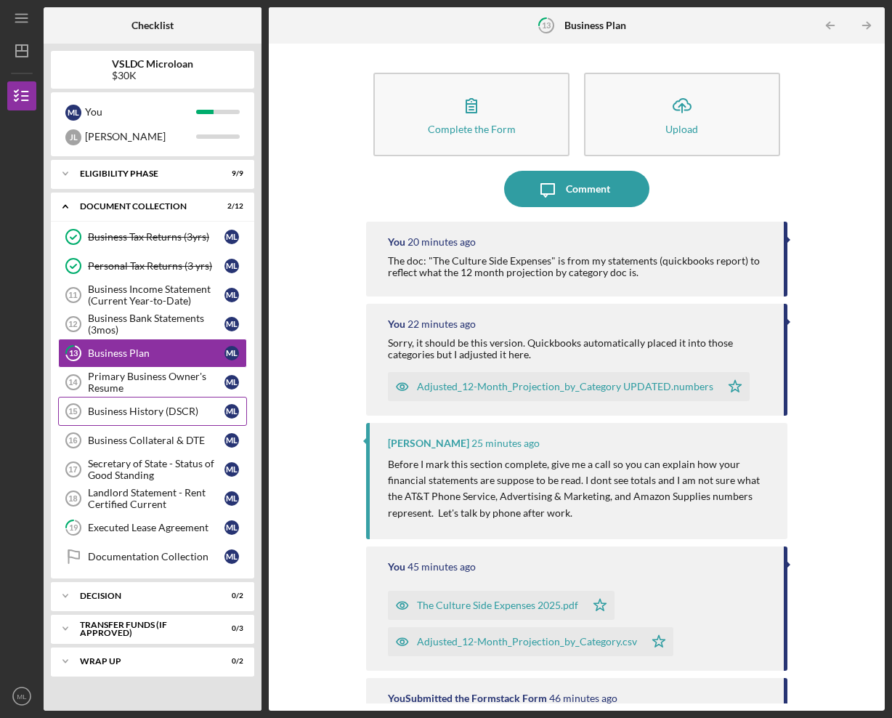
click at [158, 419] on link "Business History (DSCR) 15 Business History (DSCR) M L" at bounding box center [152, 411] width 189 height 29
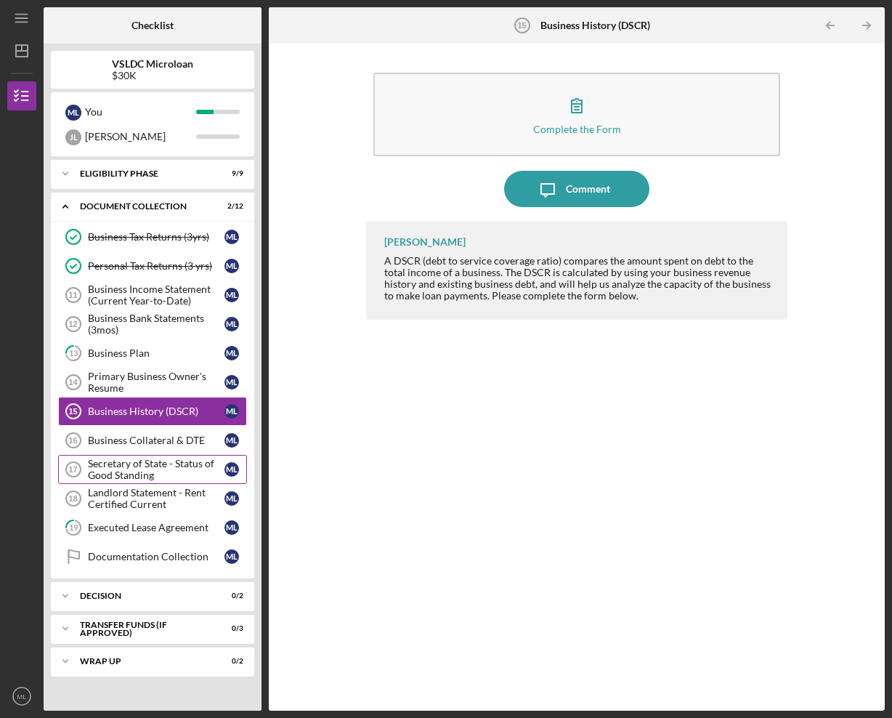
click at [169, 480] on div "Secretary of State - Status of Good Standing" at bounding box center [156, 469] width 137 height 23
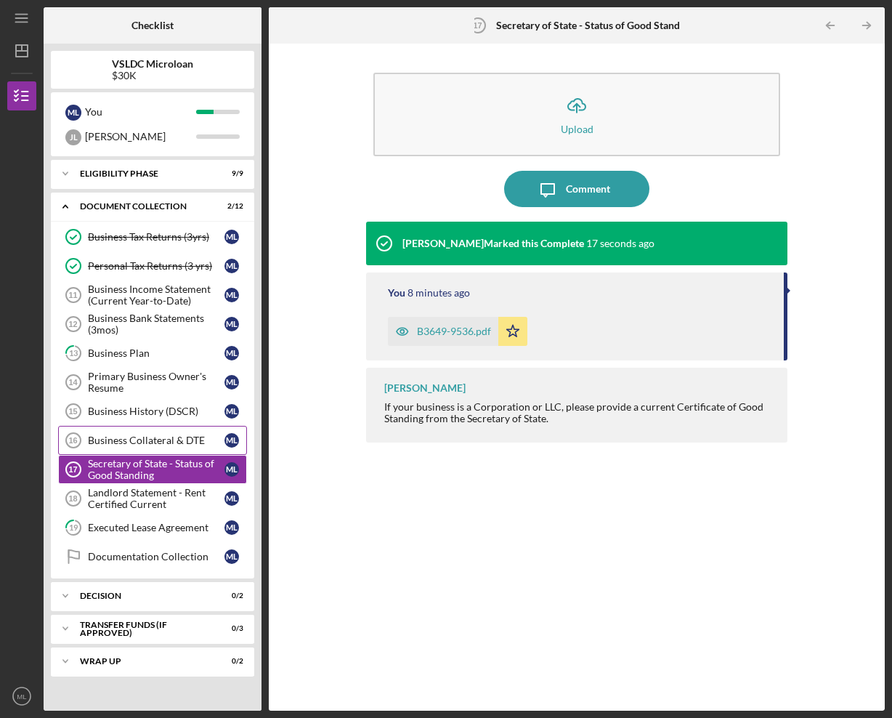
click at [129, 437] on div "Business Collateral & DTE" at bounding box center [156, 441] width 137 height 12
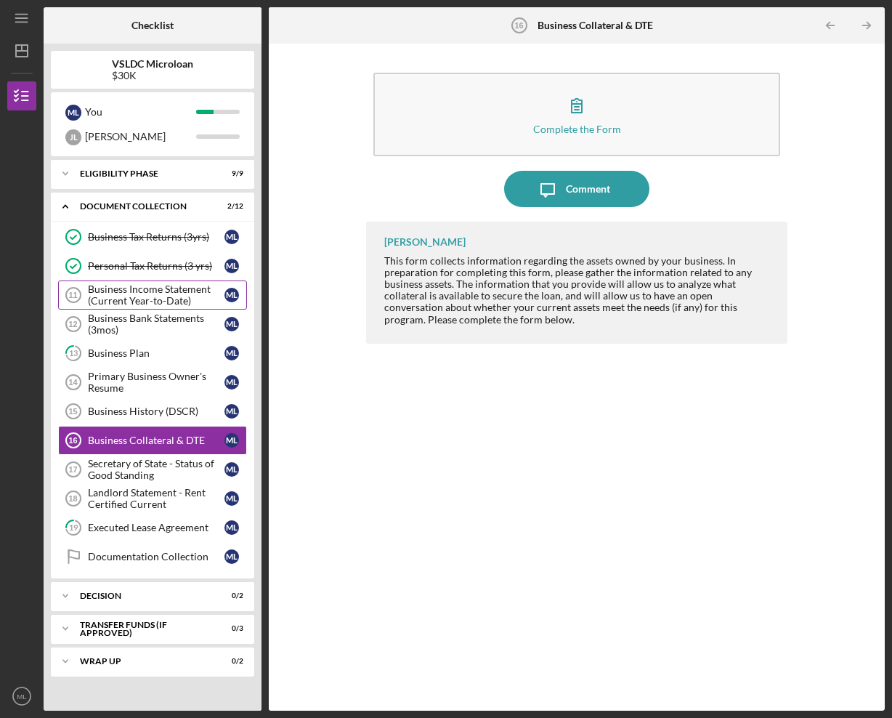
click at [168, 283] on link "Business Income Statement (Current Year-to-Date) 11 Business Income Statement (…" at bounding box center [152, 295] width 189 height 29
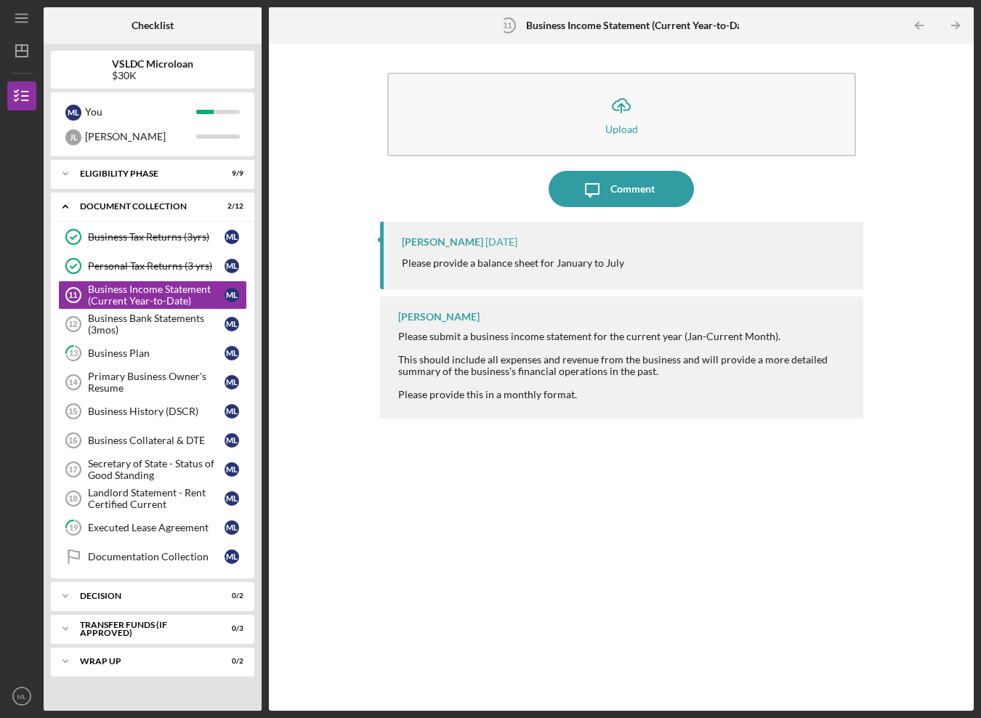
click at [957, 148] on div "Icon/Upload Upload Icon/Message Comment Terry Gubatan 3 weeks ago Please provid…" at bounding box center [621, 377] width 690 height 653
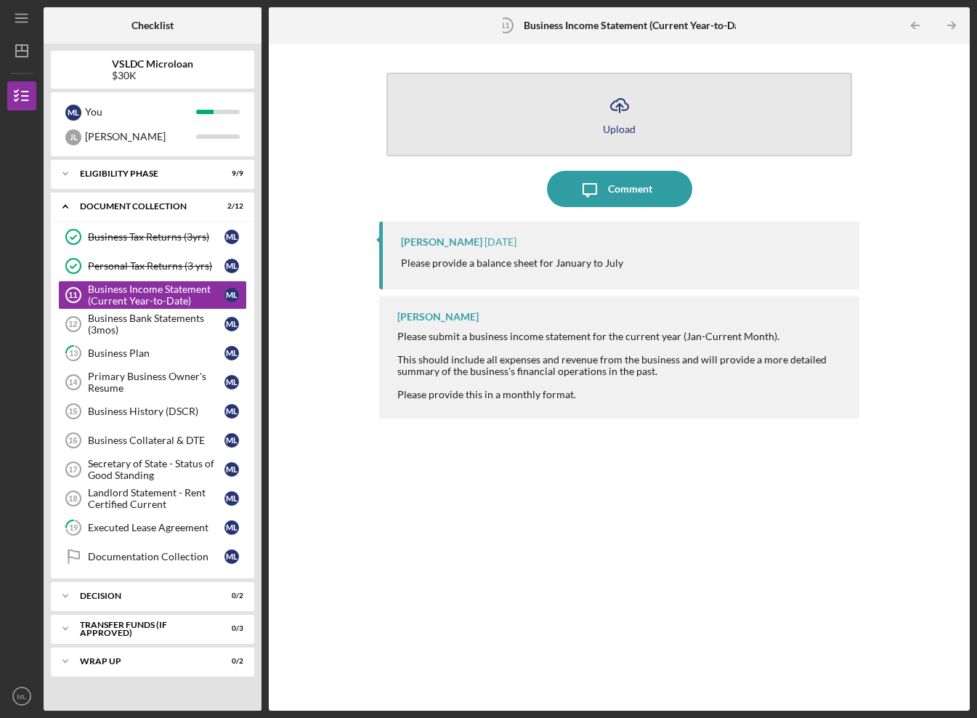
click at [615, 99] on icon "Icon/Upload" at bounding box center [620, 105] width 36 height 36
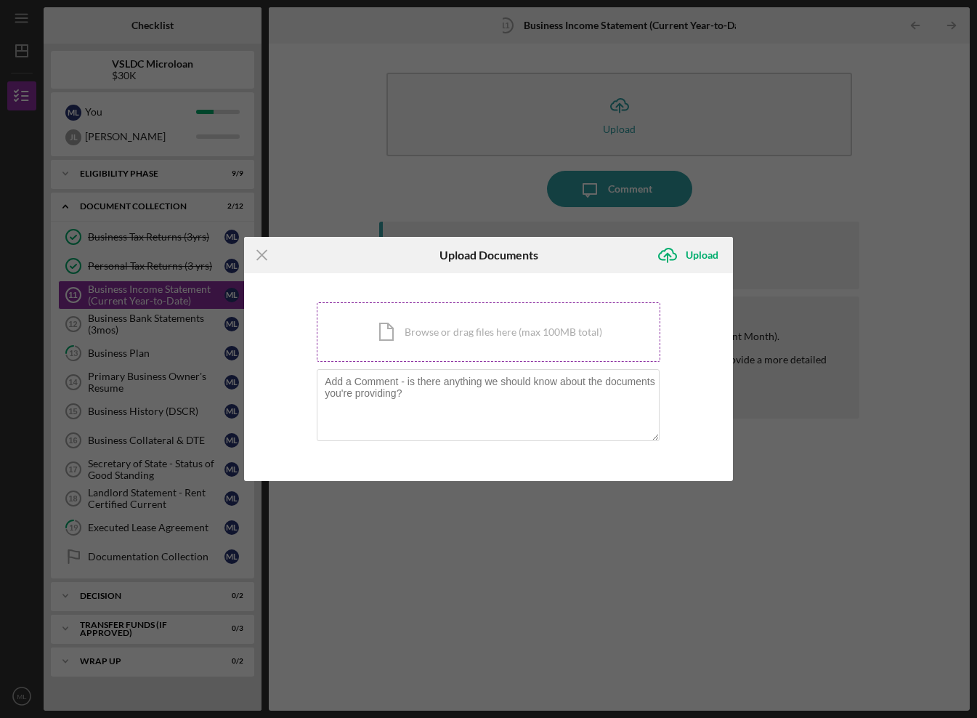
click at [435, 336] on div "Icon/Document Browse or drag files here (max 100MB total) Tap to choose files o…" at bounding box center [489, 332] width 344 height 60
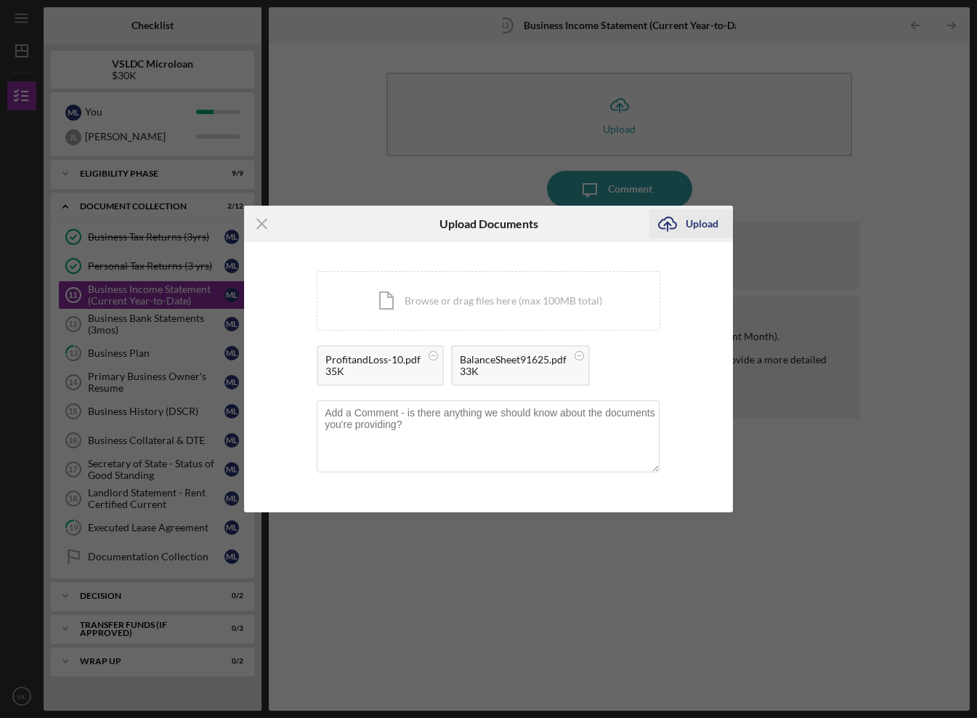
click at [695, 226] on div "Upload" at bounding box center [702, 223] width 33 height 29
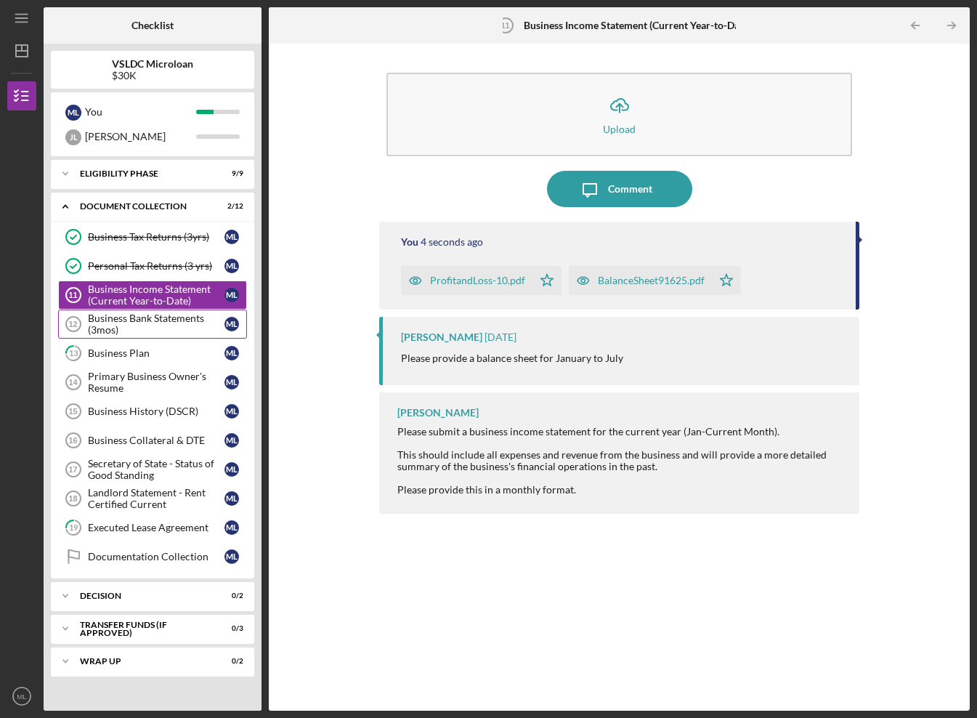
click at [174, 320] on div "Business Bank Statements (3mos)" at bounding box center [156, 323] width 137 height 23
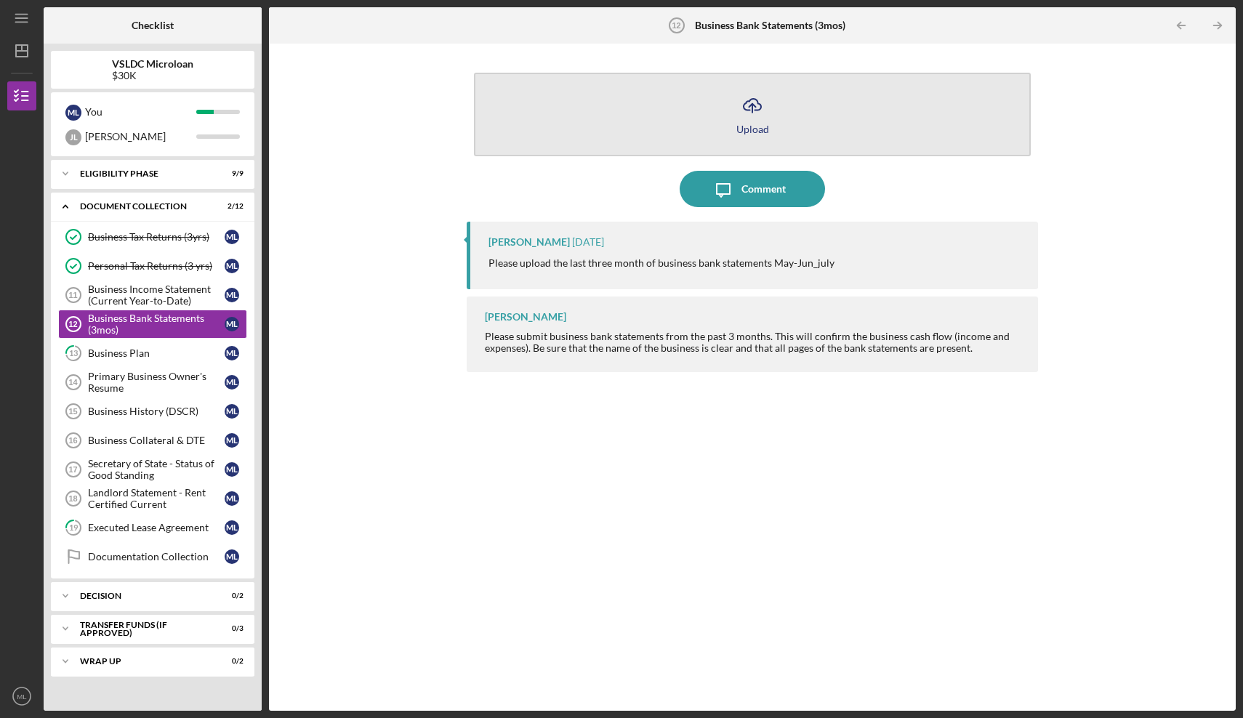
click at [750, 115] on icon "Icon/Upload" at bounding box center [752, 105] width 36 height 36
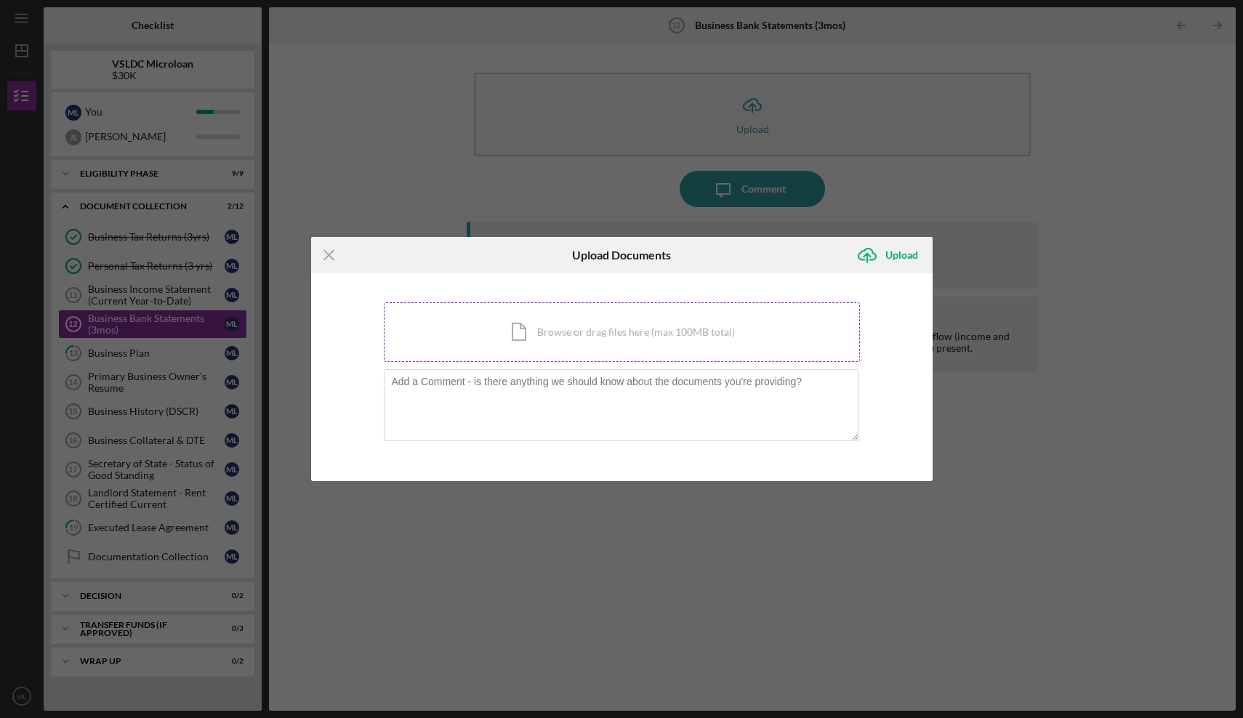
click at [553, 329] on div "Icon/Document Browse or drag files here (max 100MB total) Tap to choose files o…" at bounding box center [622, 332] width 476 height 60
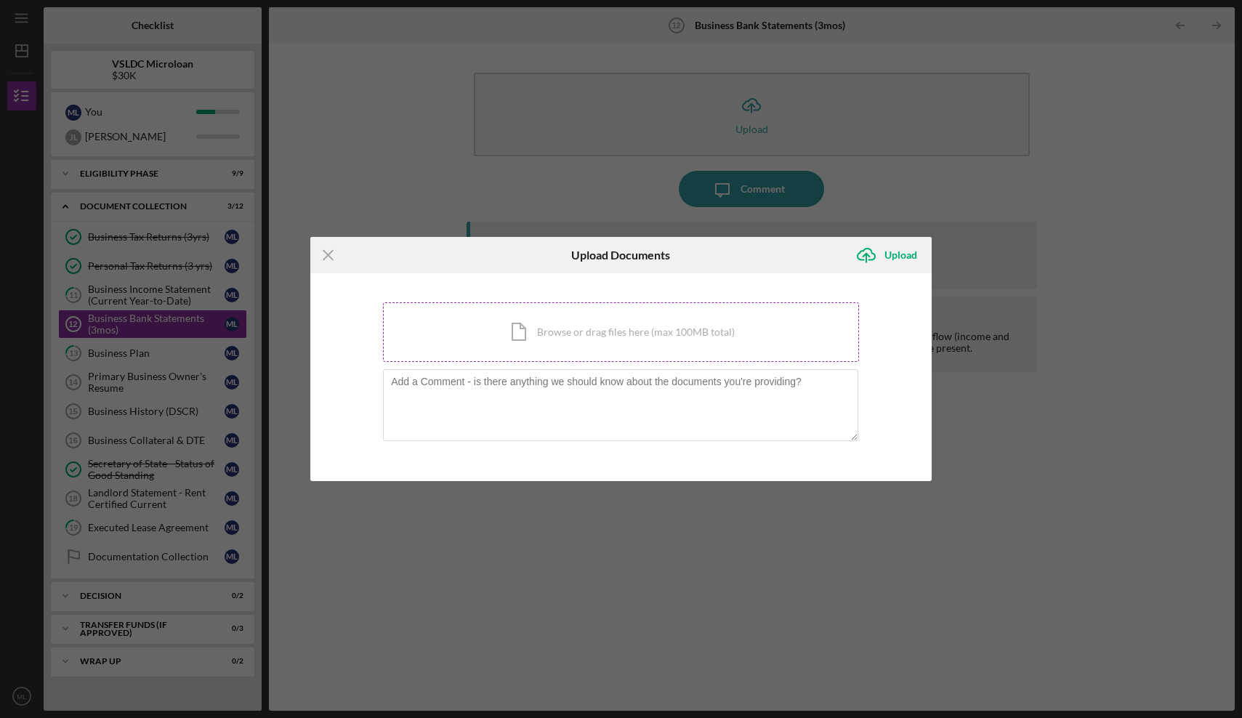
click at [549, 334] on div "Icon/Document Browse or drag files here (max 100MB total) Tap to choose files o…" at bounding box center [621, 332] width 476 height 60
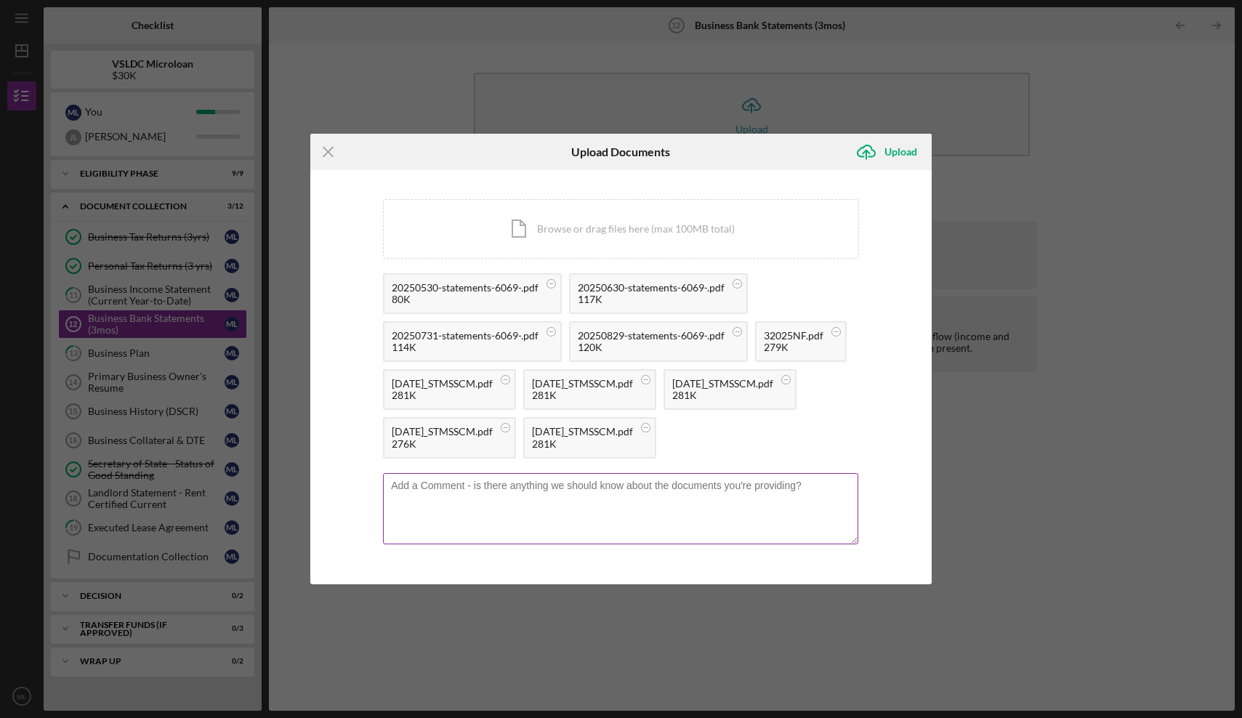
click at [509, 521] on textarea at bounding box center [620, 508] width 475 height 71
type textarea "T"
click at [578, 508] on textarea "6 months of my statements from my [PERSON_NAME] Federal Acct. which I used towa…" at bounding box center [620, 508] width 475 height 71
click at [549, 527] on textarea "6 months of my statements from my Navy Federal Acct. which I used towards the b…" at bounding box center [620, 508] width 475 height 71
click at [559, 508] on textarea "6 months of my statements from my Navy Federal Acct. which I used towards the b…" at bounding box center [620, 508] width 475 height 71
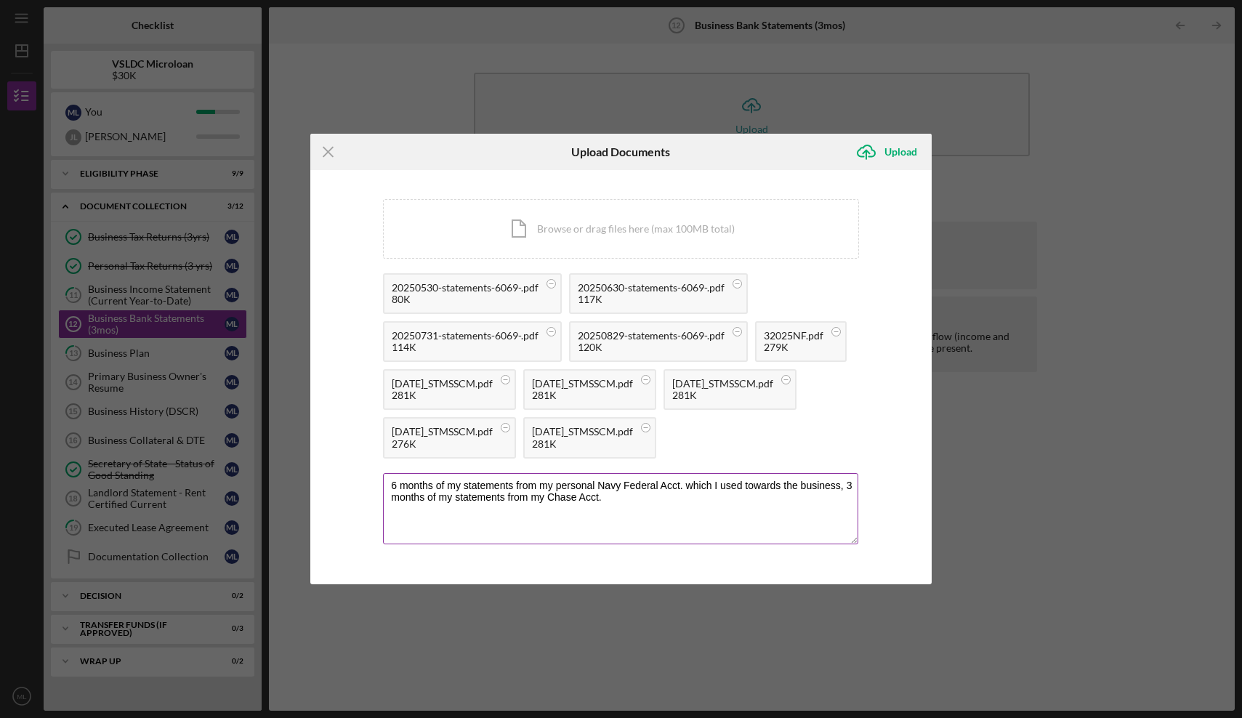
click at [549, 520] on textarea "6 months of my statements from my personal Navy Federal Acct. which I used towa…" at bounding box center [620, 508] width 475 height 71
click at [650, 520] on textarea "6 months of my statements from my personal Navy Federal Acct. which I used towa…" at bounding box center [620, 508] width 475 height 71
type textarea "6 months of my statements from my personal Navy Federal Acct. which I used towa…"
click at [469, 294] on div "80K" at bounding box center [465, 300] width 147 height 12
click at [891, 137] on div "Upload" at bounding box center [900, 151] width 33 height 29
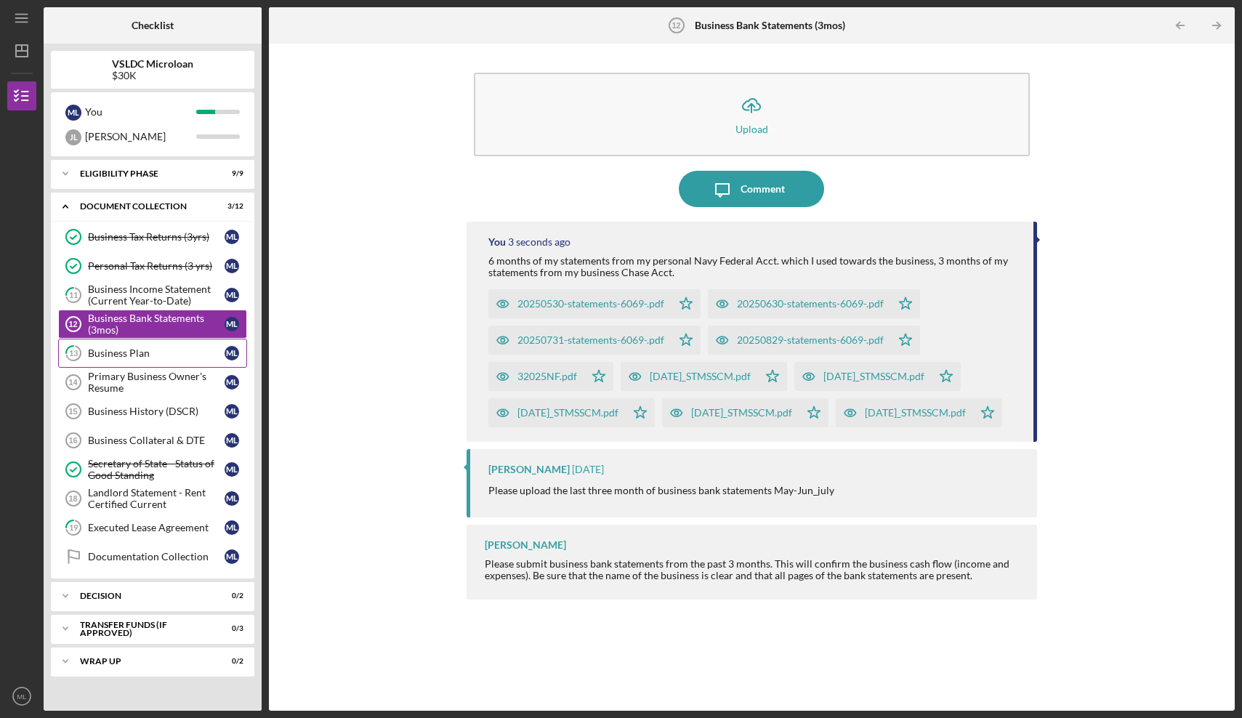
click at [129, 361] on link "13 Business Plan M L" at bounding box center [152, 353] width 189 height 29
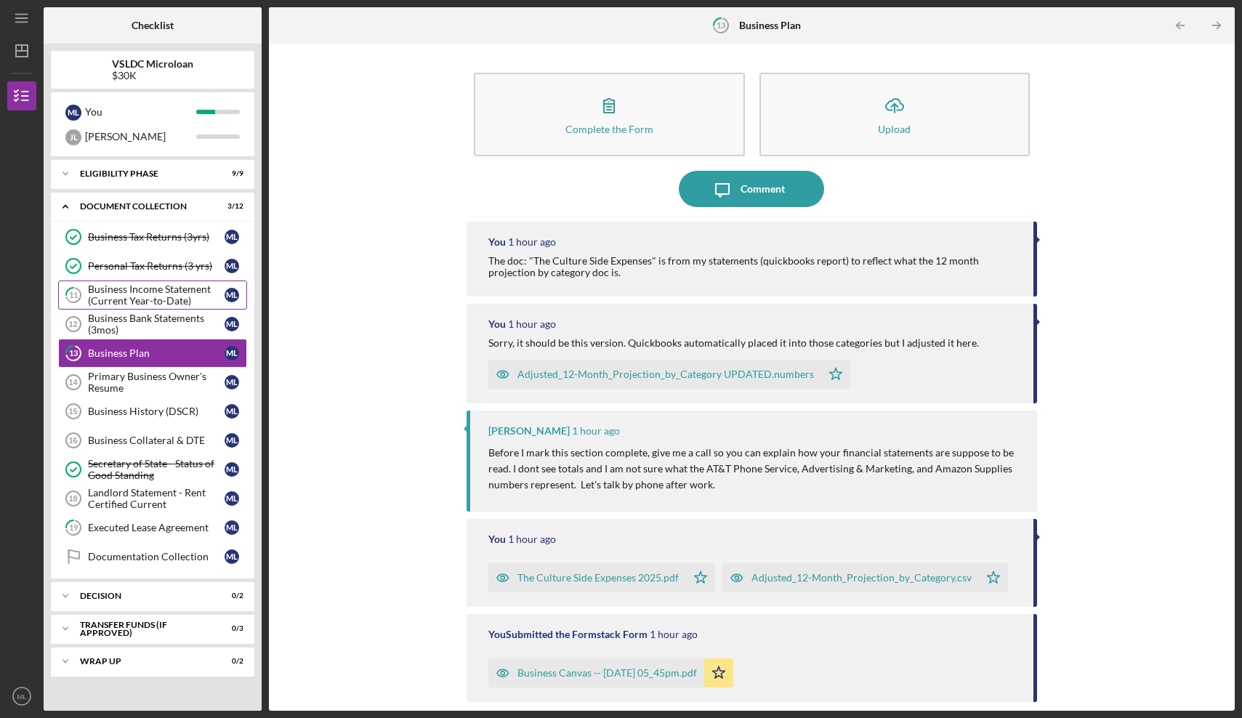
click at [137, 305] on div "Business Income Statement (Current Year-to-Date)" at bounding box center [156, 294] width 137 height 23
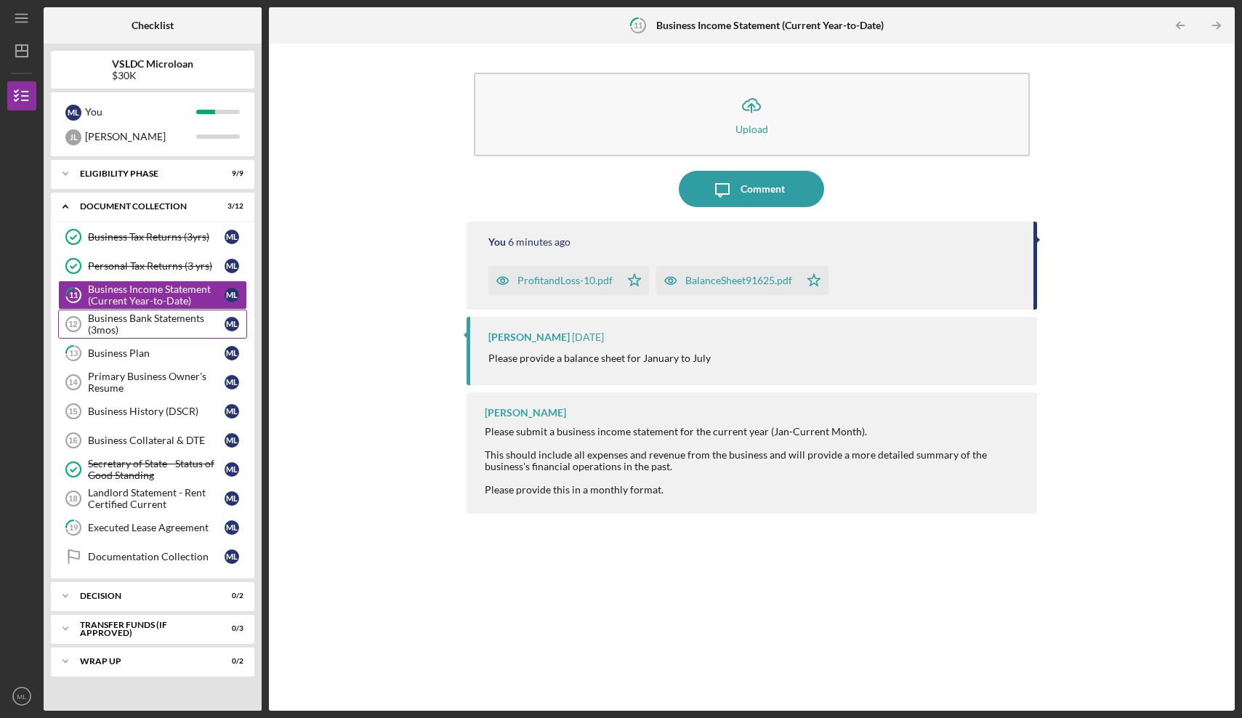
click at [141, 323] on div "Business Bank Statements (3mos)" at bounding box center [156, 323] width 137 height 23
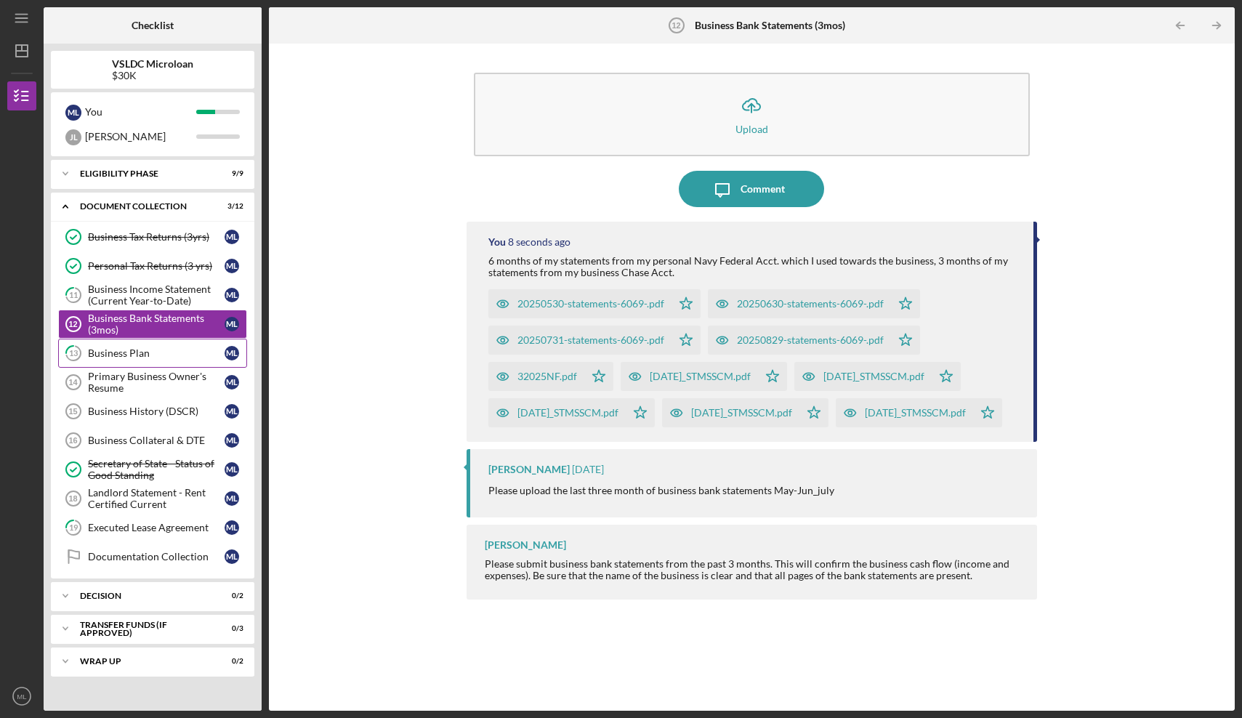
click at [150, 353] on div "Business Plan" at bounding box center [156, 353] width 137 height 12
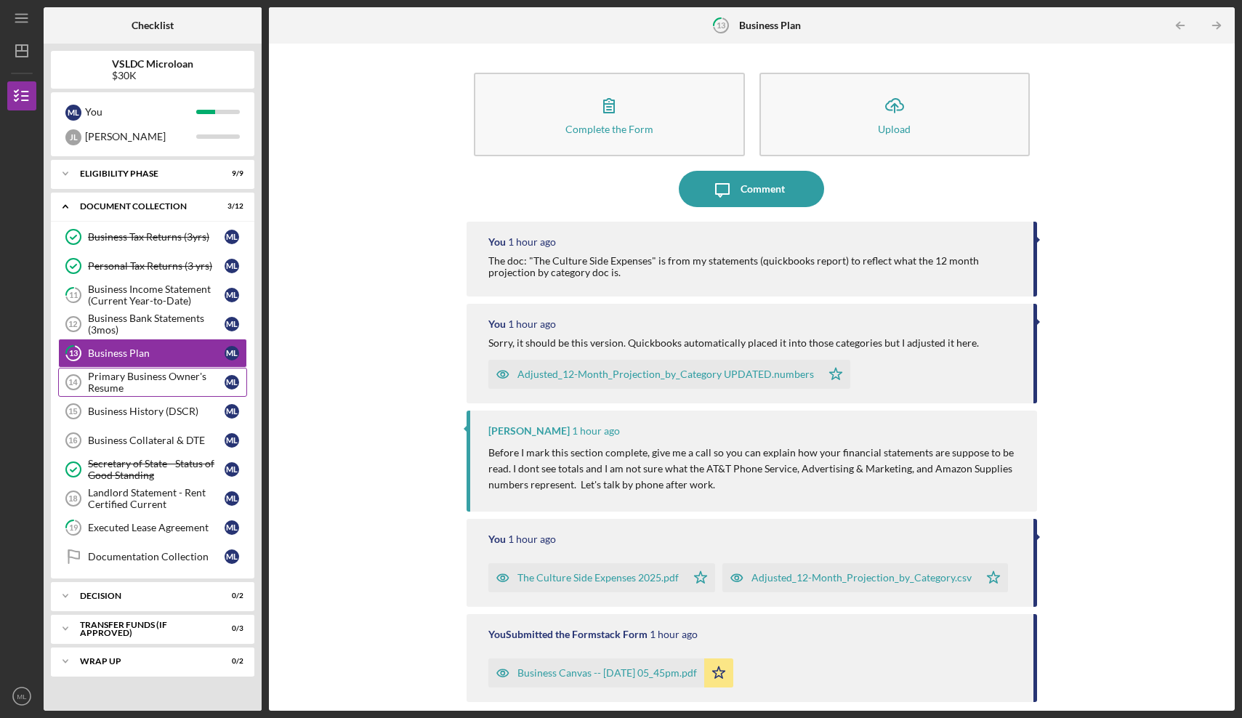
click at [153, 381] on div "Primary Business Owner's Resume" at bounding box center [156, 382] width 137 height 23
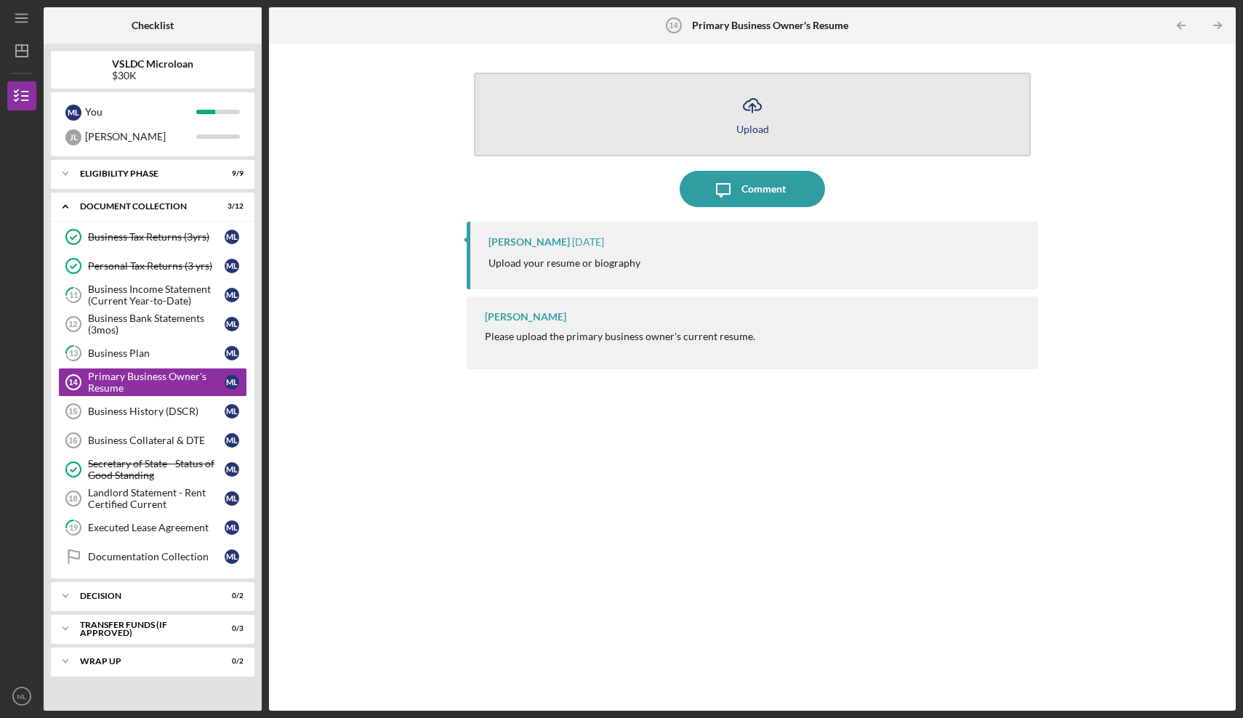
click at [750, 103] on icon "Icon/Upload" at bounding box center [752, 105] width 36 height 36
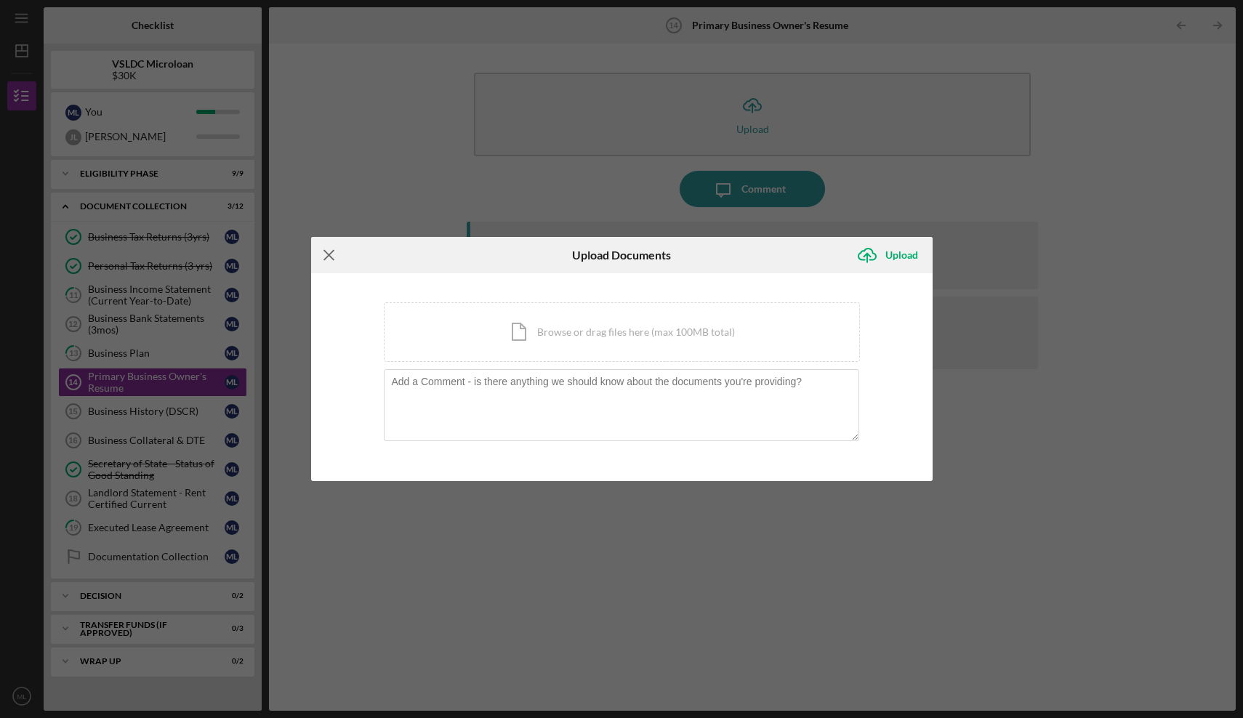
click at [328, 251] on icon "Icon/Menu Close" at bounding box center [329, 255] width 36 height 36
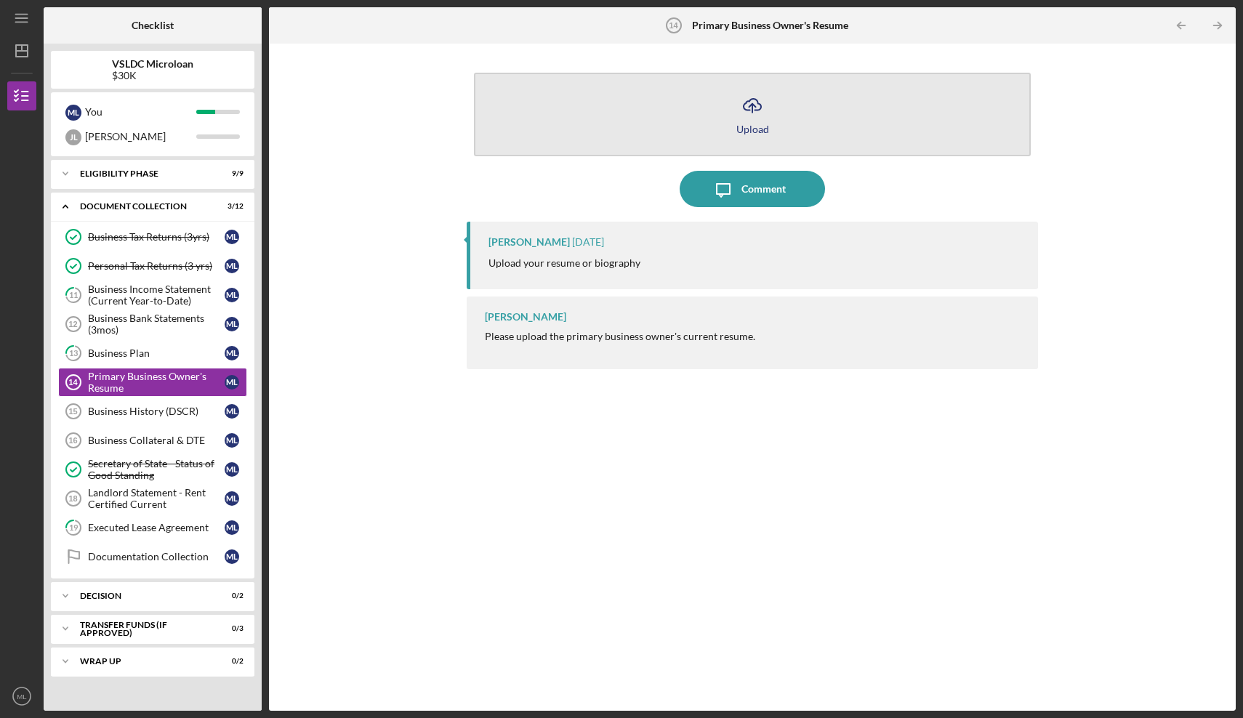
click at [749, 110] on icon "button" at bounding box center [751, 104] width 17 height 11
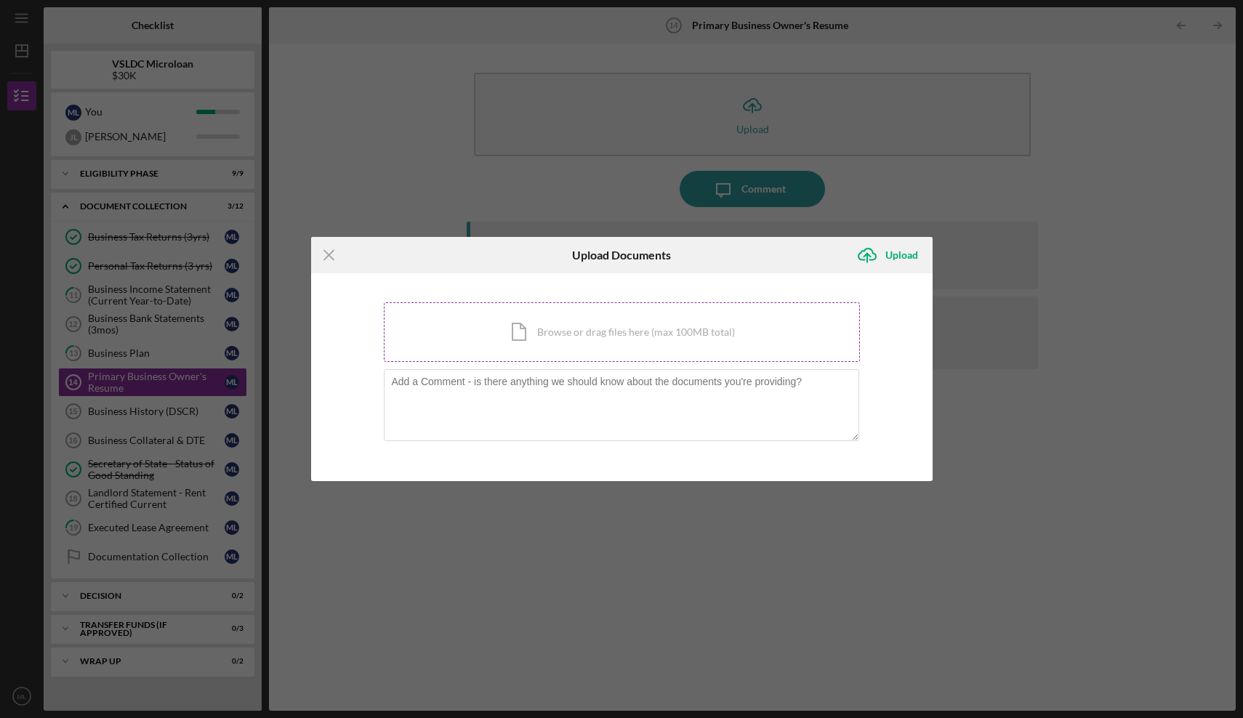
click at [551, 337] on div "Icon/Document Browse or drag files here (max 100MB total) Tap to choose files o…" at bounding box center [622, 332] width 476 height 60
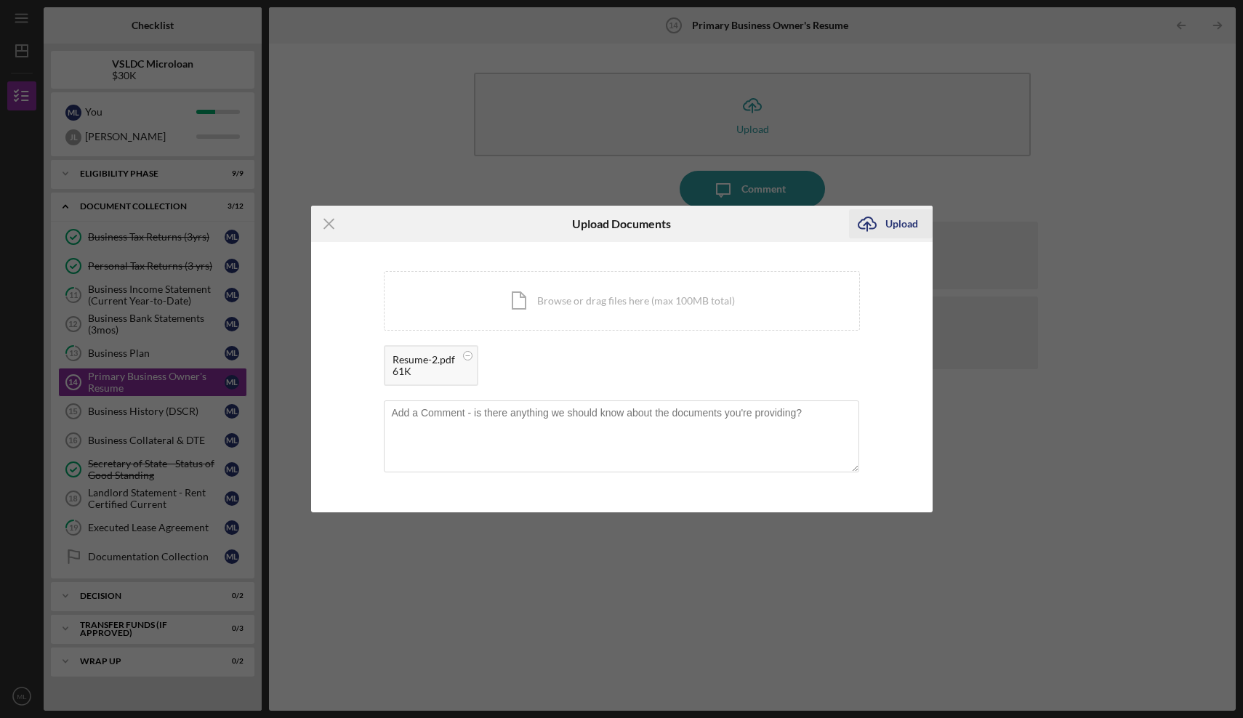
click at [860, 227] on icon "Icon/Upload" at bounding box center [867, 224] width 36 height 36
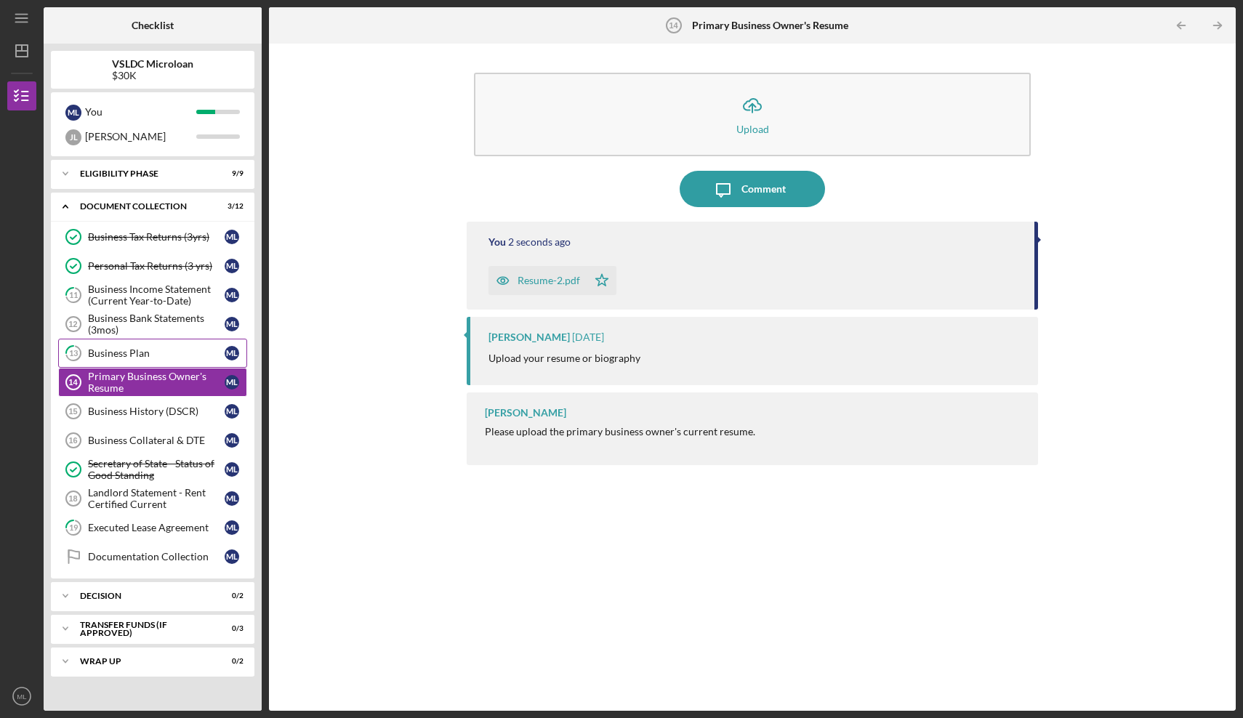
click at [152, 360] on link "13 Business Plan M L" at bounding box center [152, 353] width 189 height 29
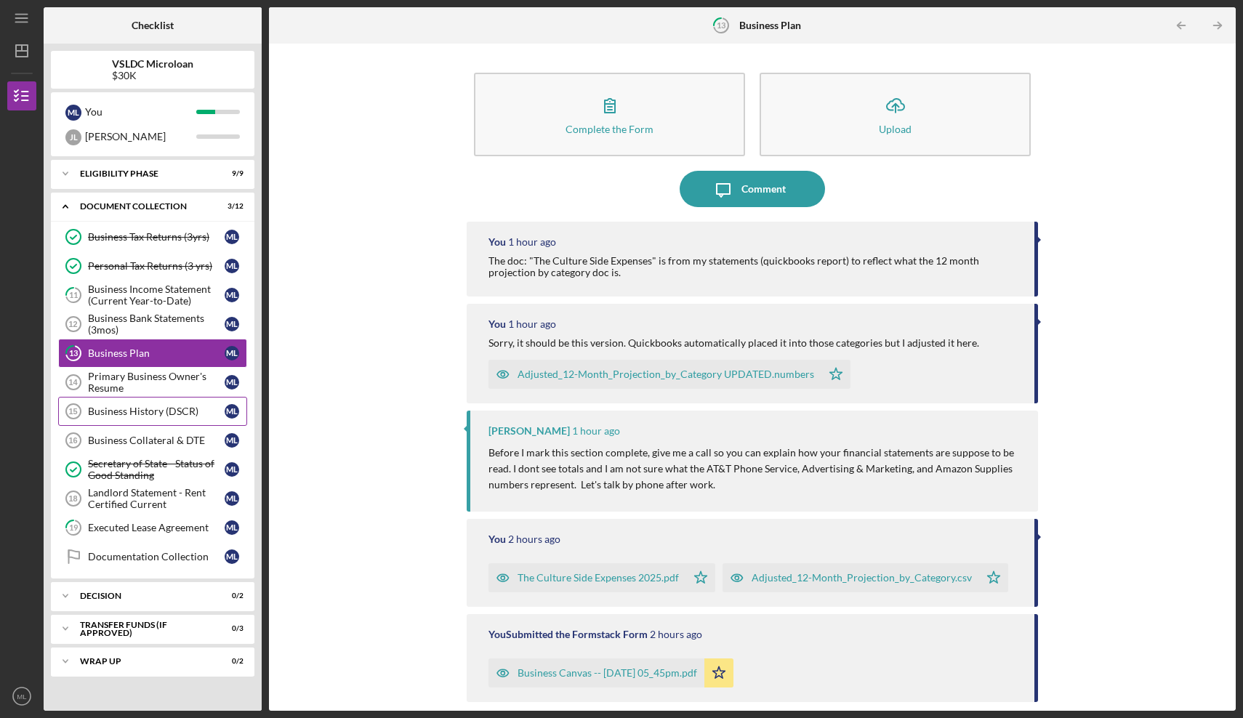
click at [154, 403] on link "Business History (DSCR) 15 Business History (DSCR) M L" at bounding box center [152, 411] width 189 height 29
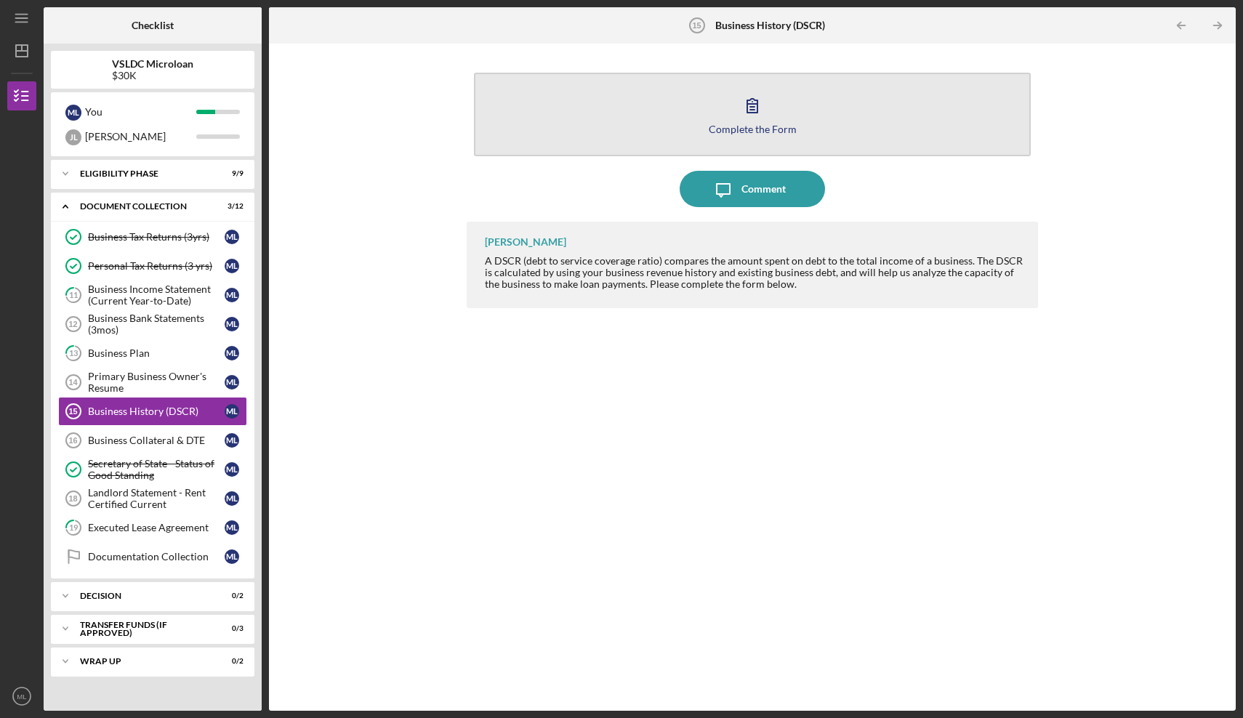
click at [747, 100] on icon "button" at bounding box center [752, 105] width 36 height 36
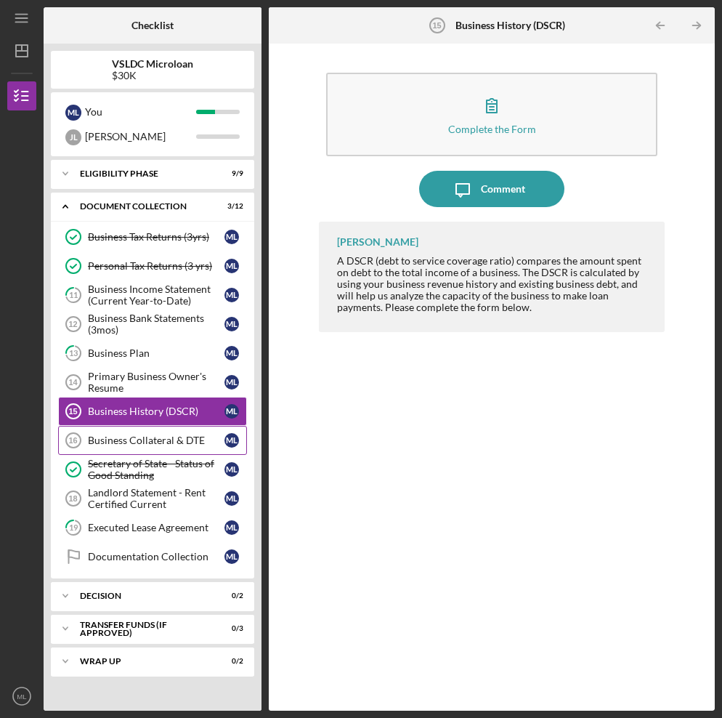
click at [164, 441] on div "Business Collateral & DTE" at bounding box center [156, 441] width 137 height 12
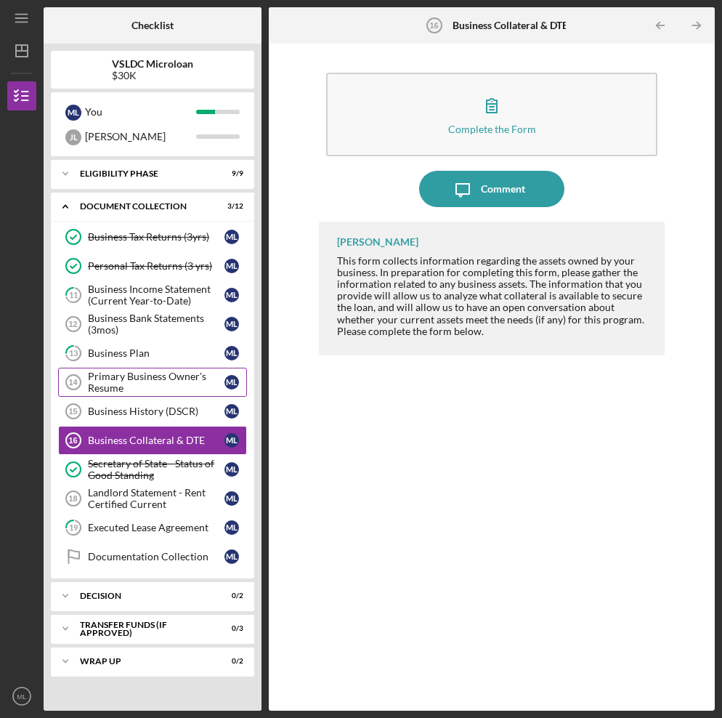
click at [161, 392] on div "Primary Business Owner's Resume" at bounding box center [156, 382] width 137 height 23
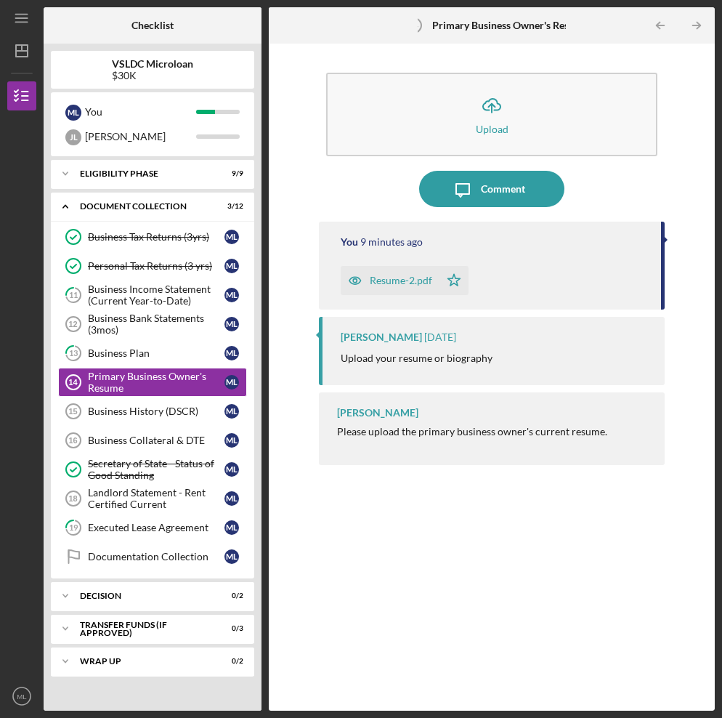
click at [385, 278] on div "Resume-2.pdf" at bounding box center [401, 281] width 62 height 12
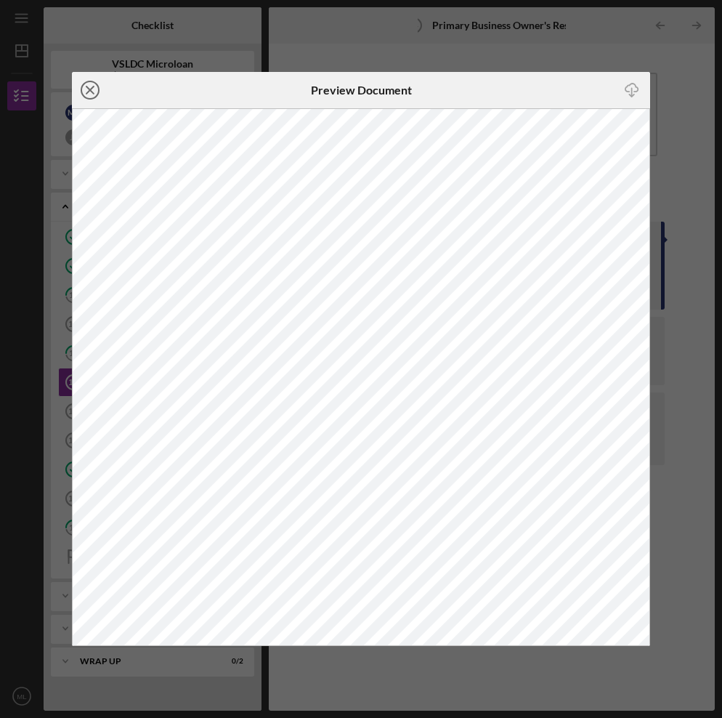
click at [92, 96] on icon "Icon/Close" at bounding box center [90, 90] width 36 height 36
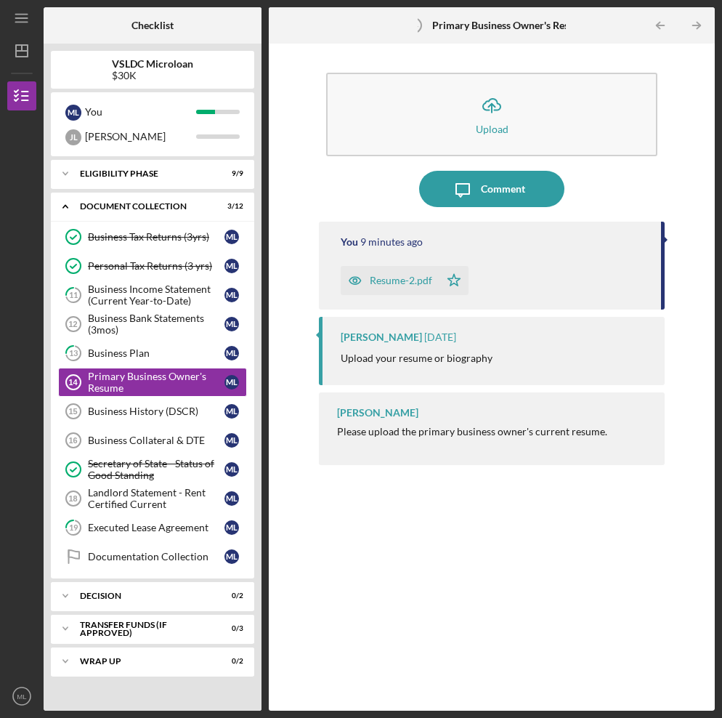
click at [393, 292] on div "Resume-2.pdf" at bounding box center [390, 280] width 99 height 29
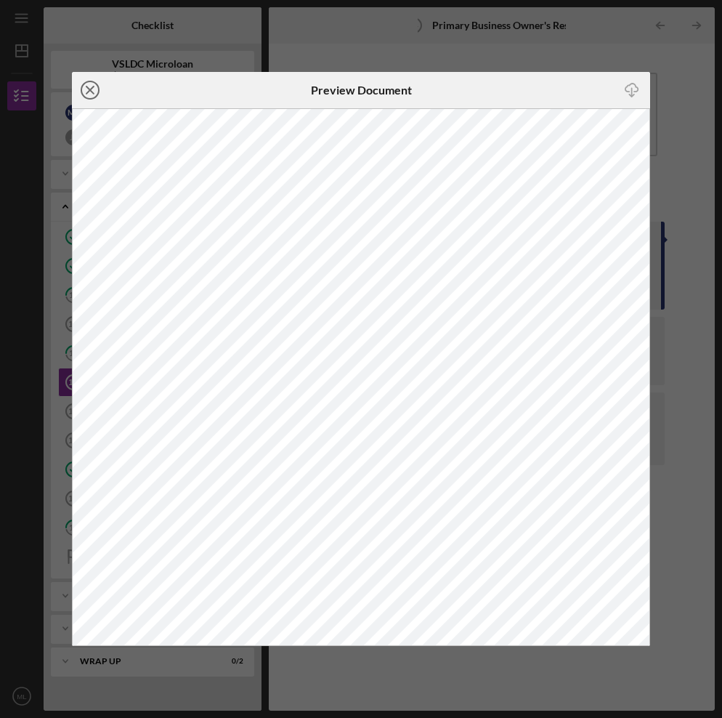
click at [90, 89] on line at bounding box center [89, 89] width 7 height 7
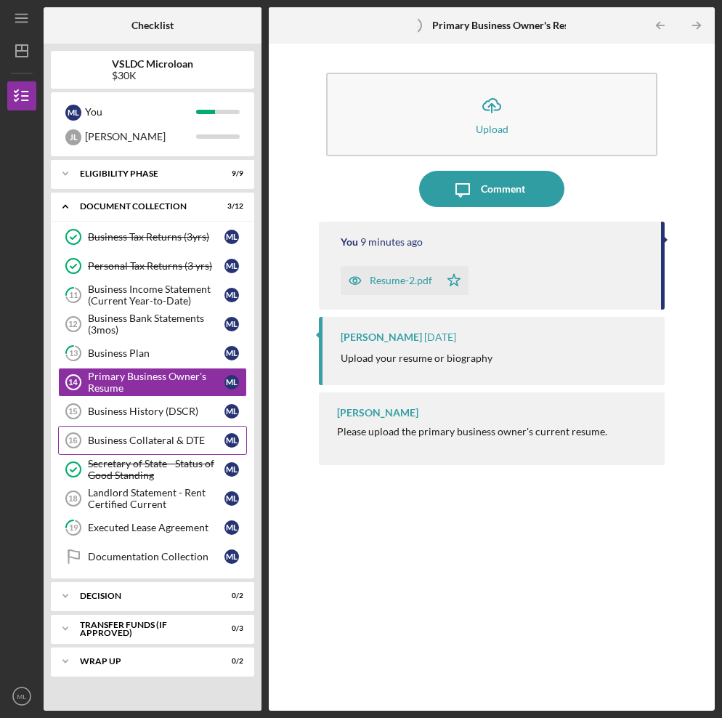
click at [152, 433] on link "Business Collateral & DTE 16 Business Collateral & DTE M L" at bounding box center [152, 440] width 189 height 29
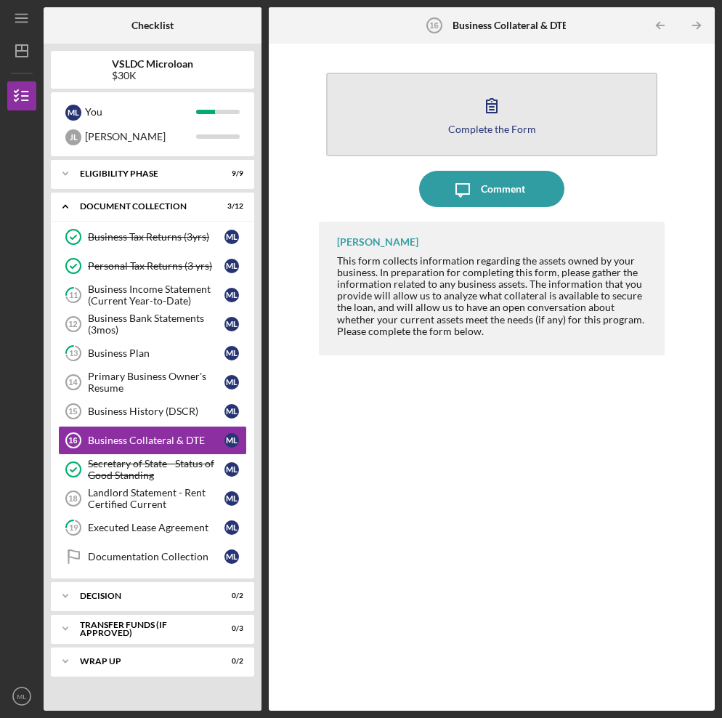
click at [491, 118] on icon "button" at bounding box center [492, 105] width 36 height 36
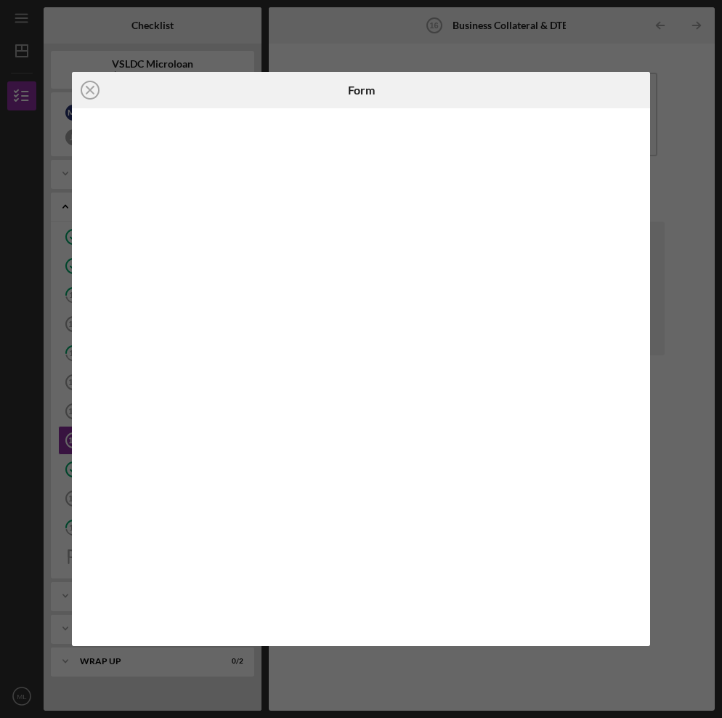
click at [644, 282] on div at bounding box center [361, 377] width 578 height 538
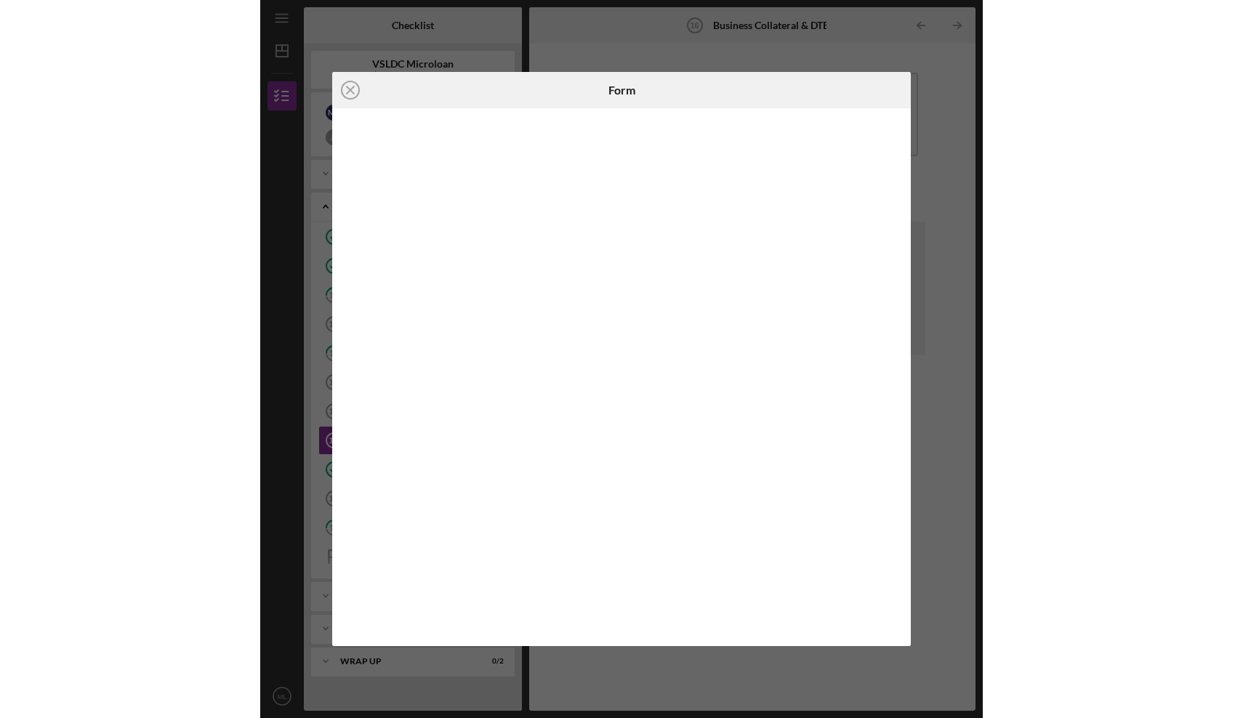
scroll to position [0, 1]
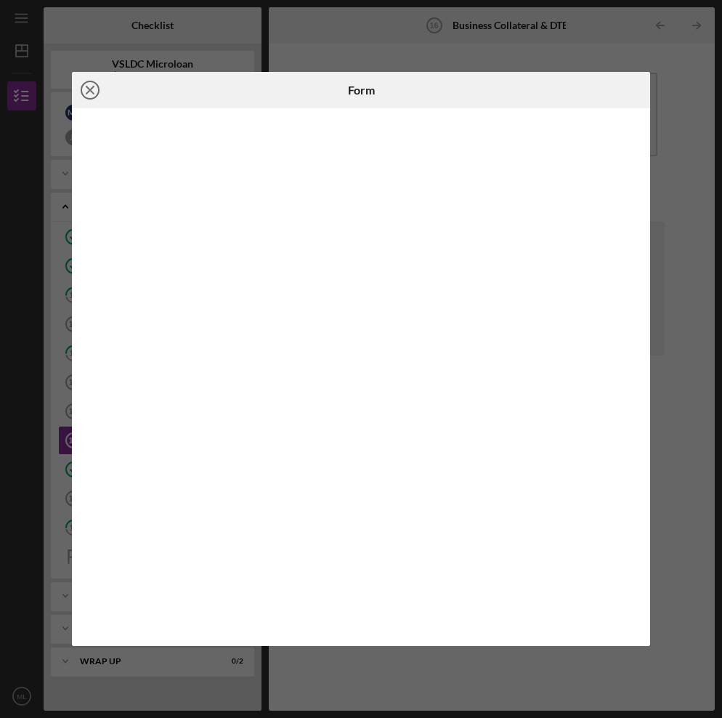
click at [90, 88] on icon "Icon/Close" at bounding box center [90, 90] width 36 height 36
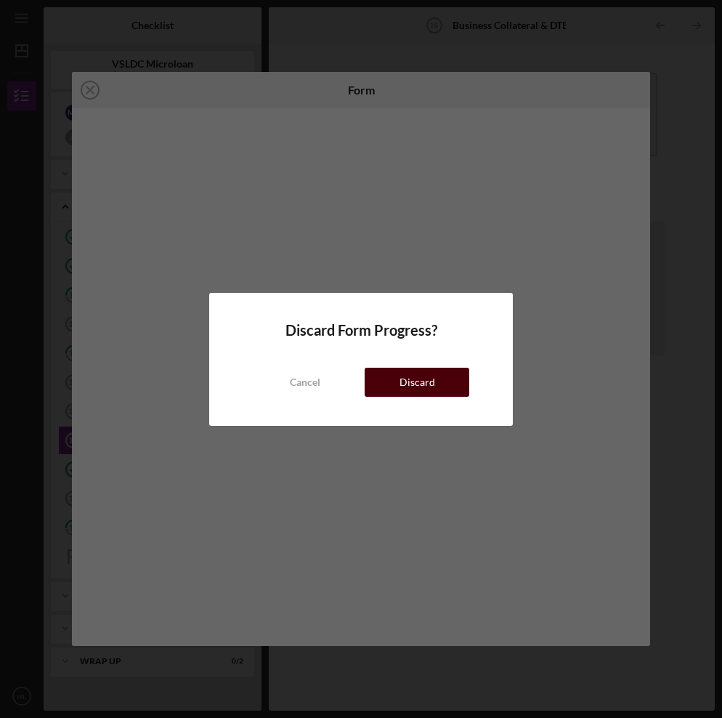
click at [395, 381] on button "Discard" at bounding box center [417, 382] width 105 height 29
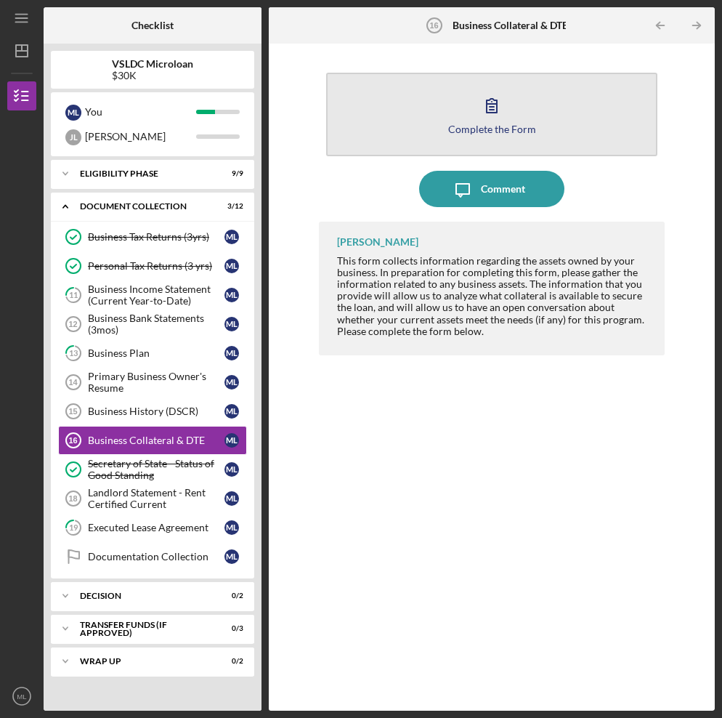
click at [475, 117] on icon "button" at bounding box center [492, 105] width 36 height 36
click at [492, 102] on icon "button" at bounding box center [492, 105] width 36 height 36
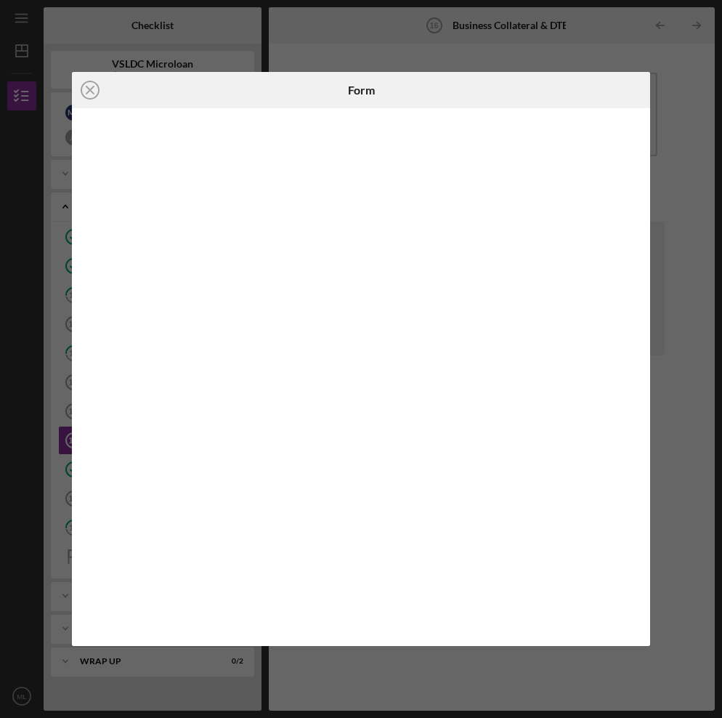
click at [78, 140] on div at bounding box center [361, 377] width 578 height 538
click at [86, 88] on icon "Icon/Close" at bounding box center [90, 90] width 36 height 36
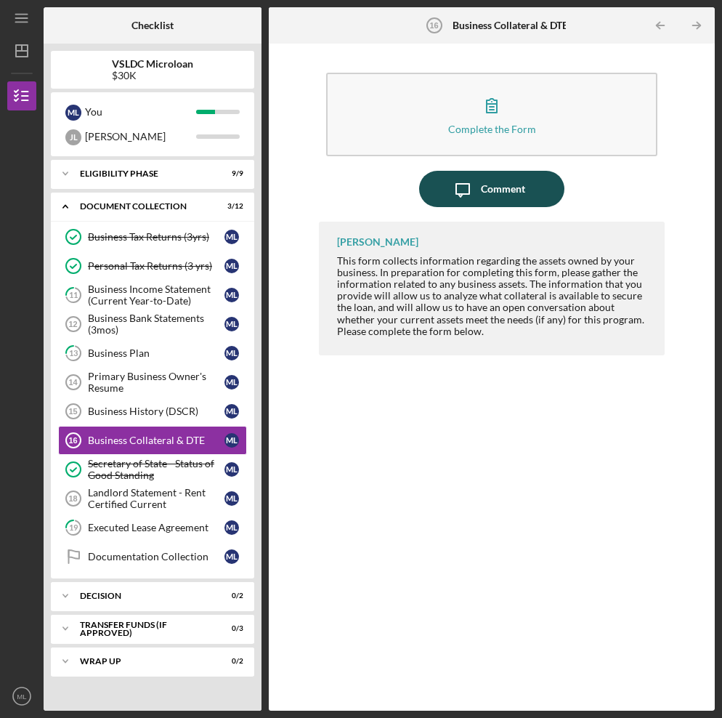
click at [491, 201] on div "Comment" at bounding box center [503, 189] width 44 height 36
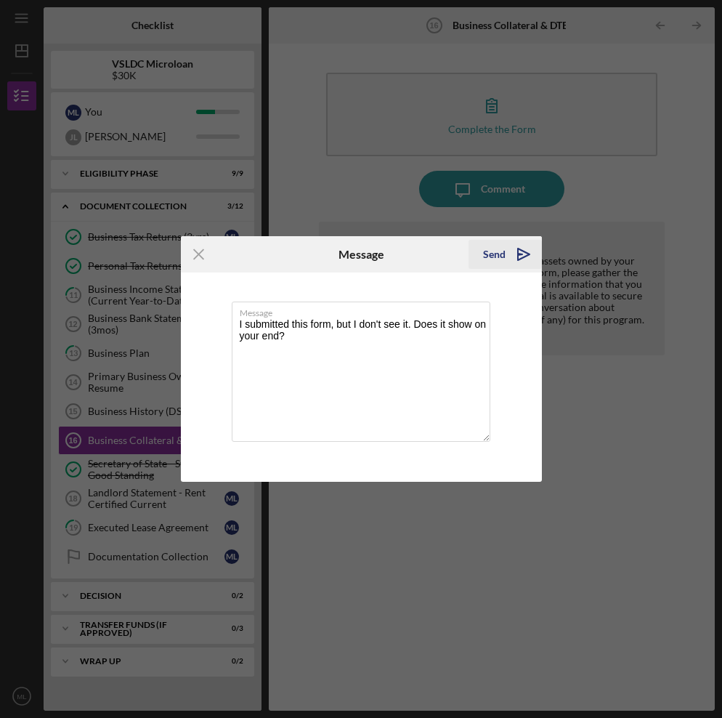
type textarea "I submitted this form, but I don't see it. Does it show on your end?"
click at [486, 256] on div "Send" at bounding box center [494, 254] width 23 height 29
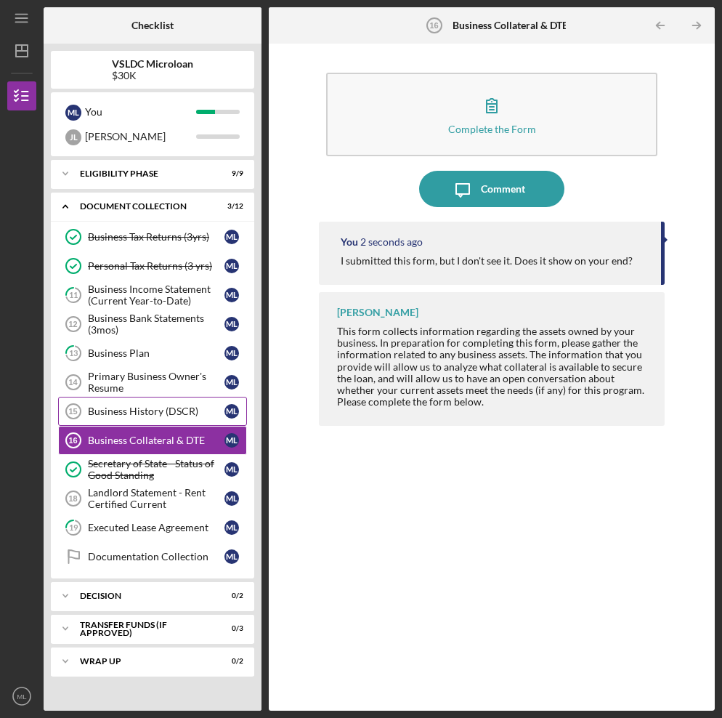
click at [164, 419] on link "Business History (DSCR) 15 Business History (DSCR) M L" at bounding box center [152, 411] width 189 height 29
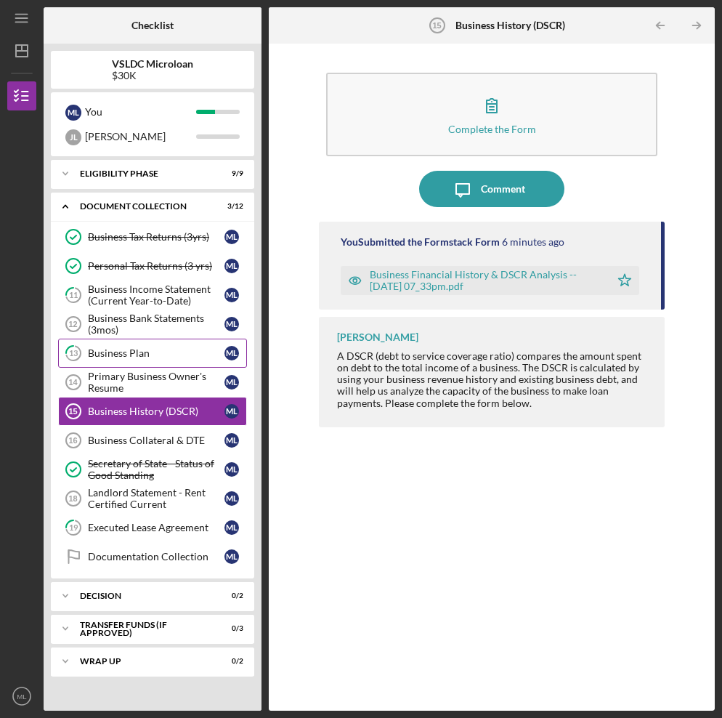
click at [165, 356] on div "Business Plan" at bounding box center [156, 353] width 137 height 12
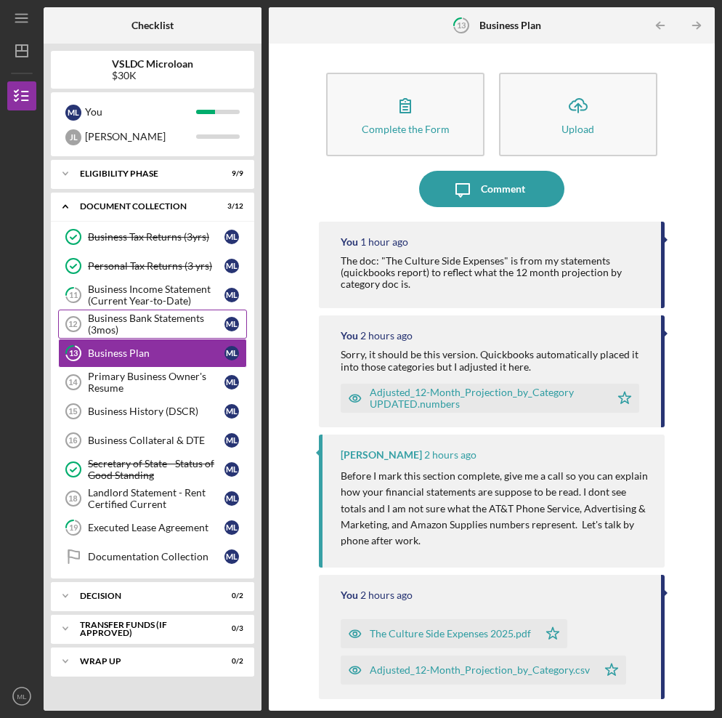
click at [165, 333] on div "Business Bank Statements (3mos)" at bounding box center [156, 323] width 137 height 23
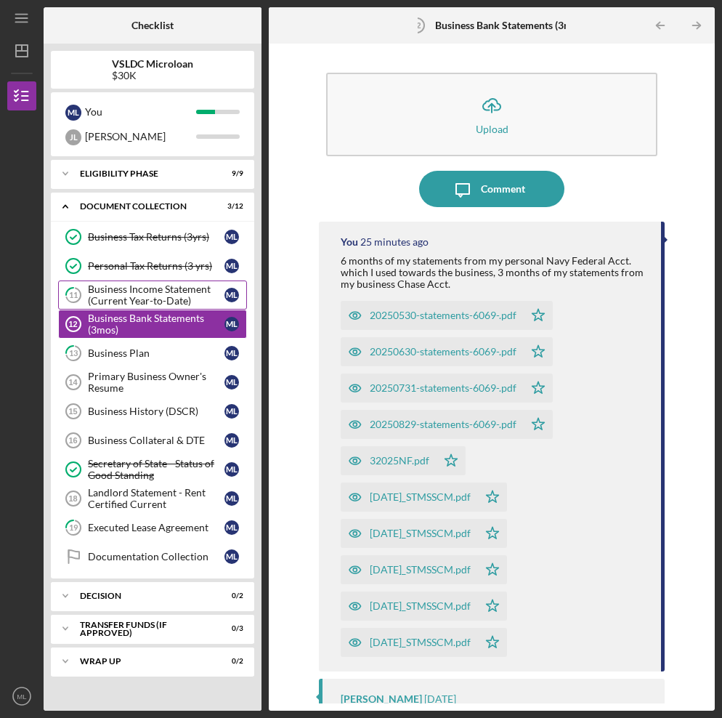
click at [165, 294] on div "Business Income Statement (Current Year-to-Date)" at bounding box center [156, 294] width 137 height 23
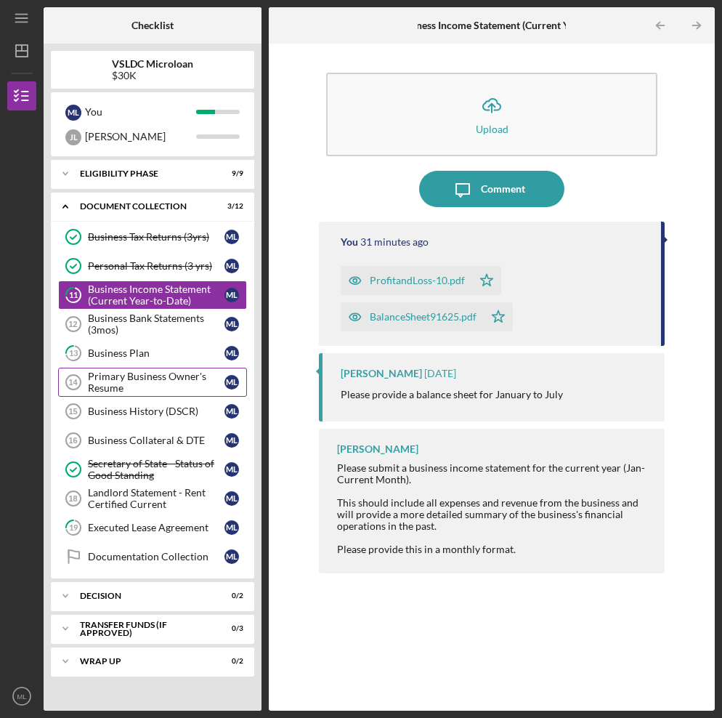
click at [164, 371] on div "Primary Business Owner's Resume" at bounding box center [156, 382] width 137 height 23
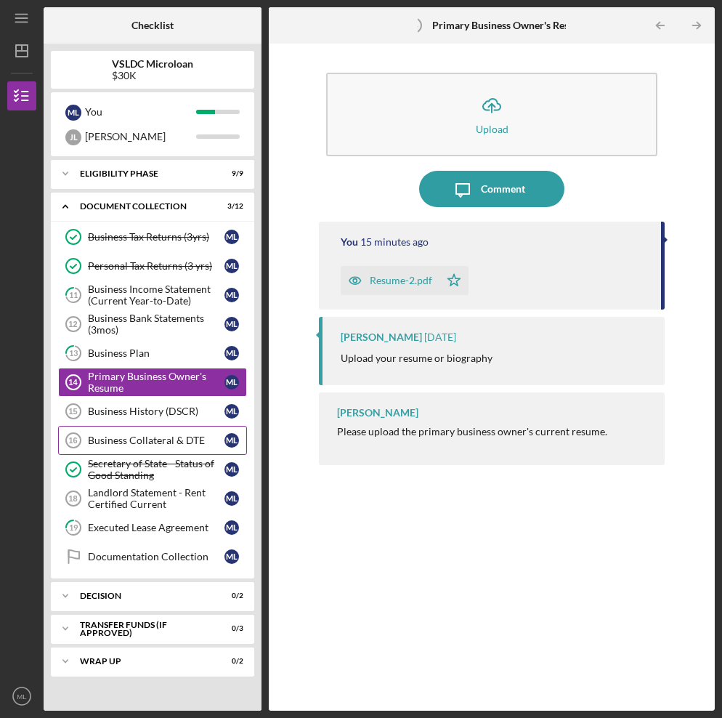
click at [156, 442] on div "Business Collateral & DTE" at bounding box center [156, 441] width 137 height 12
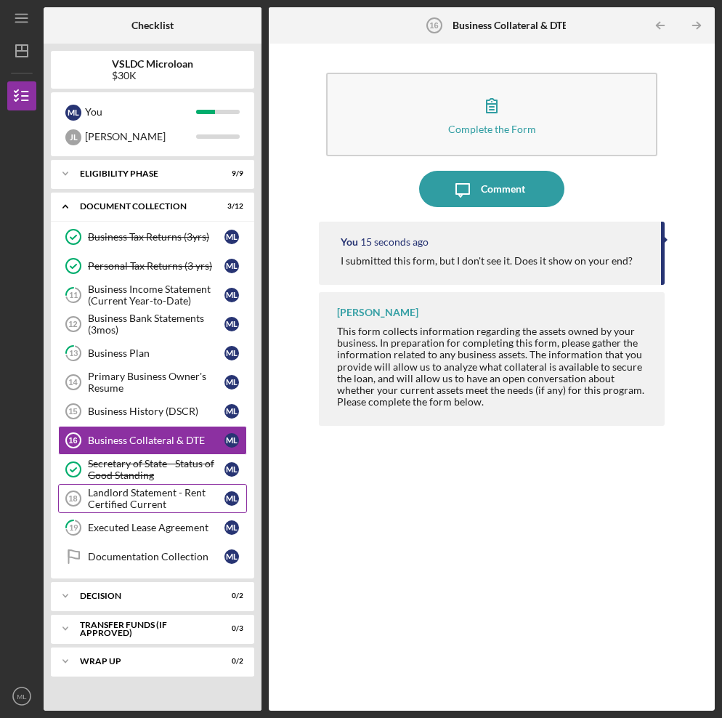
click at [156, 501] on div "Landlord Statement - Rent Certified Current" at bounding box center [156, 498] width 137 height 23
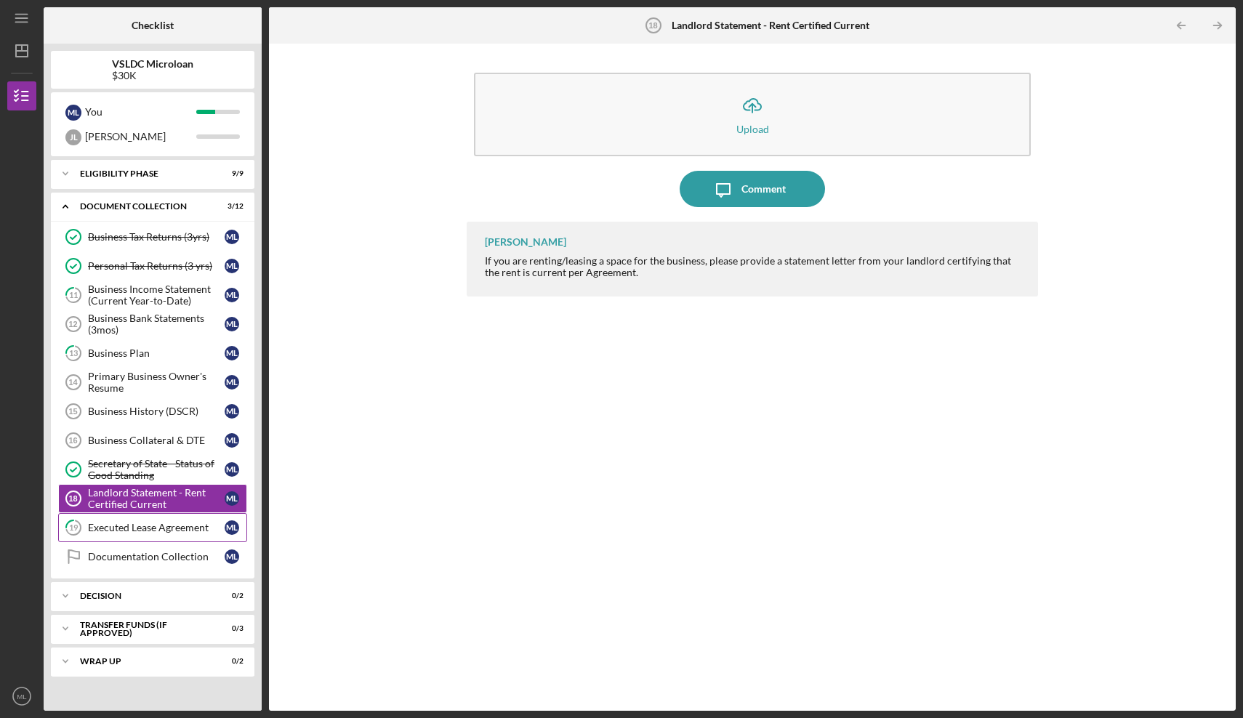
click at [107, 539] on link "19 Executed Lease Agreement M L" at bounding box center [152, 527] width 189 height 29
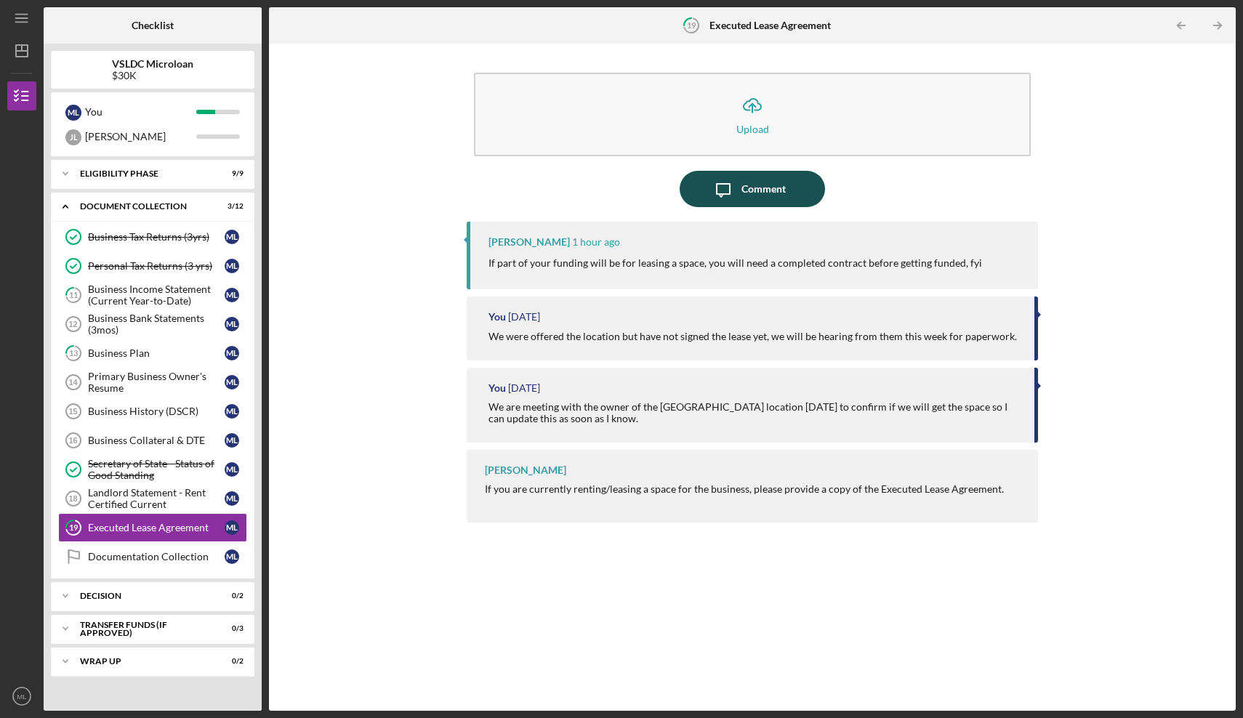
click at [731, 184] on icon "Icon/Message" at bounding box center [723, 189] width 36 height 36
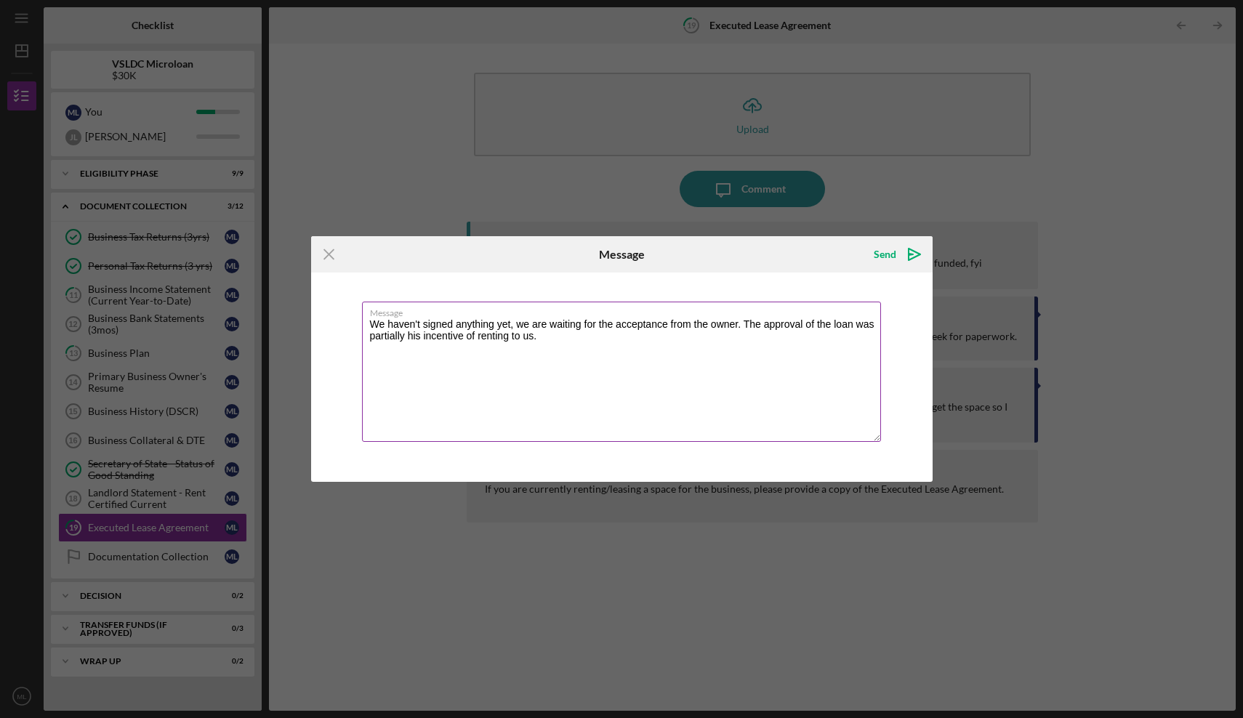
click at [825, 326] on textarea "We haven't signed anything yet, we are waiting for the acceptance from the owne…" at bounding box center [621, 372] width 519 height 140
type textarea "We haven't signed anything yet, we are waiting for the acceptance from the owne…"
click at [890, 250] on div "Send" at bounding box center [885, 254] width 23 height 29
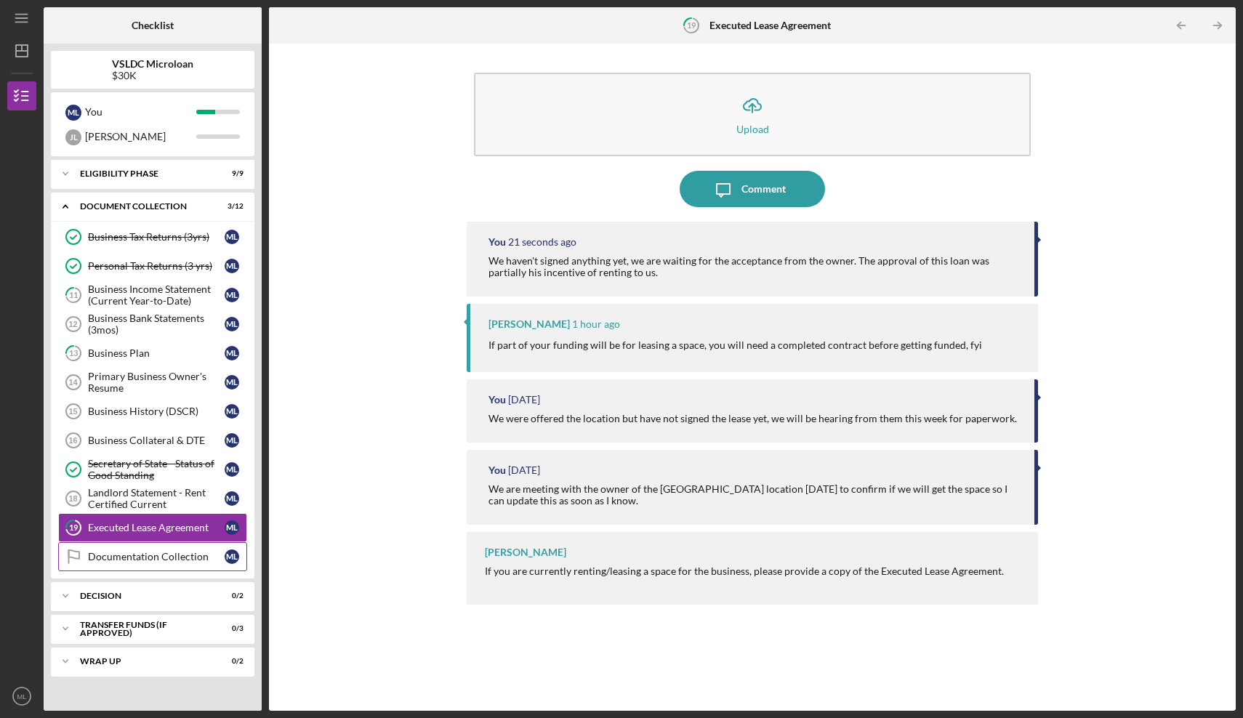
click at [171, 560] on div "Documentation Collection" at bounding box center [156, 557] width 137 height 12
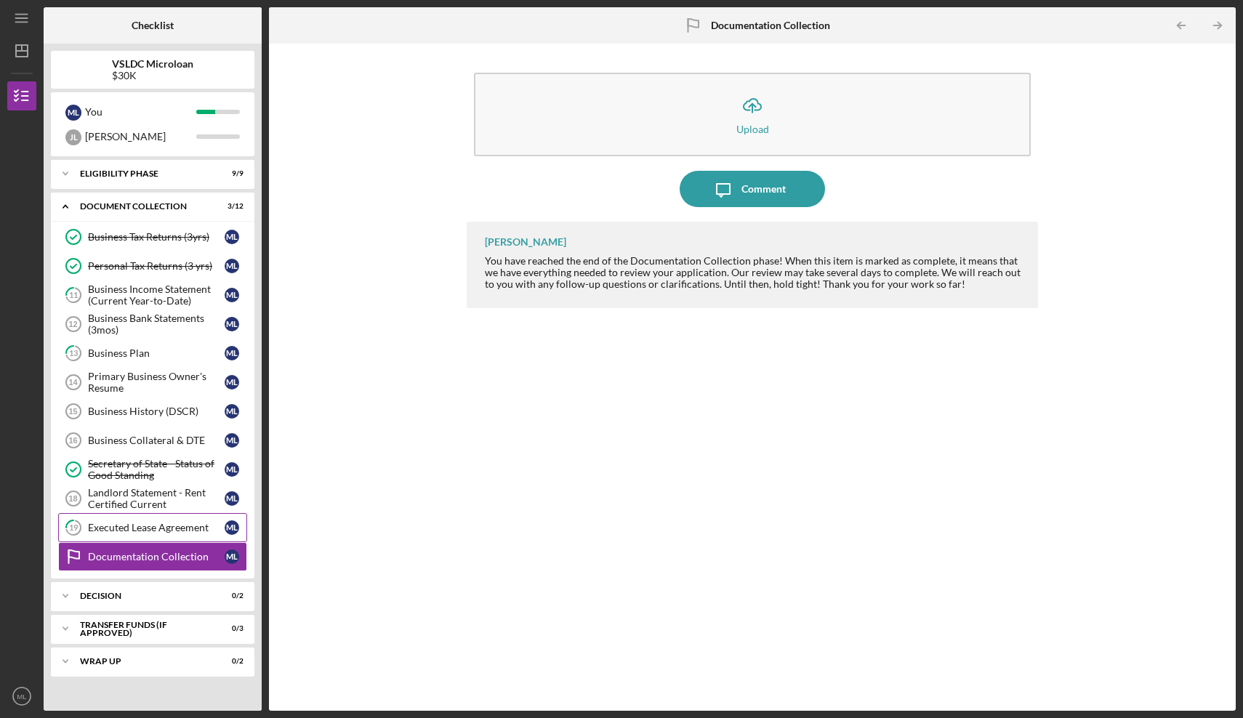
click at [134, 525] on div "Executed Lease Agreement" at bounding box center [156, 528] width 137 height 12
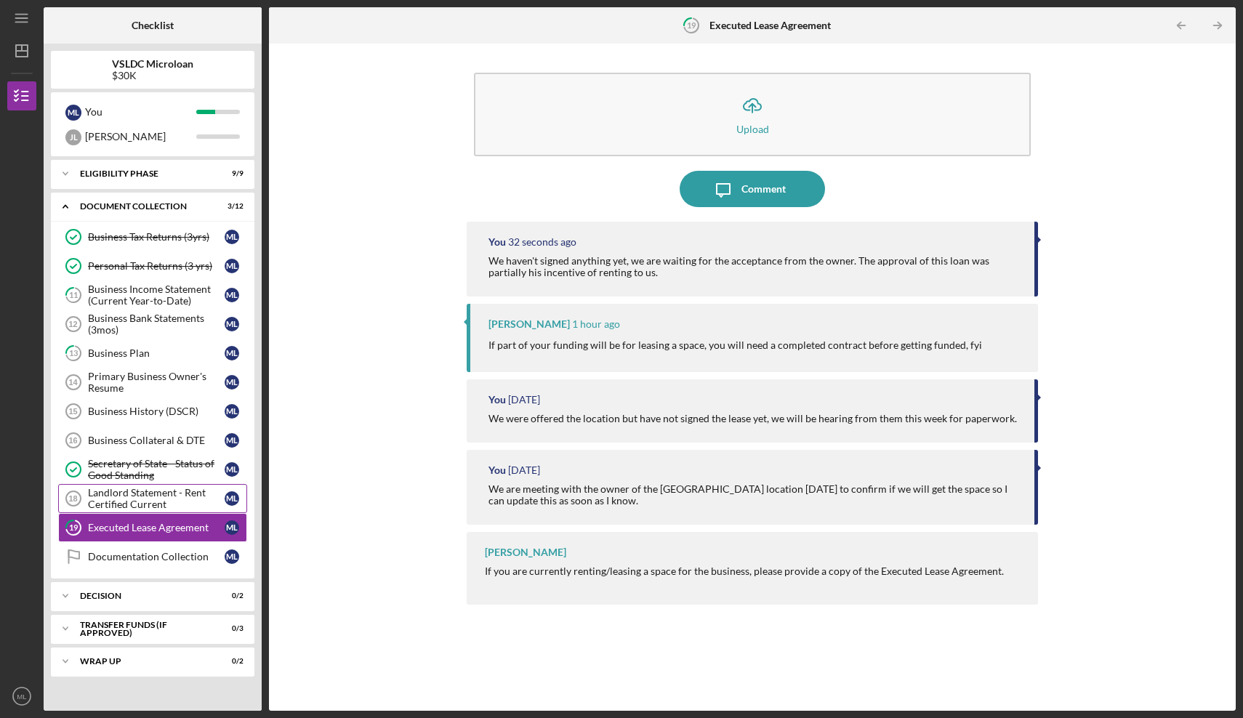
click at [139, 496] on div "Landlord Statement - Rent Certified Current" at bounding box center [156, 498] width 137 height 23
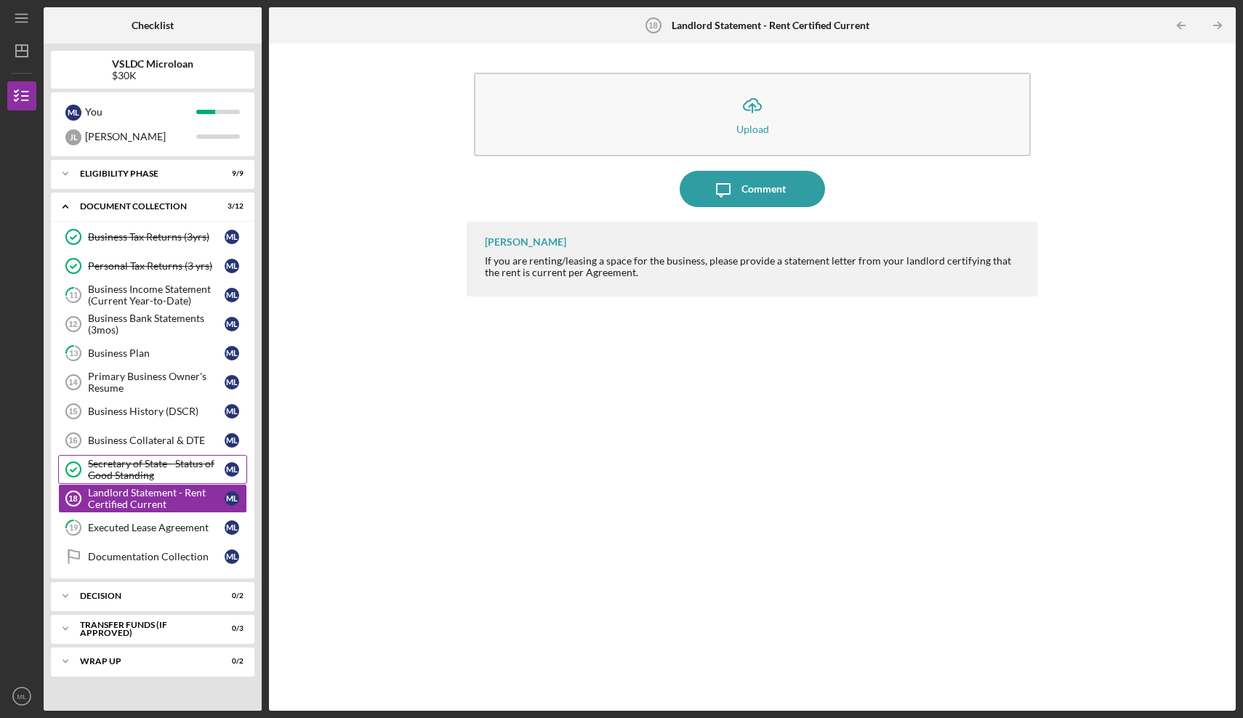
click at [143, 468] on div "Secretary of State - Status of Good Standing" at bounding box center [156, 469] width 137 height 23
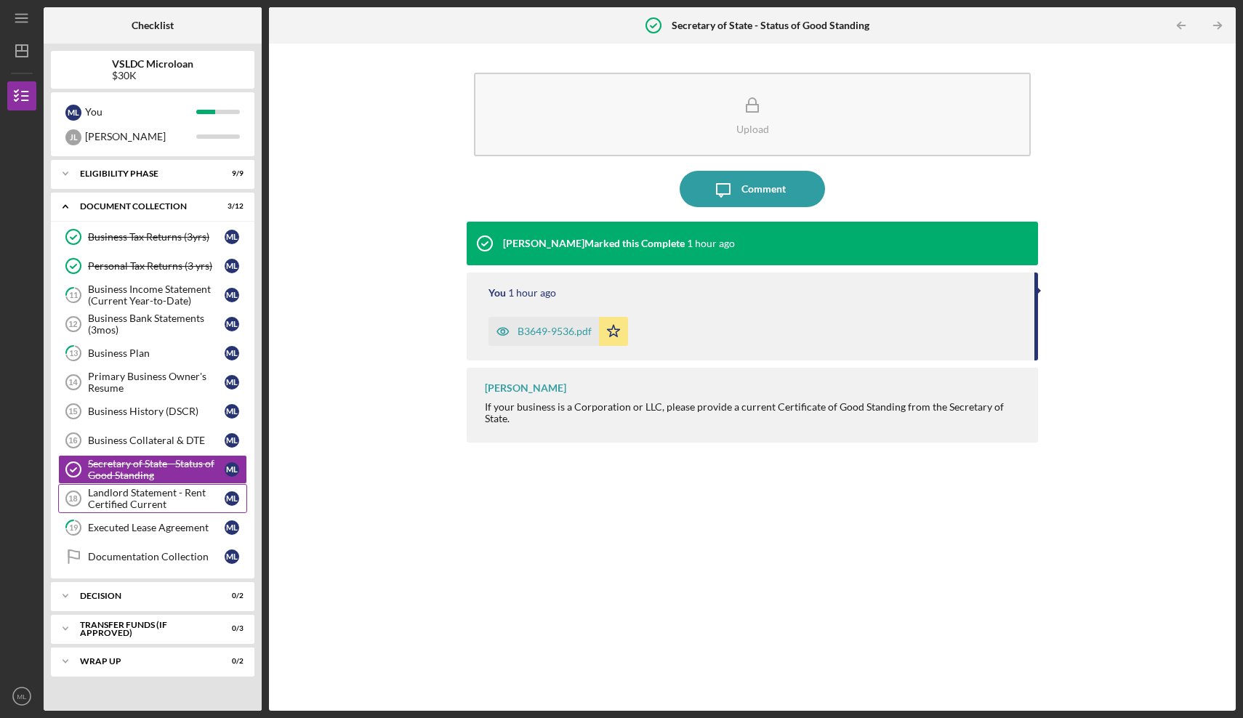
click at [145, 487] on div "Landlord Statement - Rent Certified Current" at bounding box center [156, 498] width 137 height 23
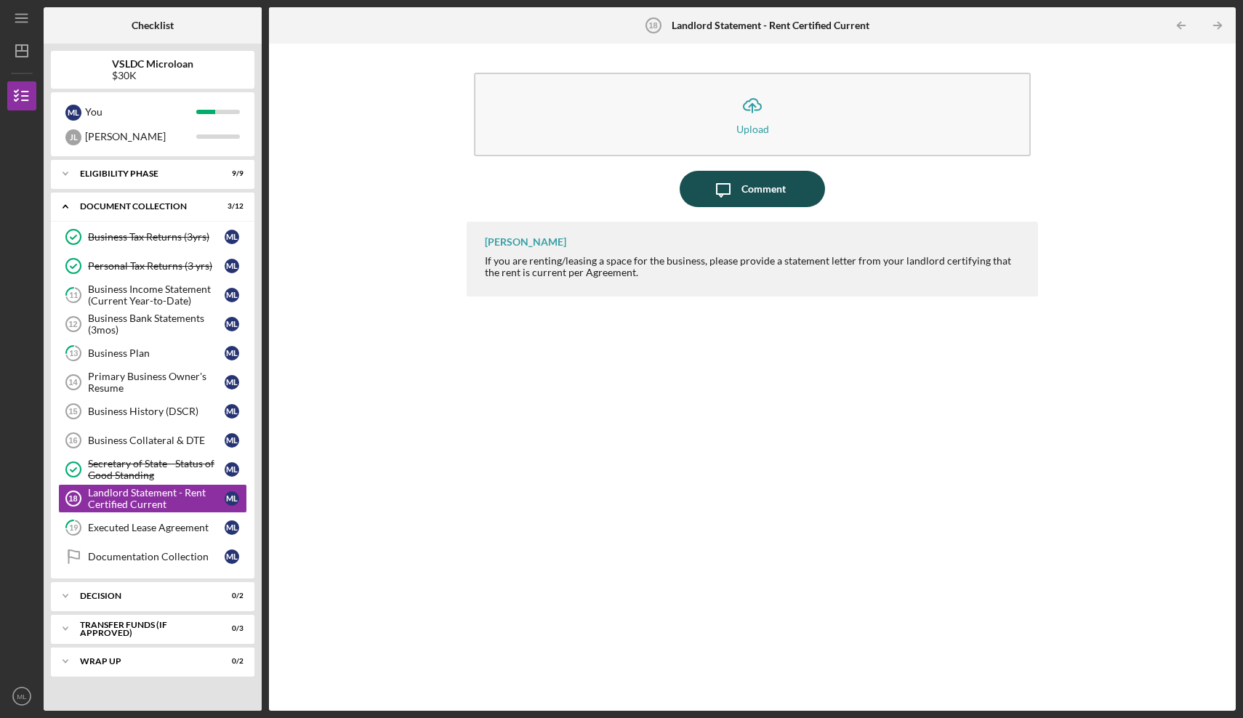
click at [757, 190] on div "Comment" at bounding box center [763, 189] width 44 height 36
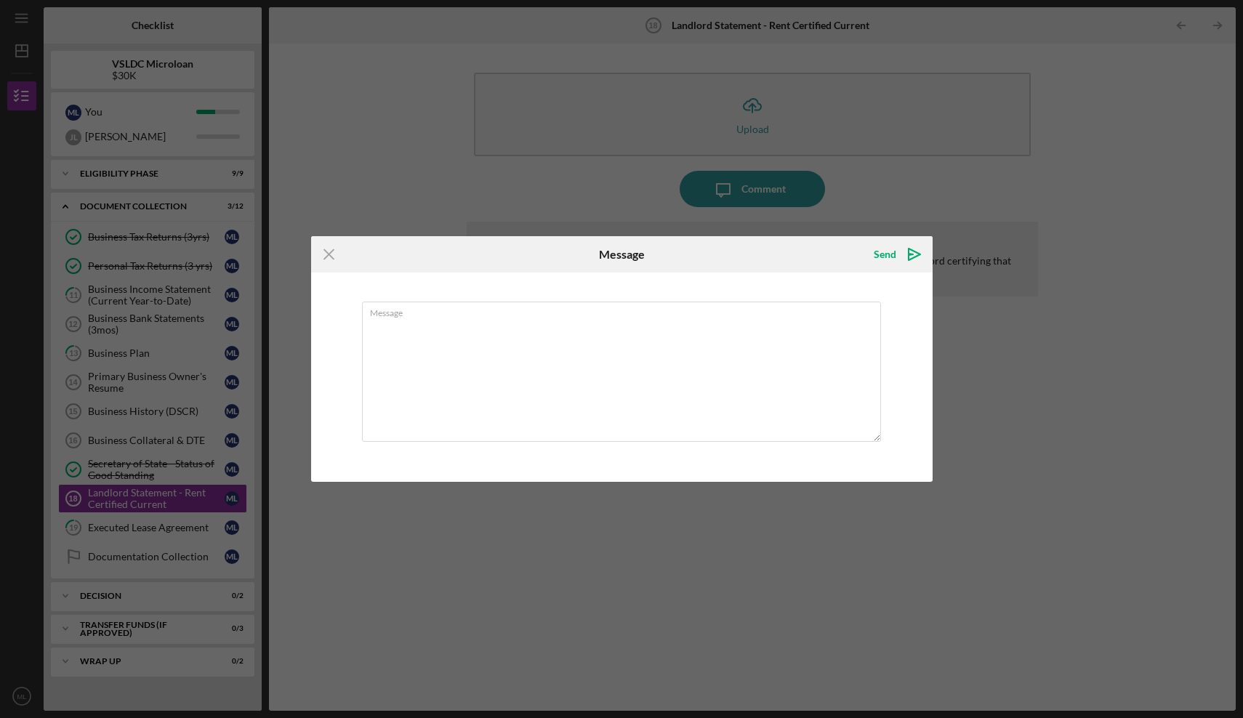
type textarea "W"
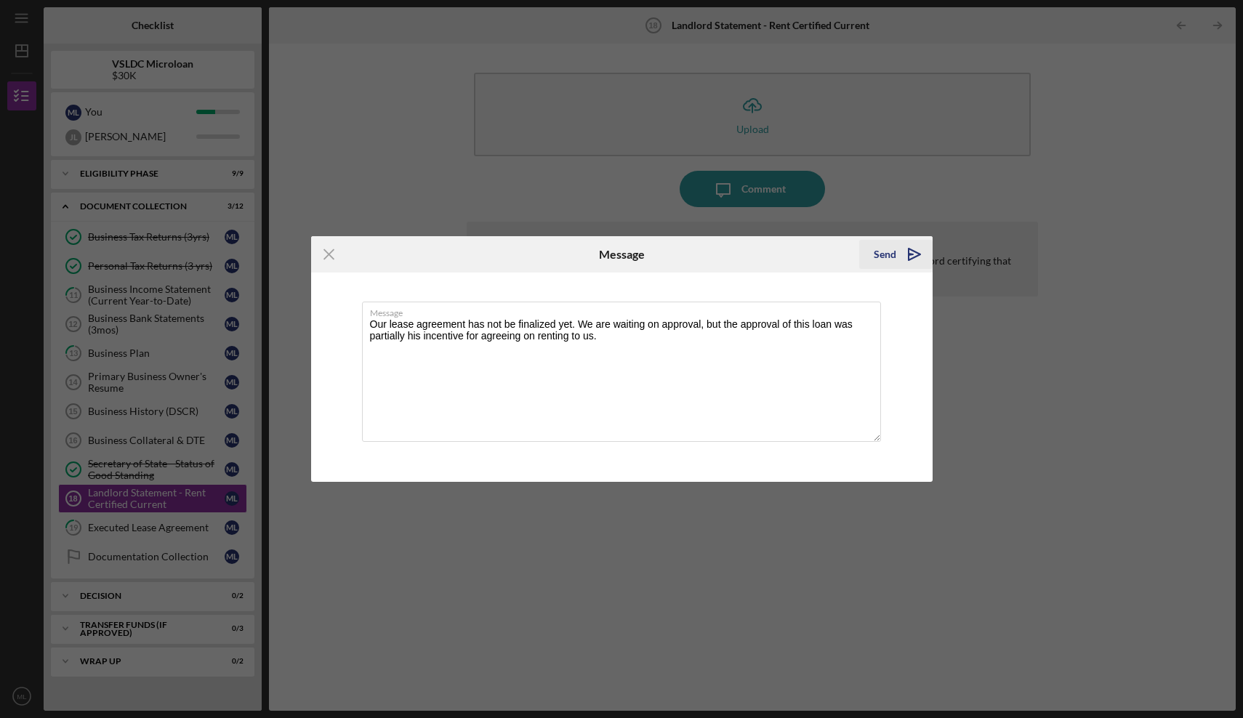
type textarea "Our lease agreement has not be finalized yet. We are waiting on approval, but t…"
click at [871, 253] on button "Send Icon/icon-invite-send" at bounding box center [895, 254] width 73 height 29
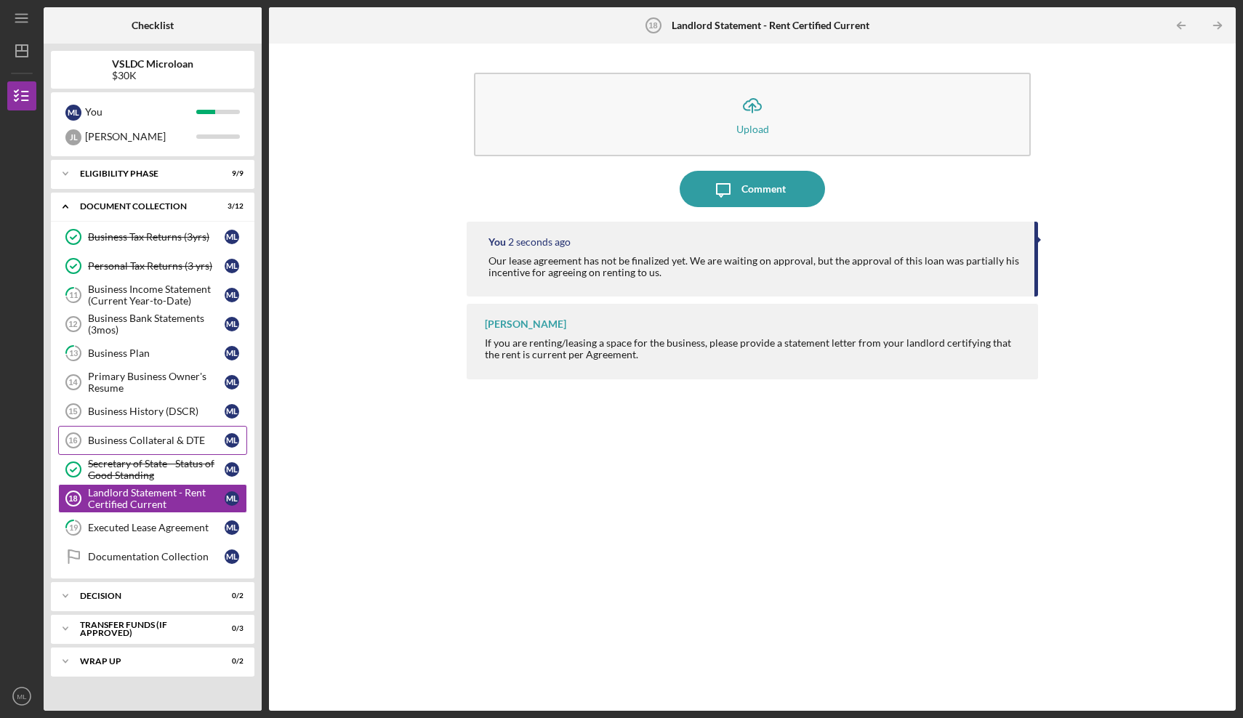
click at [147, 454] on link "Business Collateral & DTE 16 Business Collateral & DTE M L" at bounding box center [152, 440] width 189 height 29
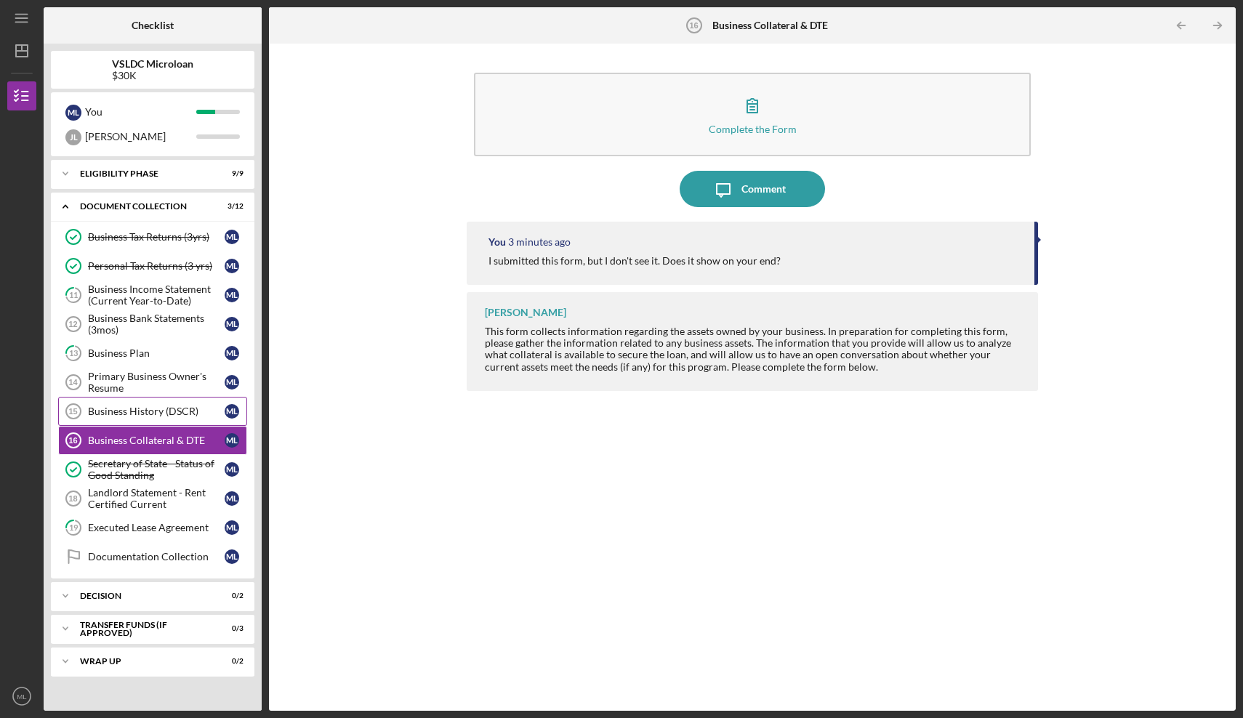
click at [149, 406] on div "Business History (DSCR)" at bounding box center [156, 412] width 137 height 12
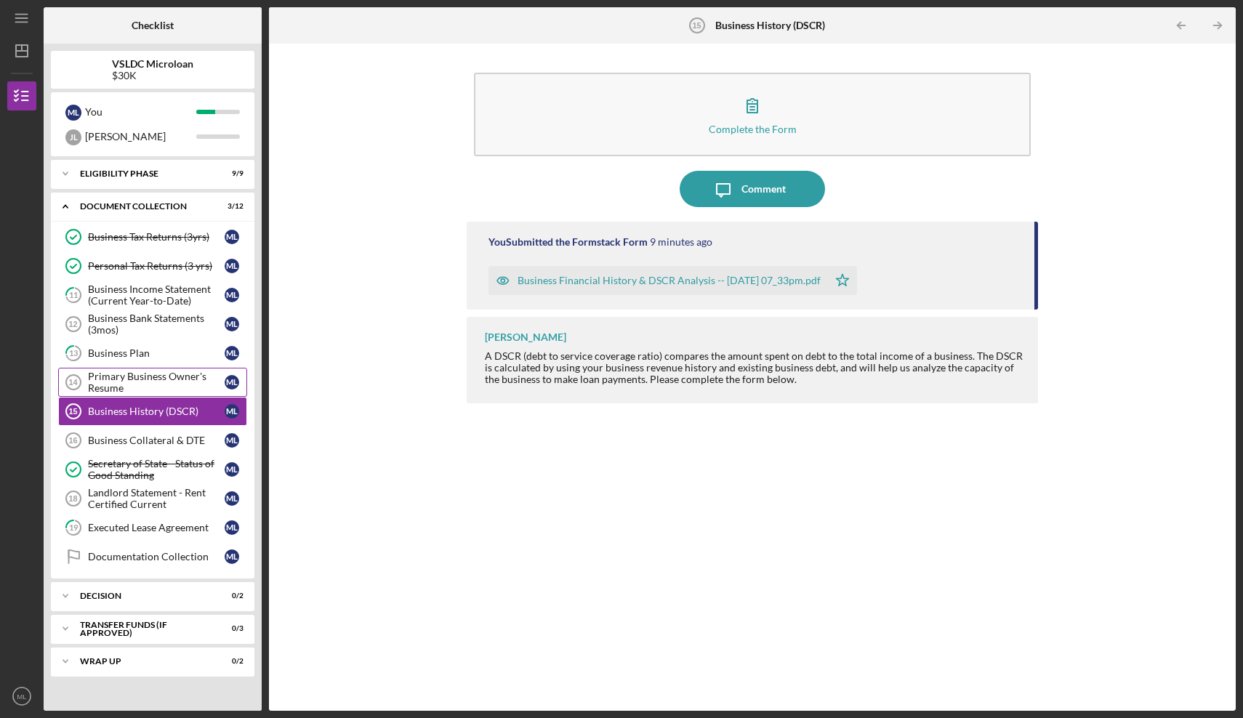
click at [147, 376] on div "Primary Business Owner's Resume" at bounding box center [156, 382] width 137 height 23
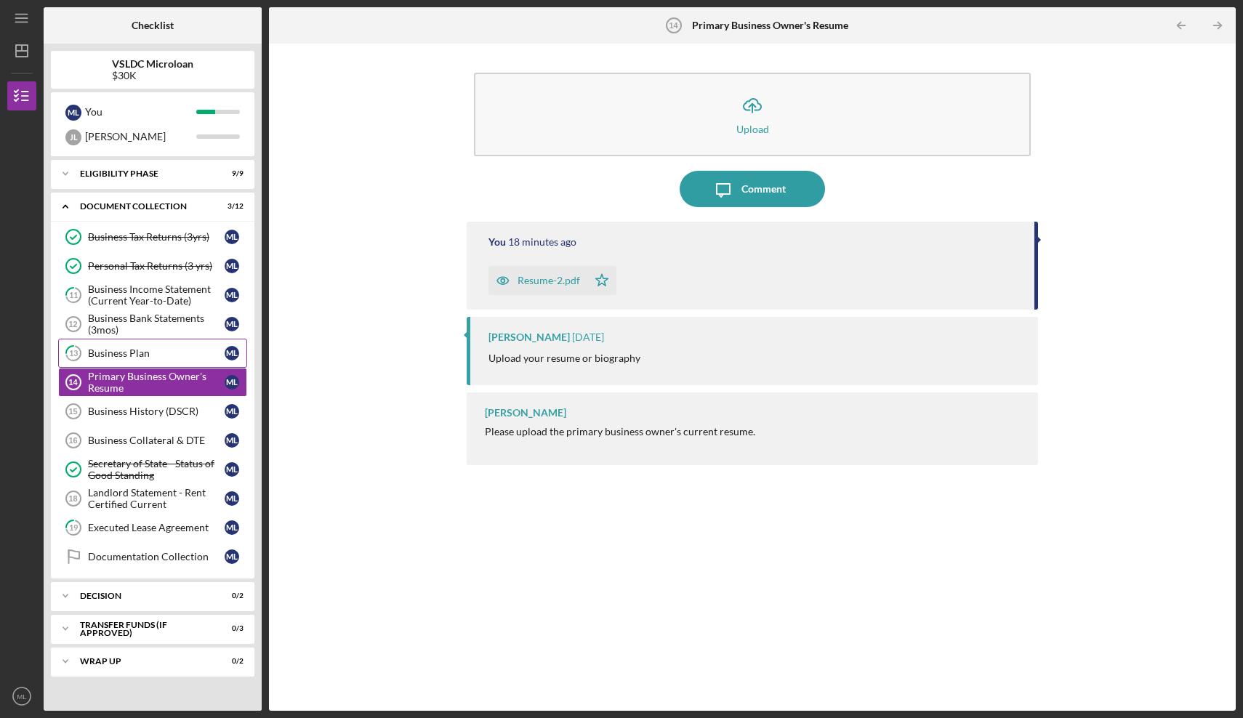
click at [147, 356] on div "Business Plan" at bounding box center [156, 353] width 137 height 12
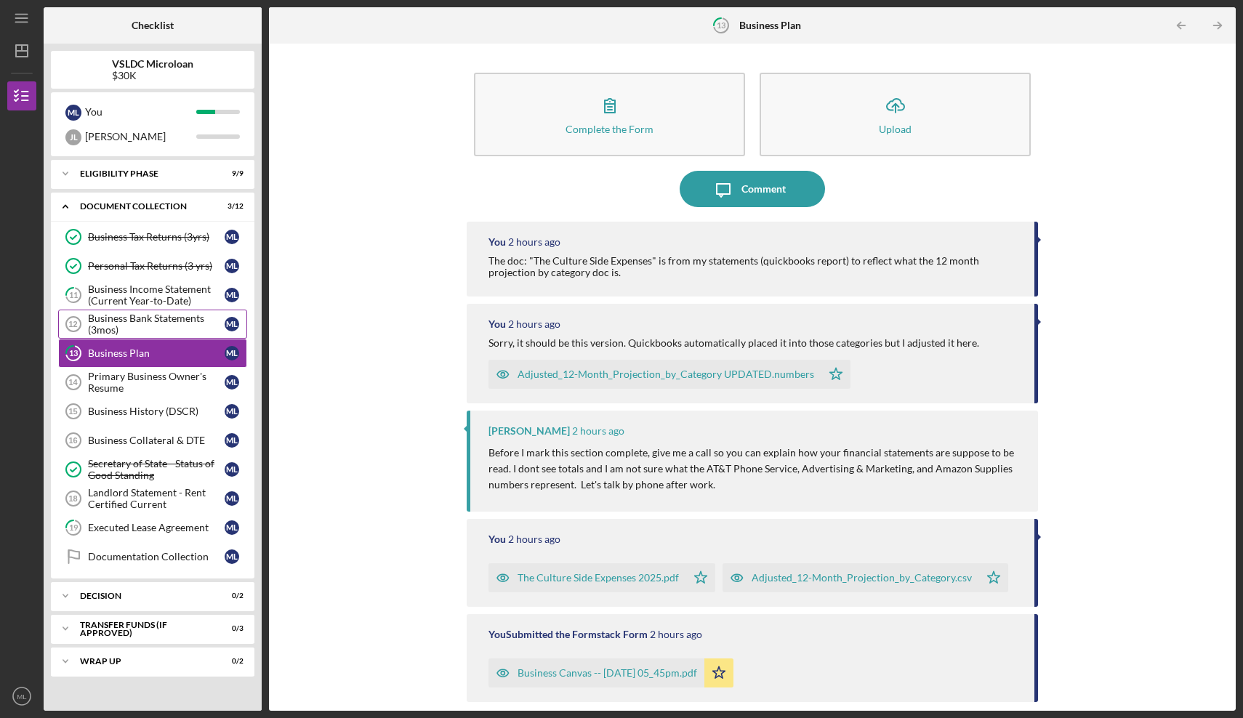
click at [146, 331] on div "Business Bank Statements (3mos)" at bounding box center [156, 323] width 137 height 23
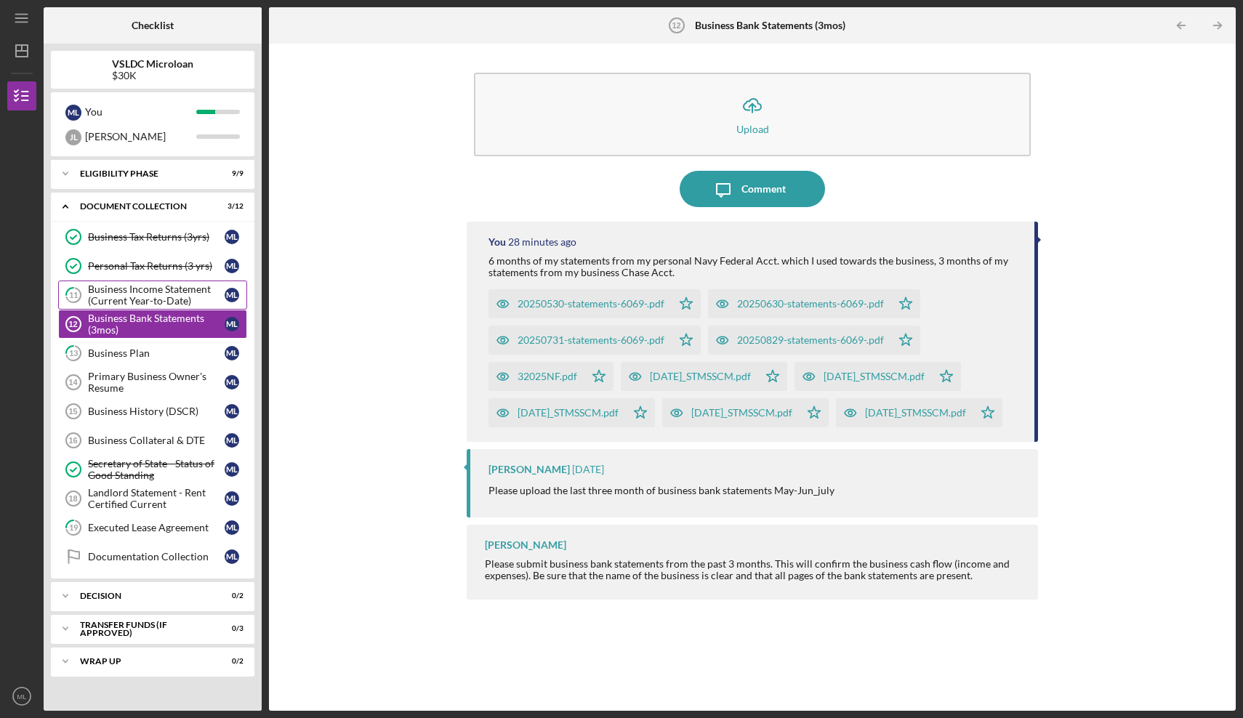
click at [146, 306] on div "Business Income Statement (Current Year-to-Date)" at bounding box center [156, 294] width 137 height 23
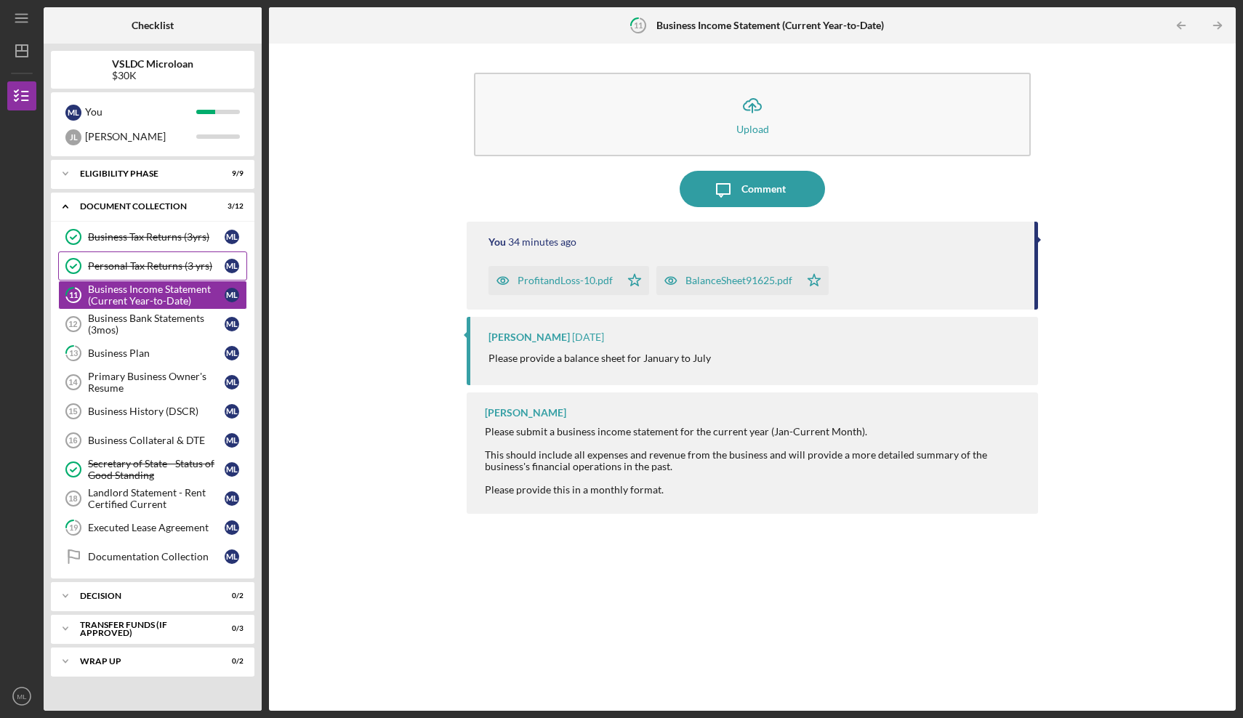
click at [146, 271] on div "Personal Tax Returns (3 yrs)" at bounding box center [156, 266] width 137 height 12
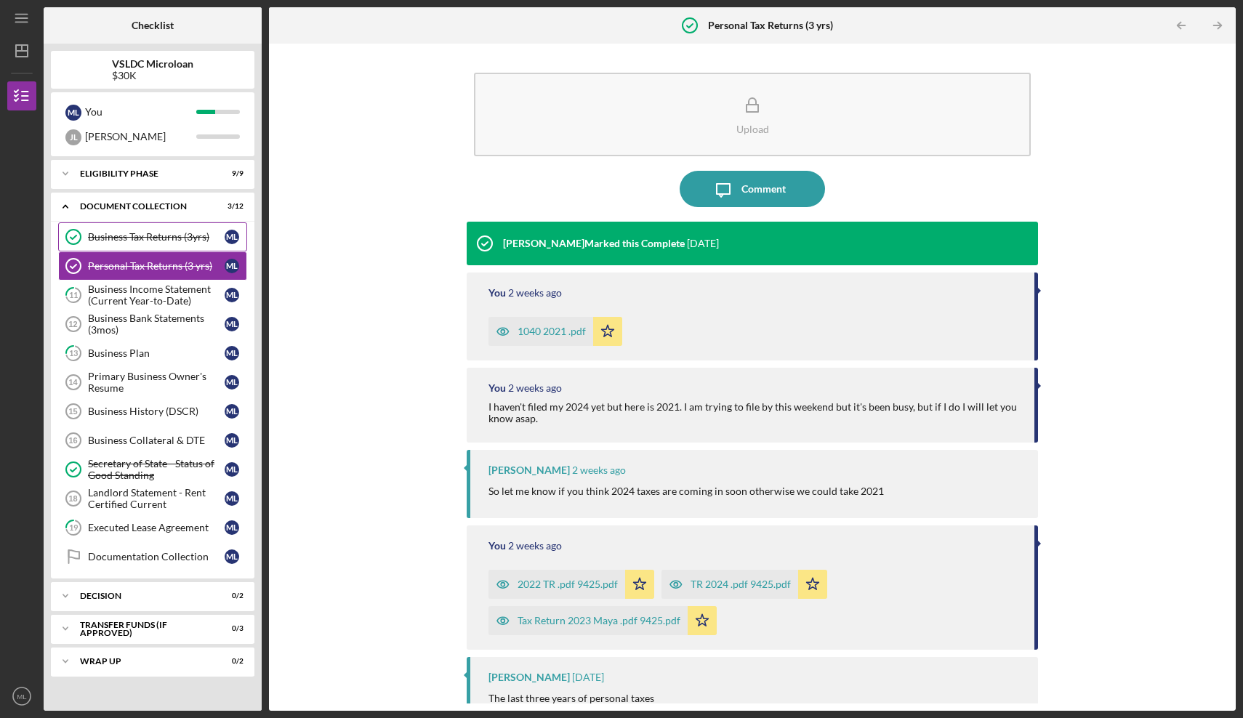
click at [147, 241] on div "Business Tax Returns (3yrs)" at bounding box center [156, 237] width 137 height 12
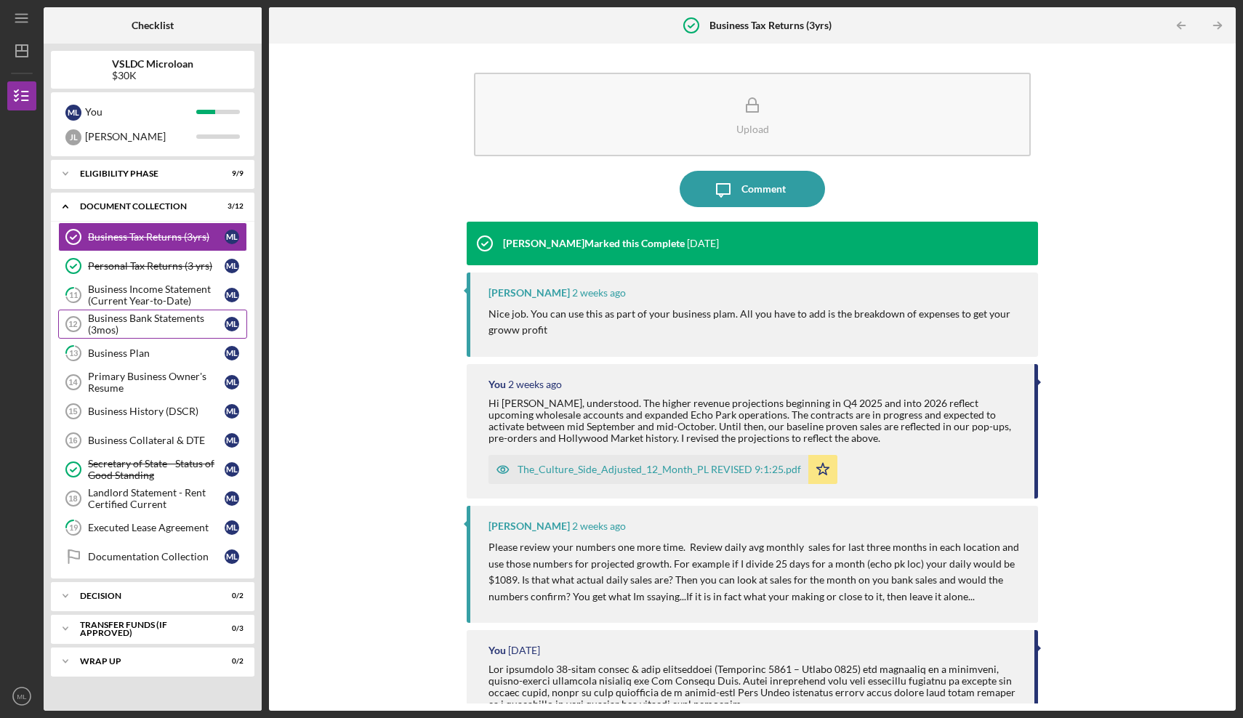
click at [153, 318] on div "Business Bank Statements (3mos)" at bounding box center [156, 323] width 137 height 23
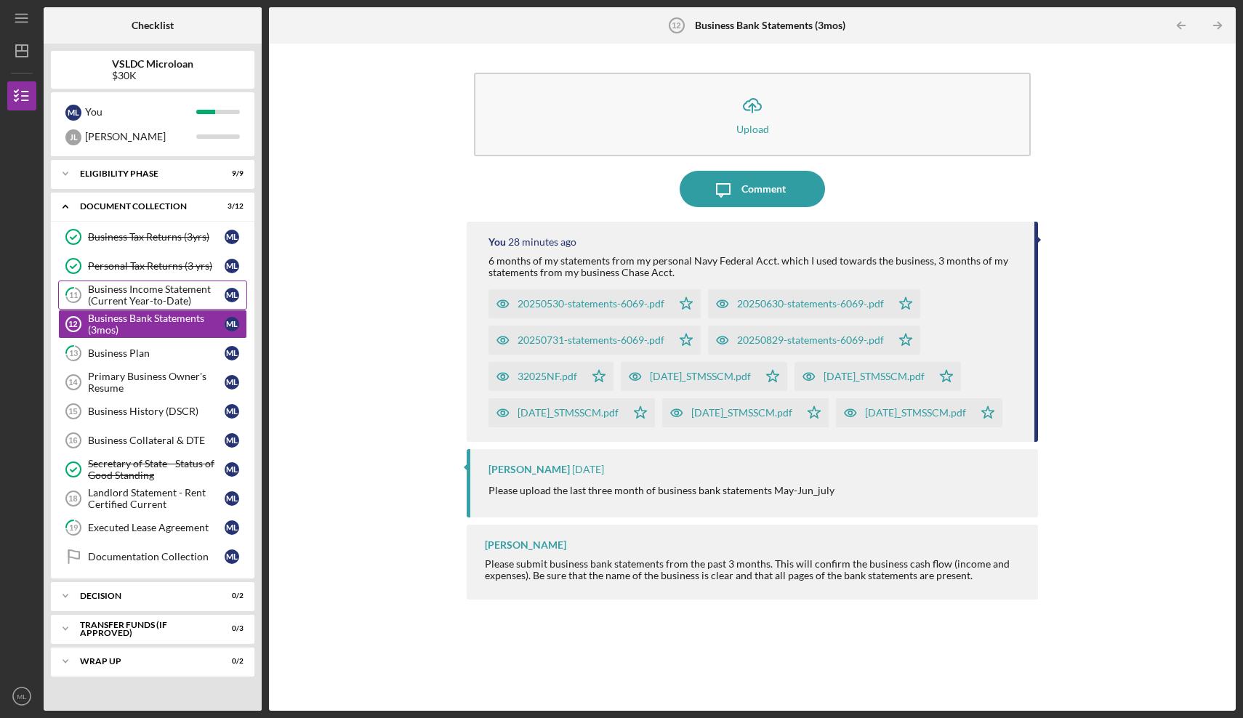
click at [153, 283] on link "11 Business Income Statement (Current Year-to-Date) M L" at bounding box center [152, 295] width 189 height 29
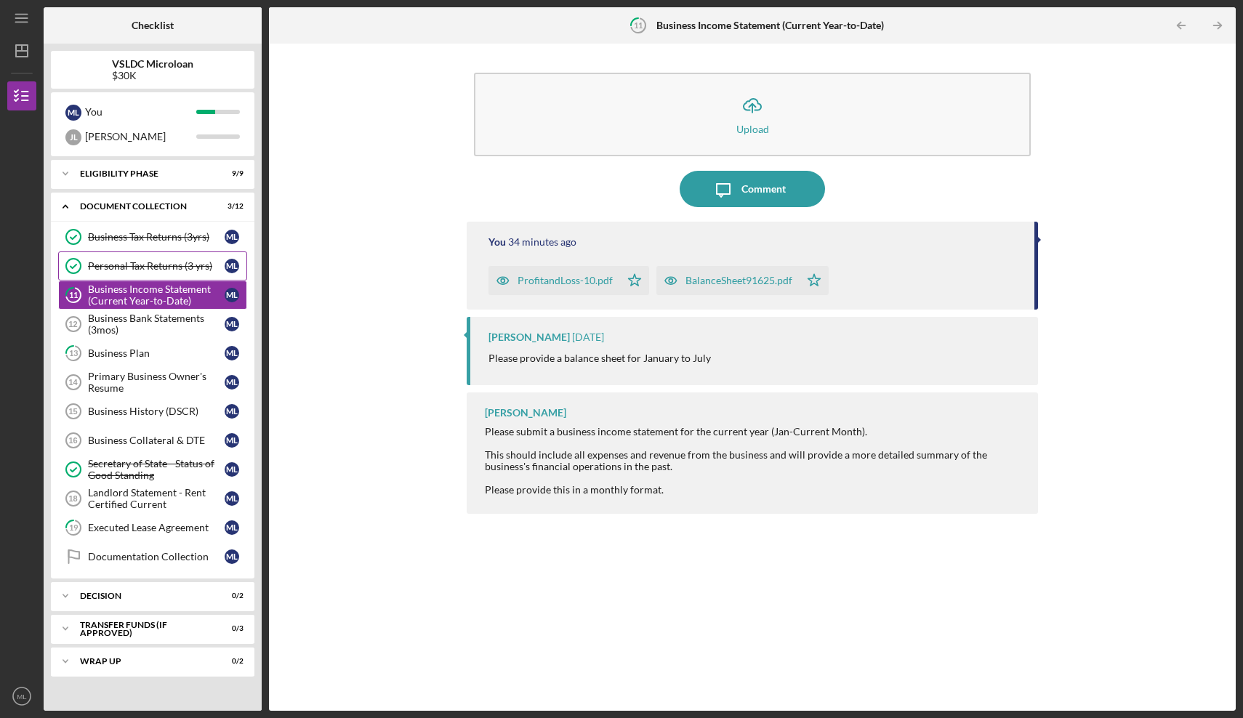
click at [152, 268] on div "Personal Tax Returns (3 yrs)" at bounding box center [156, 266] width 137 height 12
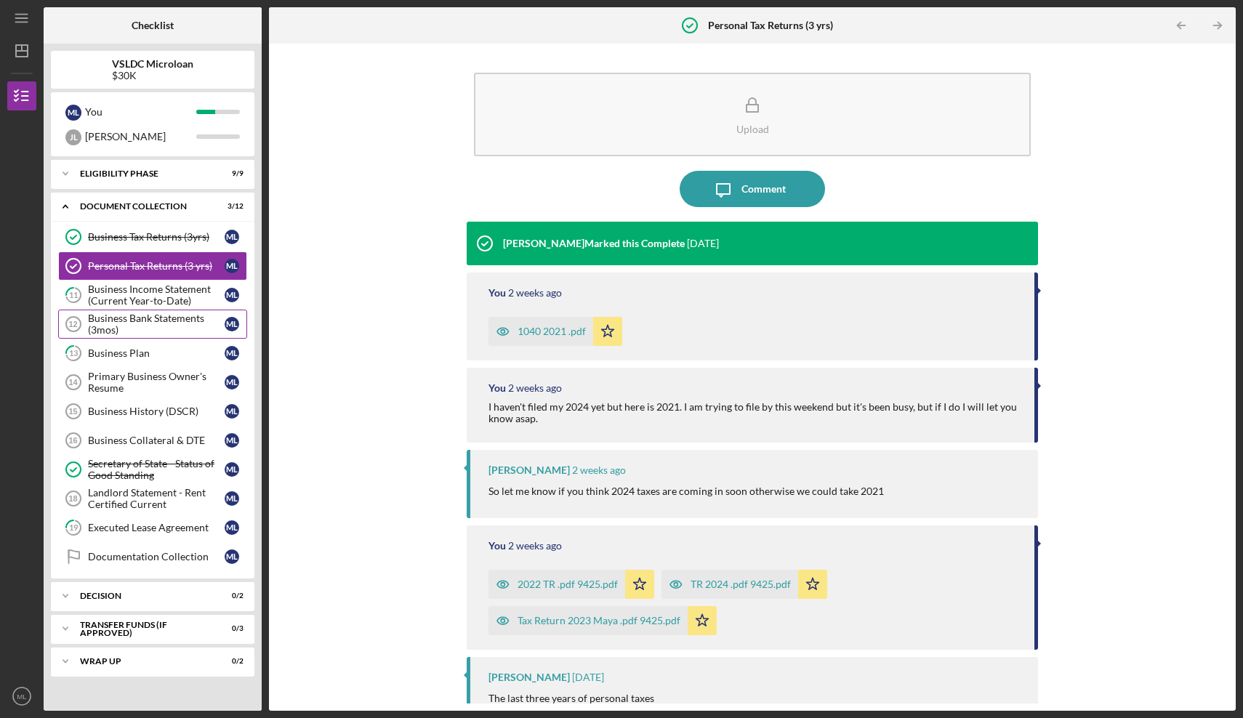
click at [161, 331] on div "Business Bank Statements (3mos)" at bounding box center [156, 323] width 137 height 23
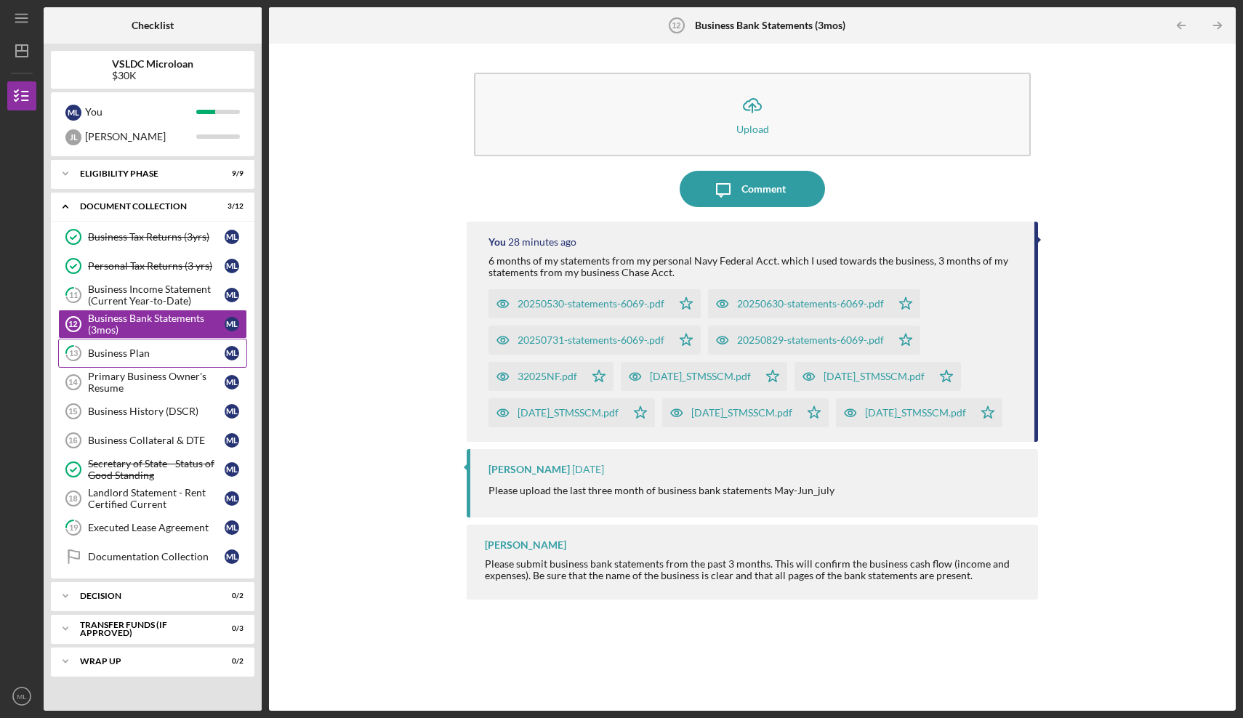
click at [161, 344] on link "13 Business Plan M L" at bounding box center [152, 353] width 189 height 29
